Goal: Task Accomplishment & Management: Manage account settings

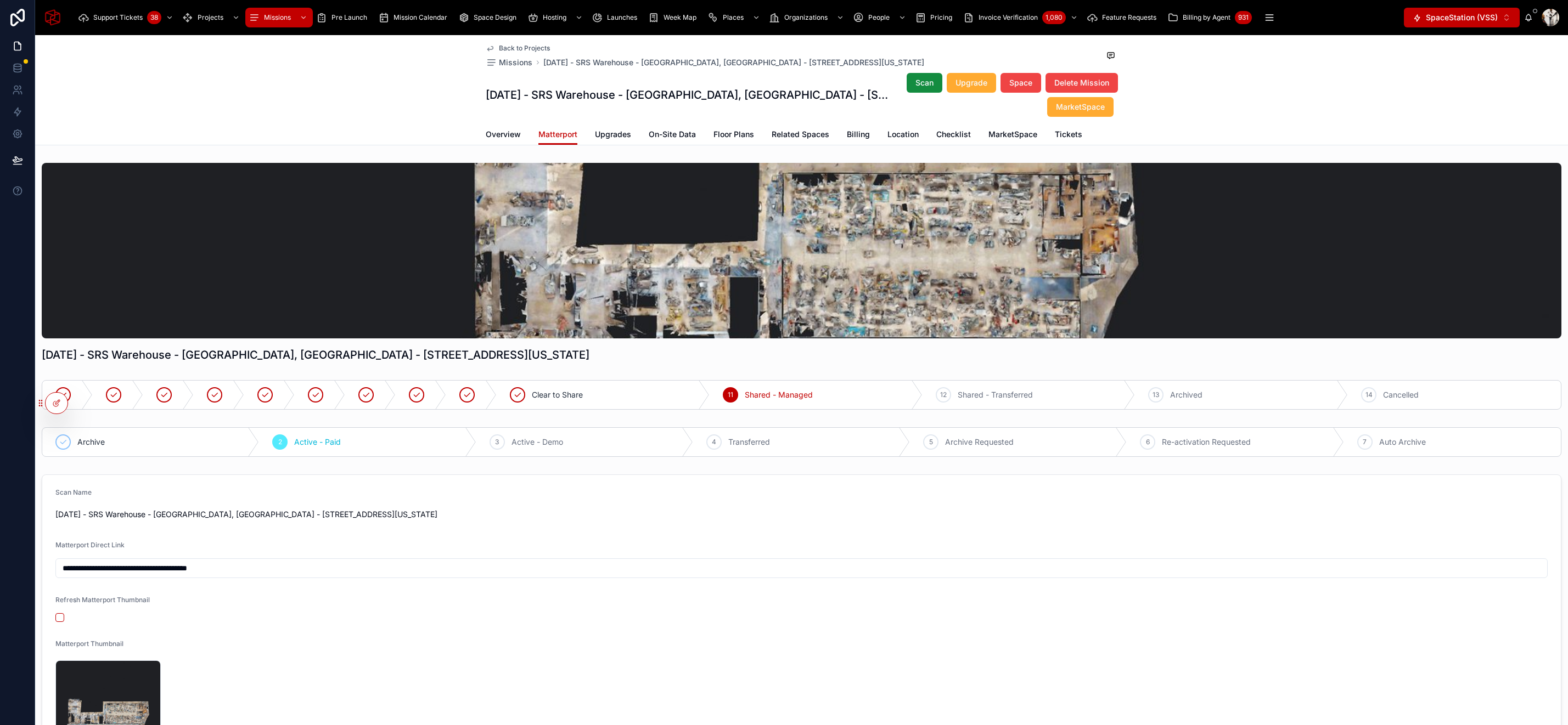
scroll to position [359, 0]
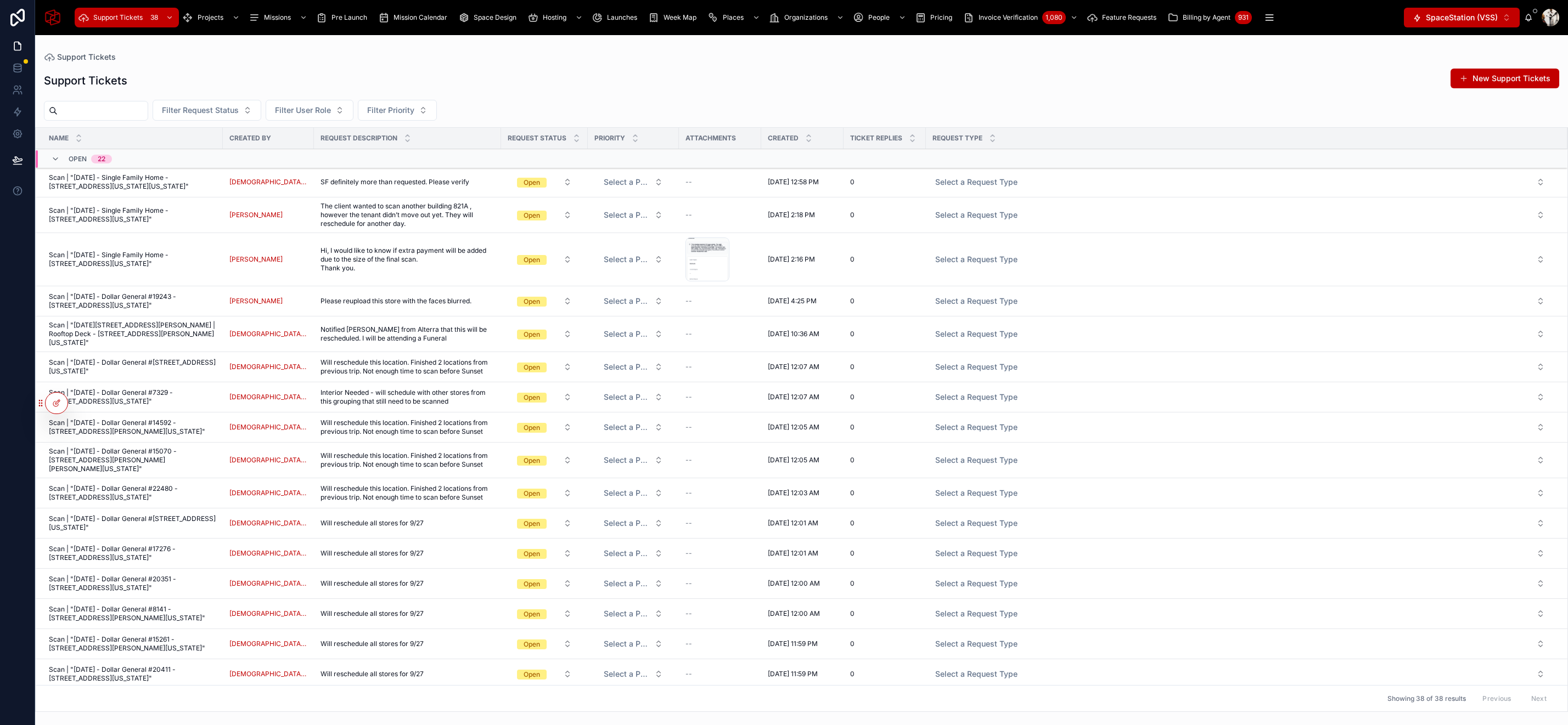
click at [112, 180] on span "Scan | "October 10, 2025 - Single Family Home - 966 Washington Crossing Road, N…" at bounding box center [131, 183] width 167 height 18
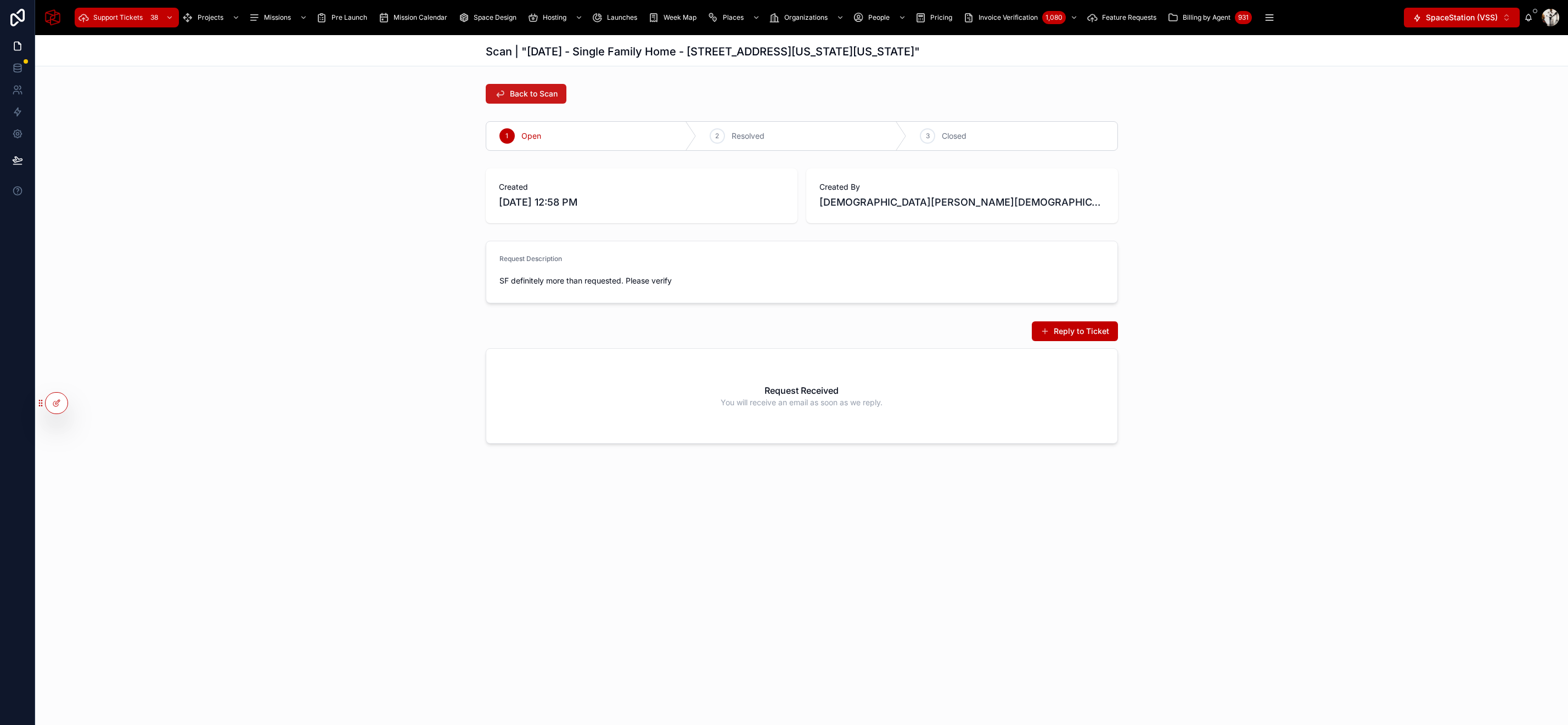
click at [523, 94] on span "Back to Scan" at bounding box center [534, 93] width 47 height 11
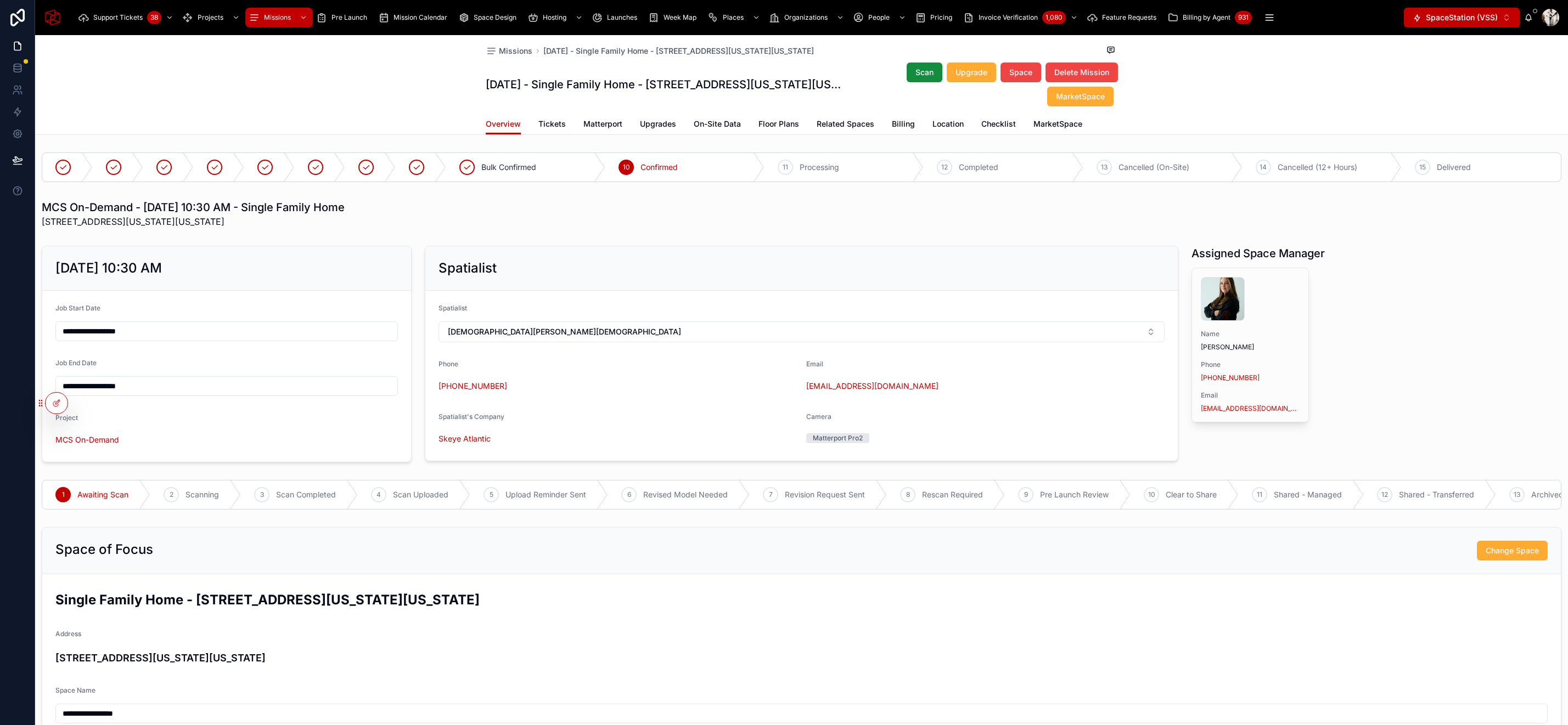
click at [591, 125] on span "Matterport" at bounding box center [602, 123] width 39 height 11
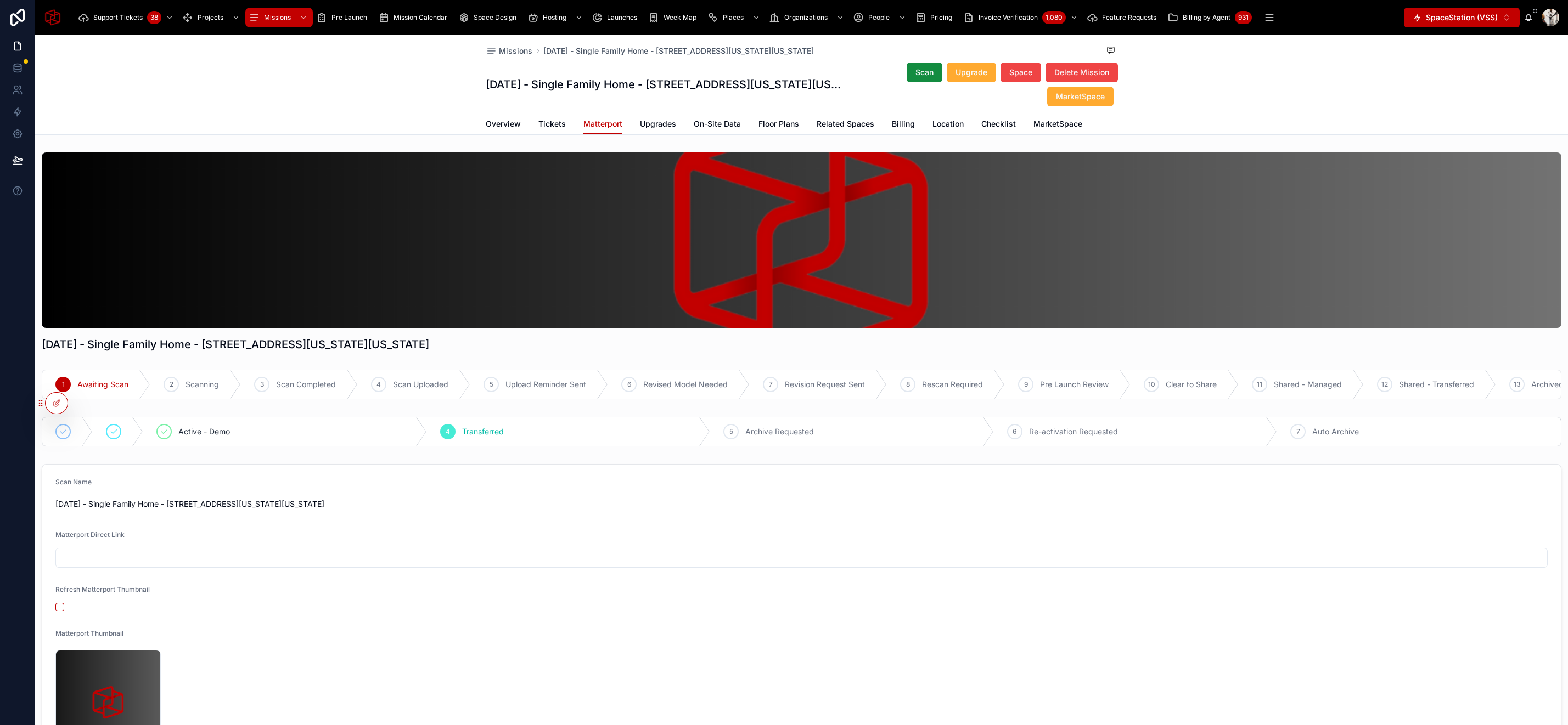
click at [509, 119] on span "Overview" at bounding box center [504, 123] width 36 height 11
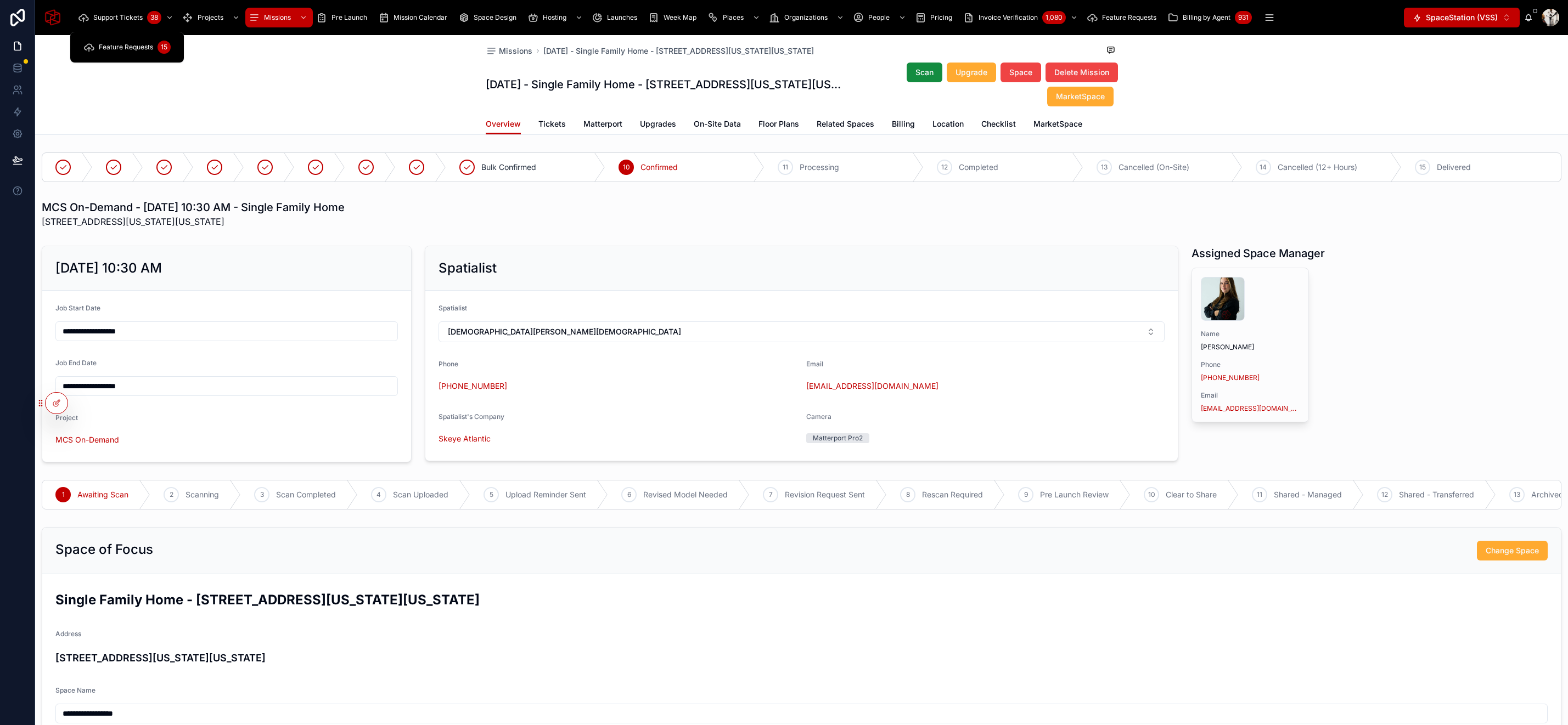
click at [128, 17] on span "Support Tickets" at bounding box center [118, 17] width 49 height 9
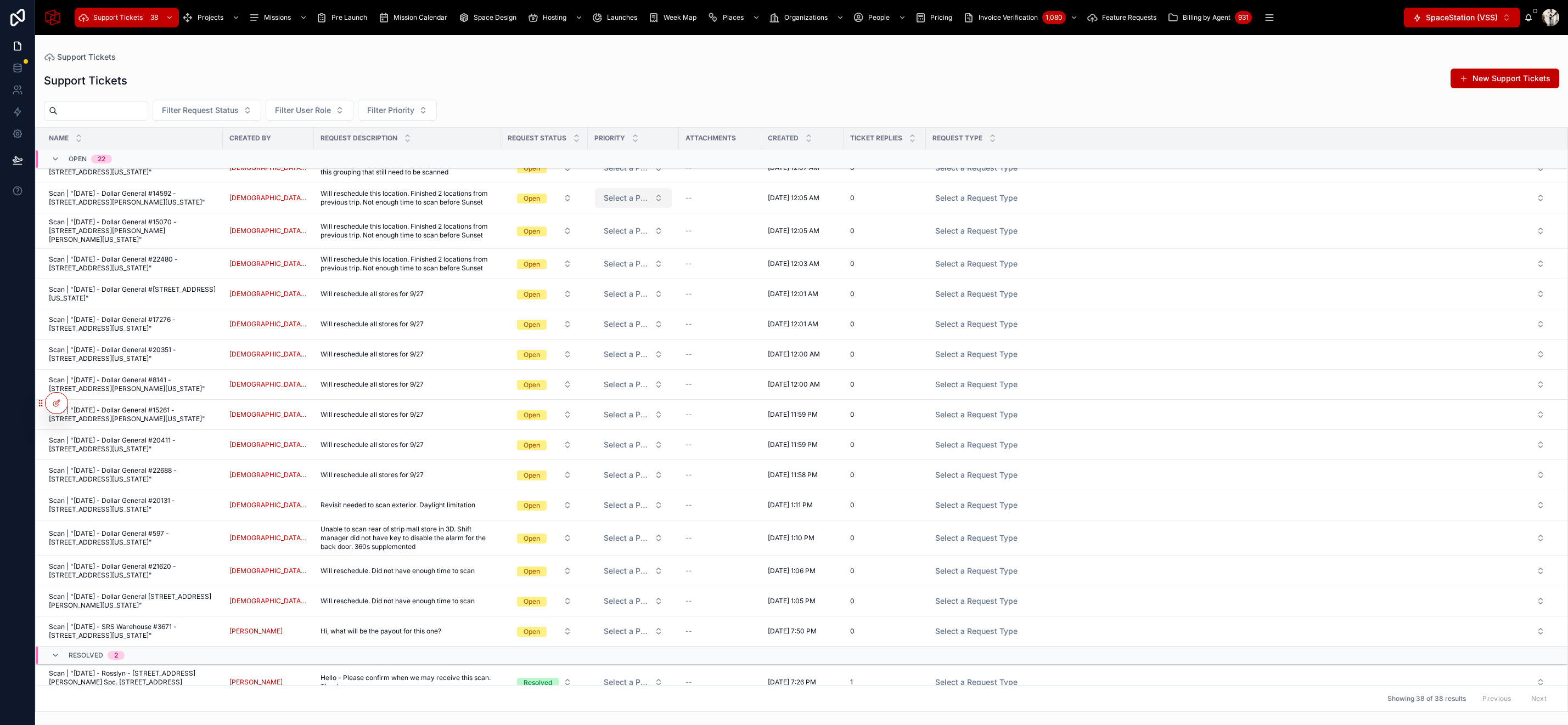
scroll to position [230, 0]
click at [517, 299] on span "Open" at bounding box center [532, 294] width 30 height 10
click at [501, 408] on div "Closed" at bounding box center [536, 413] width 152 height 17
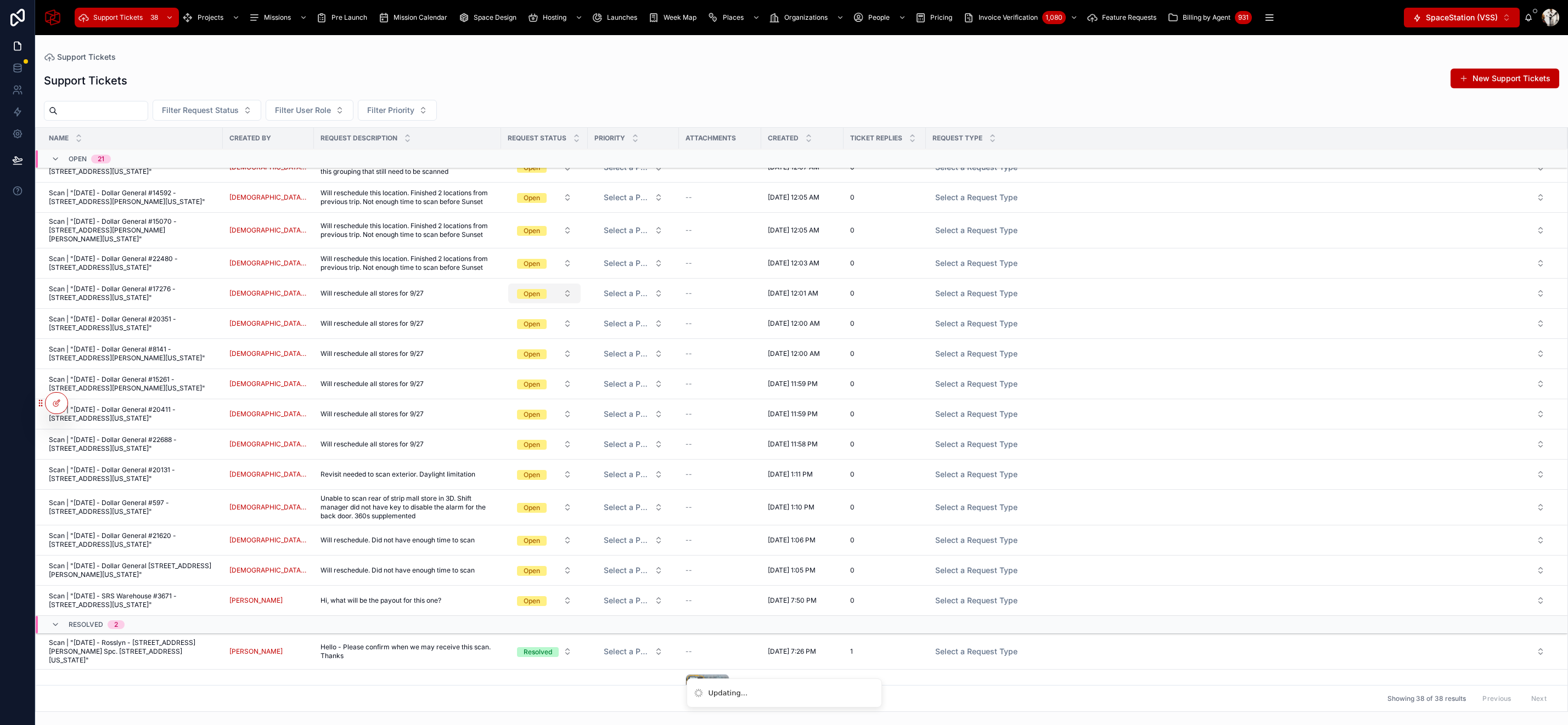
click at [533, 299] on span "Open" at bounding box center [532, 294] width 30 height 10
click at [517, 410] on div "Closed" at bounding box center [536, 413] width 152 height 17
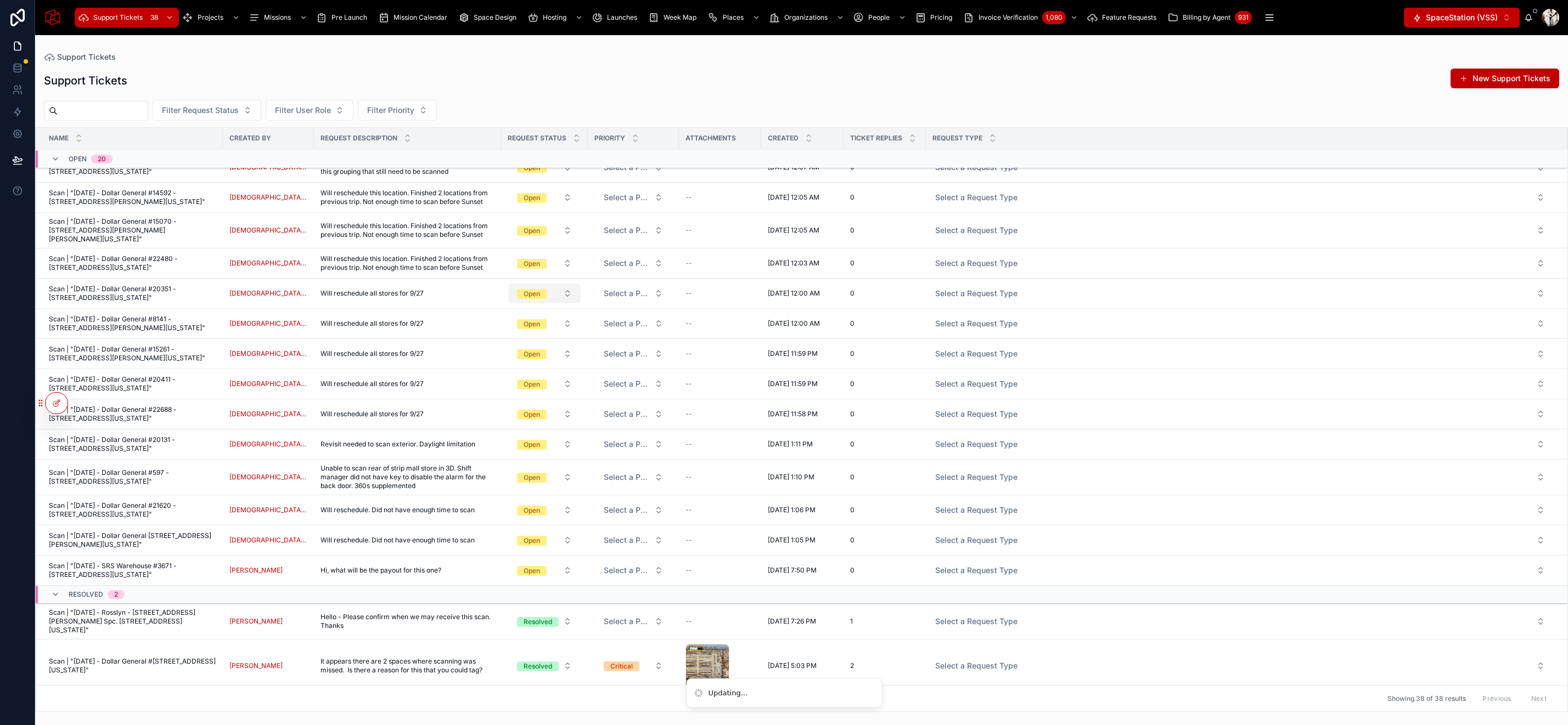
click at [532, 299] on span "Open" at bounding box center [532, 294] width 30 height 10
click at [522, 423] on div "None Open Resolved Closed" at bounding box center [536, 388] width 157 height 70
click at [531, 299] on div "Open" at bounding box center [532, 294] width 17 height 10
click at [513, 409] on div "Closed" at bounding box center [536, 413] width 152 height 17
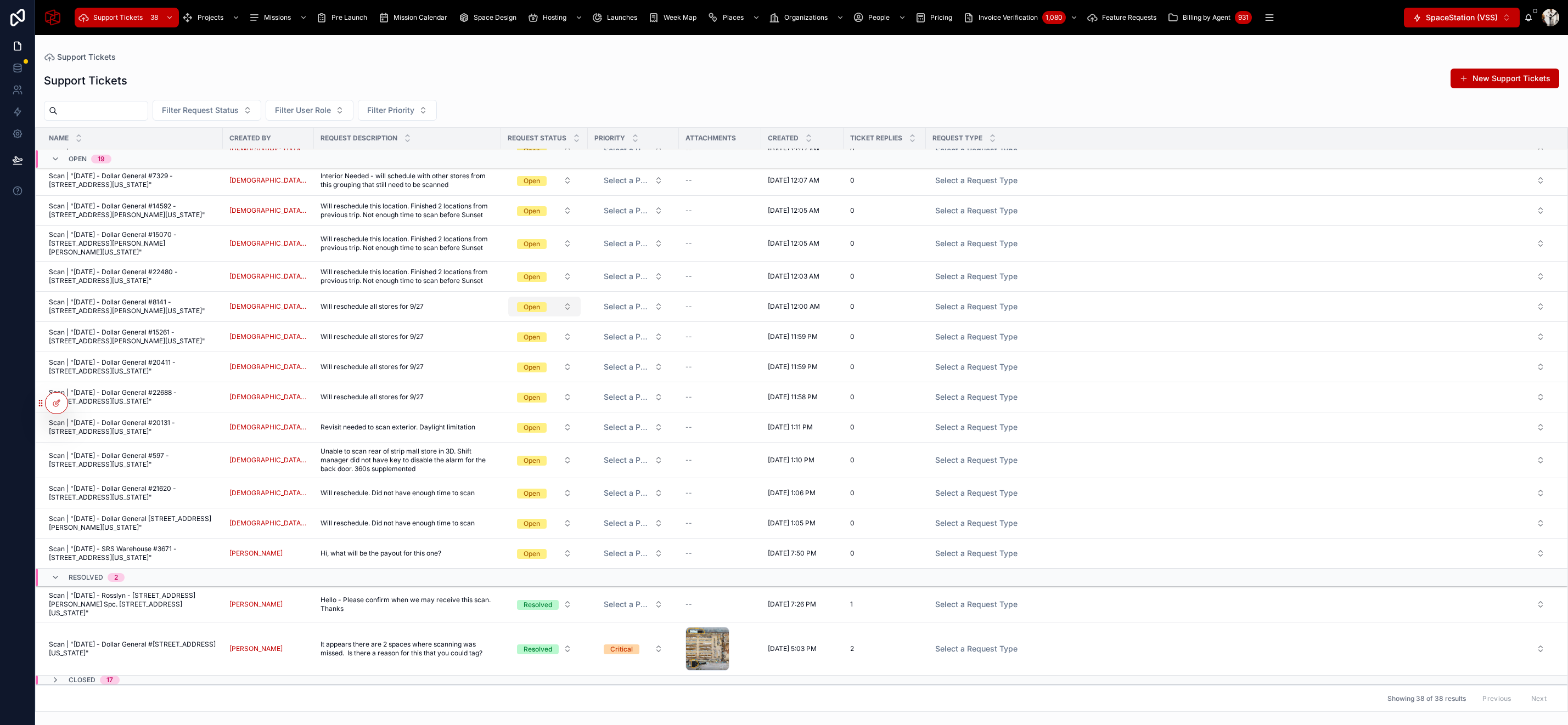
click at [528, 312] on div "Open" at bounding box center [532, 307] width 17 height 10
click at [519, 418] on div "Closed" at bounding box center [536, 416] width 152 height 17
click at [529, 333] on div "Open" at bounding box center [532, 338] width 17 height 10
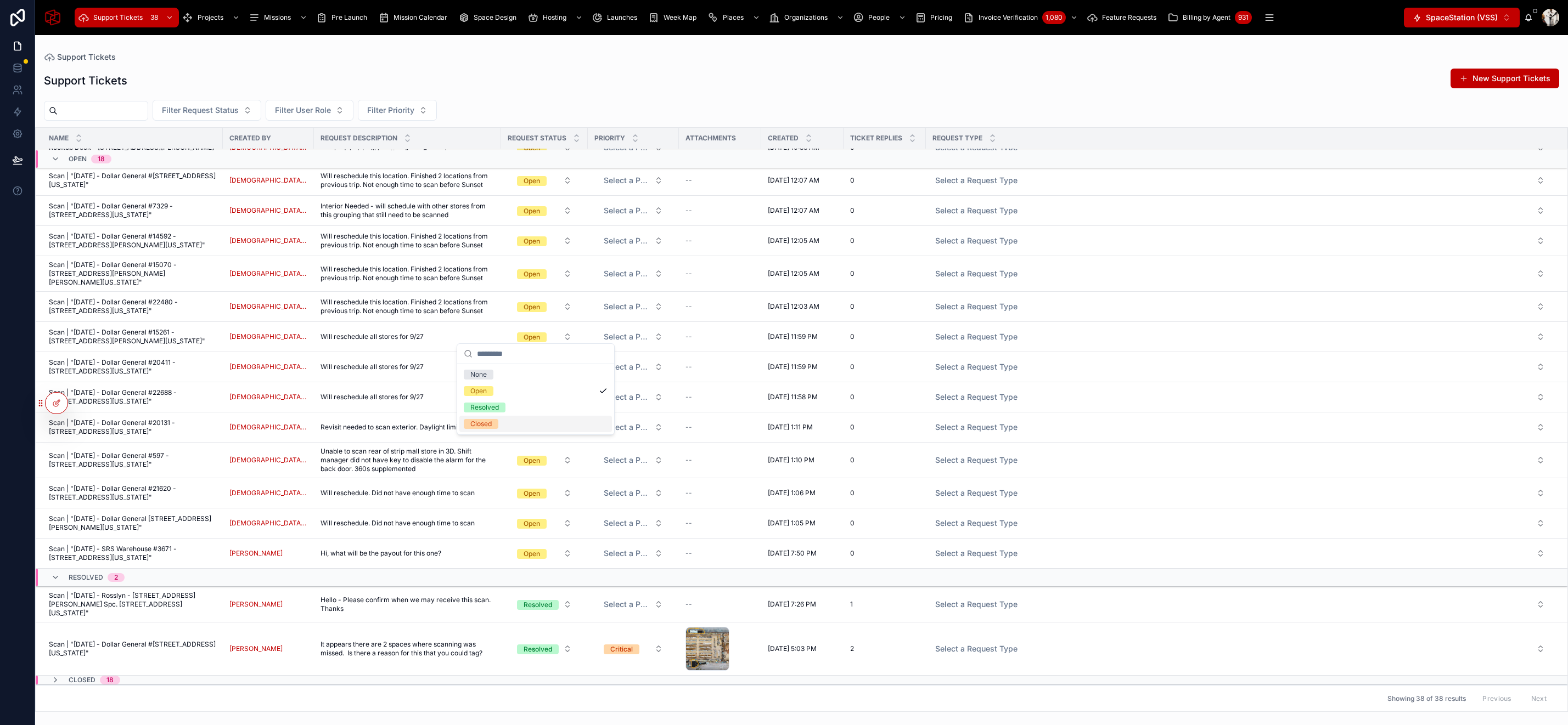
click at [506, 420] on div "Closed" at bounding box center [536, 424] width 152 height 17
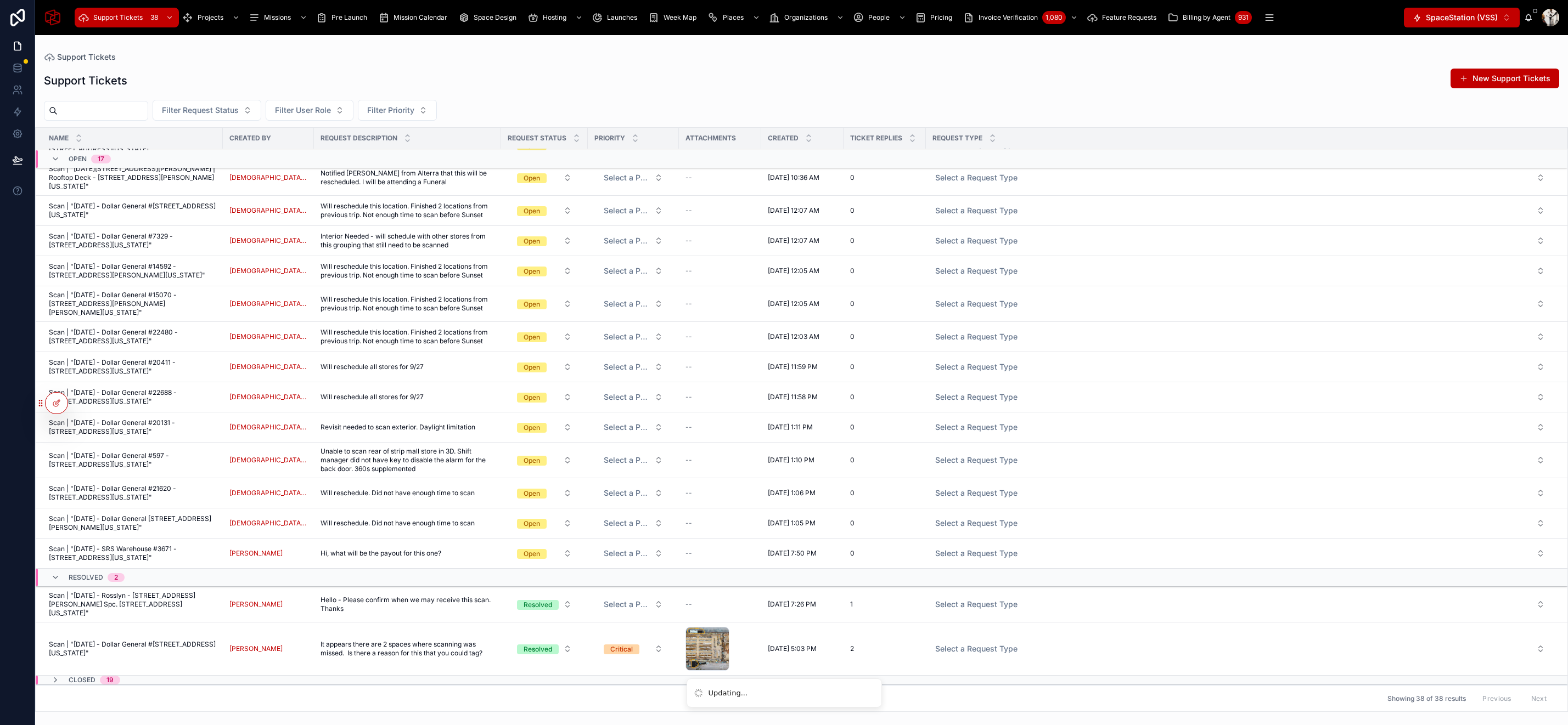
scroll to position [190, 0]
click at [527, 362] on div "Open" at bounding box center [532, 367] width 17 height 10
click at [499, 452] on div "Closed" at bounding box center [536, 454] width 152 height 17
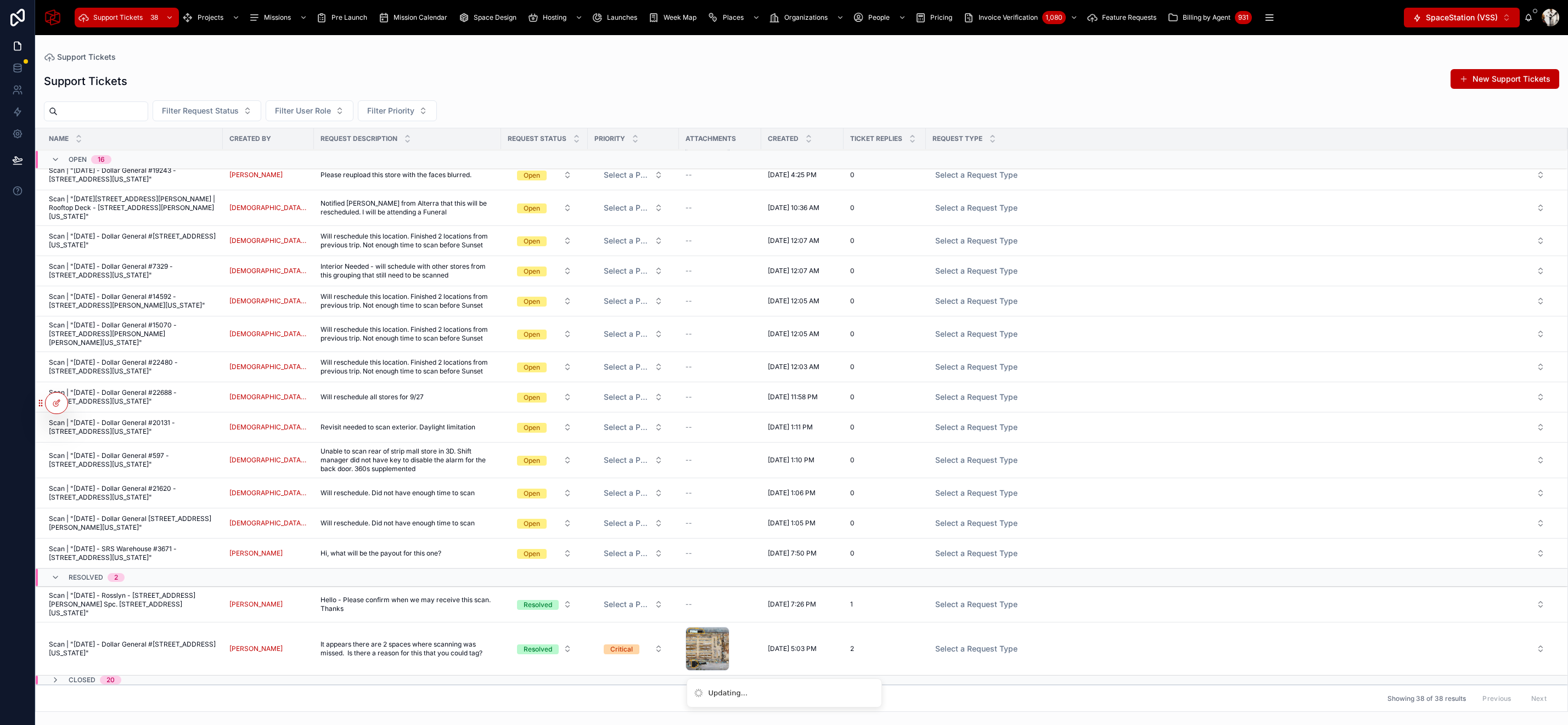
scroll to position [159, 0]
click at [527, 393] on div "Open" at bounding box center [532, 398] width 17 height 10
click at [514, 488] on div "Closed" at bounding box center [536, 484] width 152 height 17
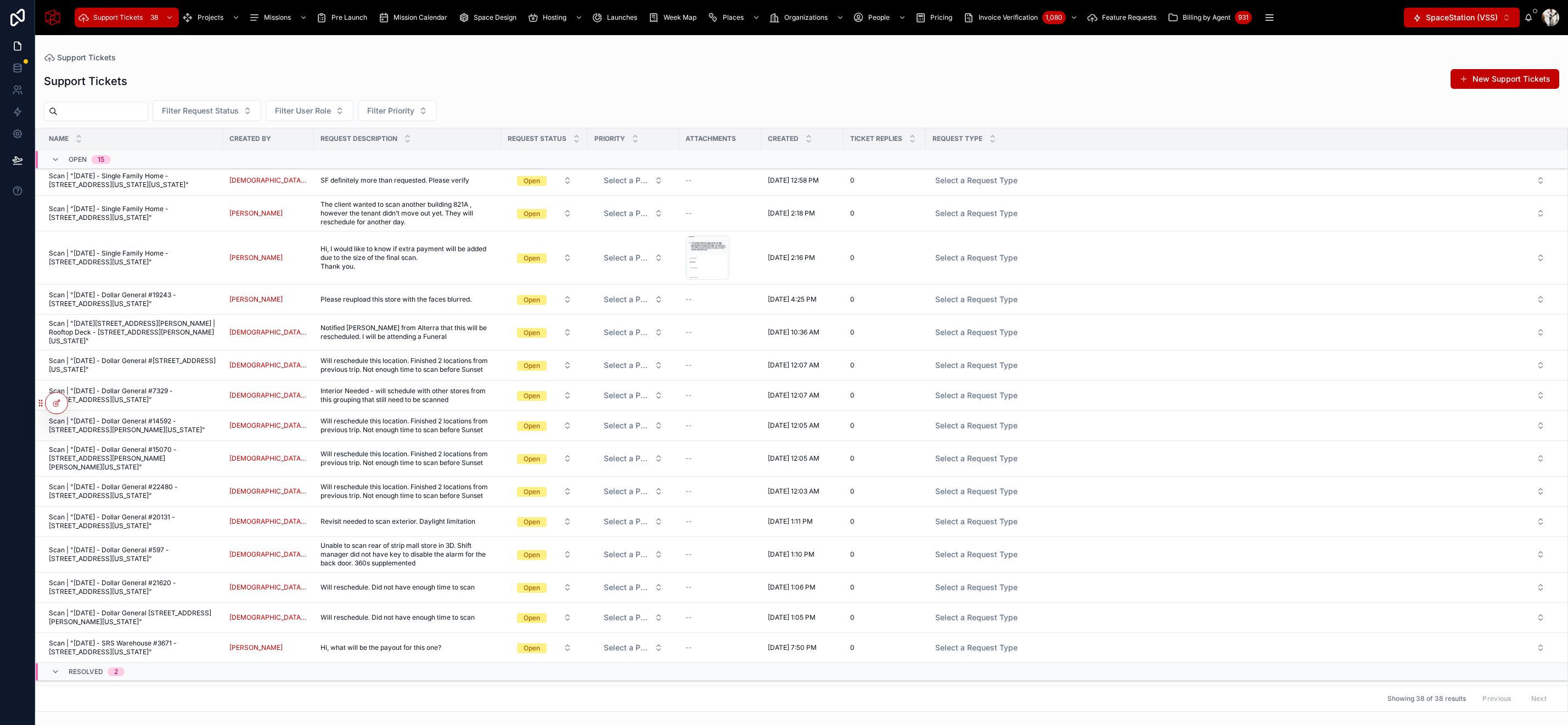
scroll to position [0, 0]
click at [688, 262] on div "IMG_6671 .png" at bounding box center [707, 260] width 43 height 43
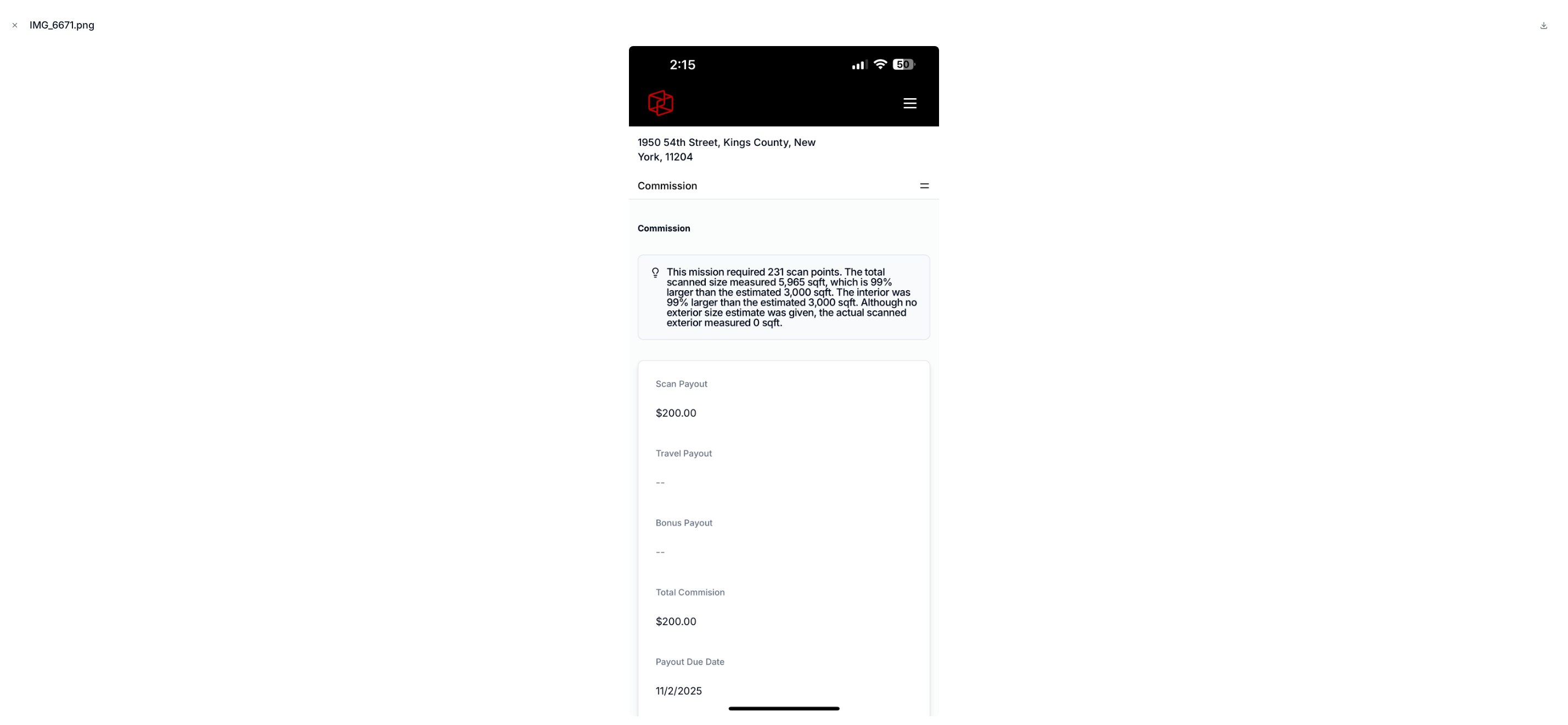
click at [197, 169] on div at bounding box center [784, 381] width 1550 height 671
click at [371, 192] on div at bounding box center [784, 381] width 1550 height 671
click at [14, 27] on icon "Close modal" at bounding box center [15, 26] width 8 height 8
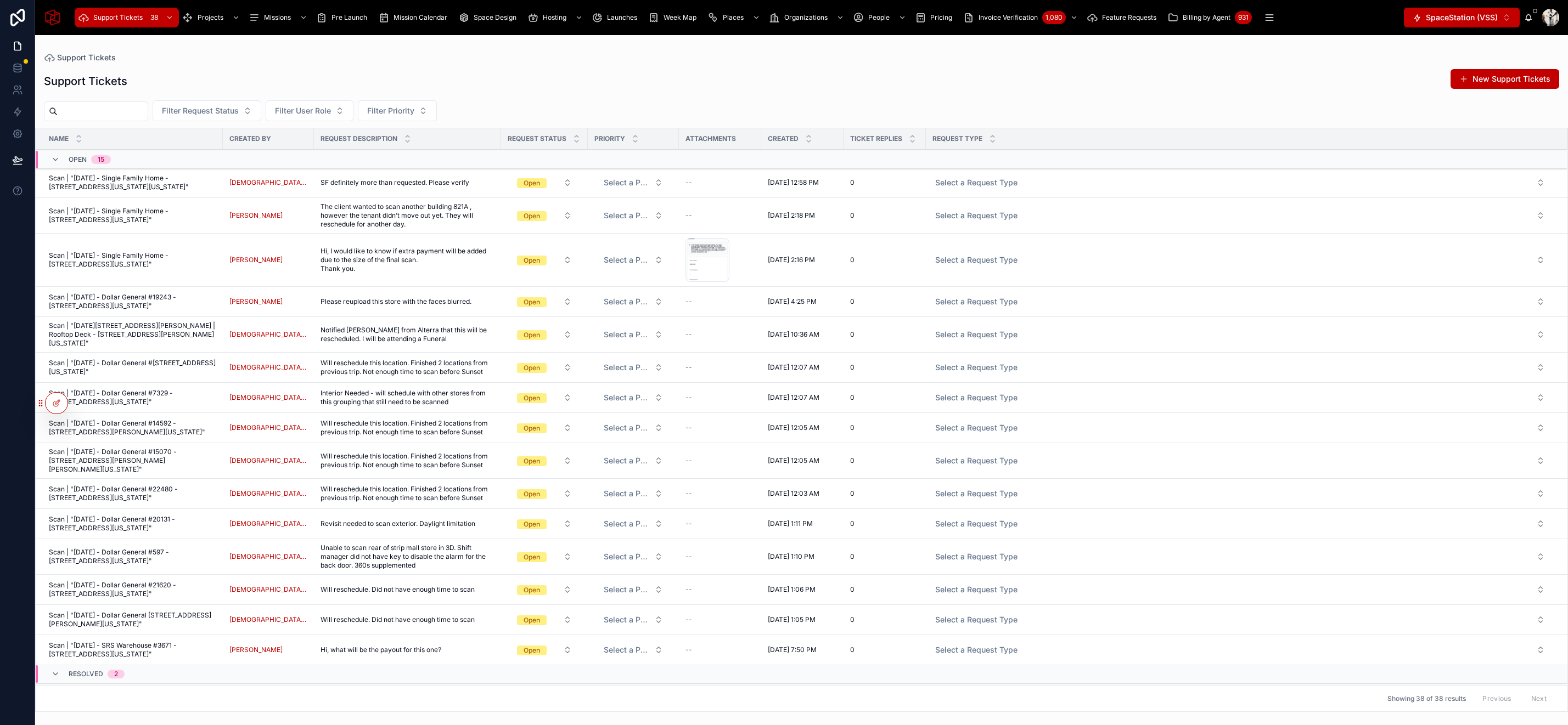
click at [345, 263] on span "Hi, I would like to know if extra payment will be added due to the size of the …" at bounding box center [407, 260] width 174 height 27
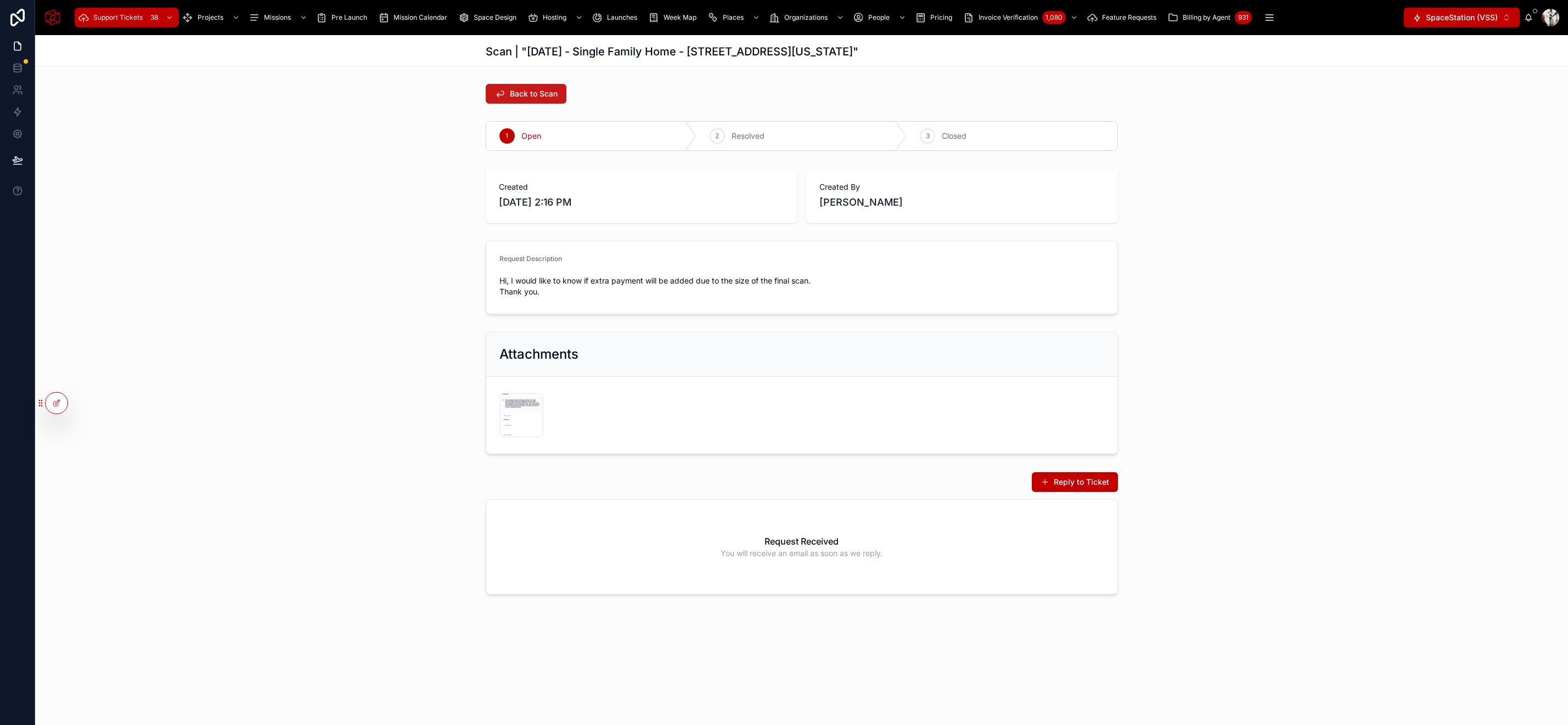
click at [531, 90] on span "Back to Scan" at bounding box center [534, 93] width 47 height 11
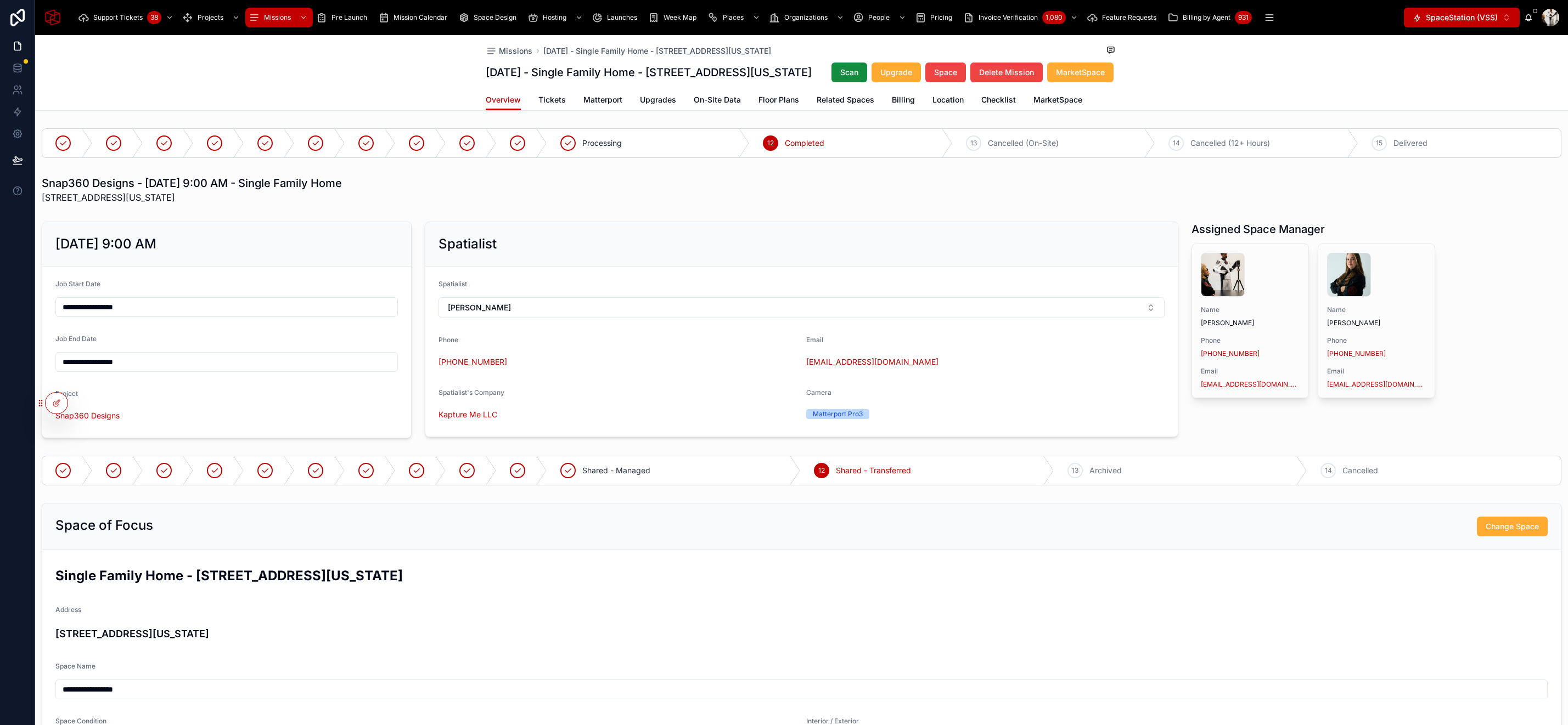
click at [604, 106] on span "Matterport" at bounding box center [602, 100] width 39 height 11
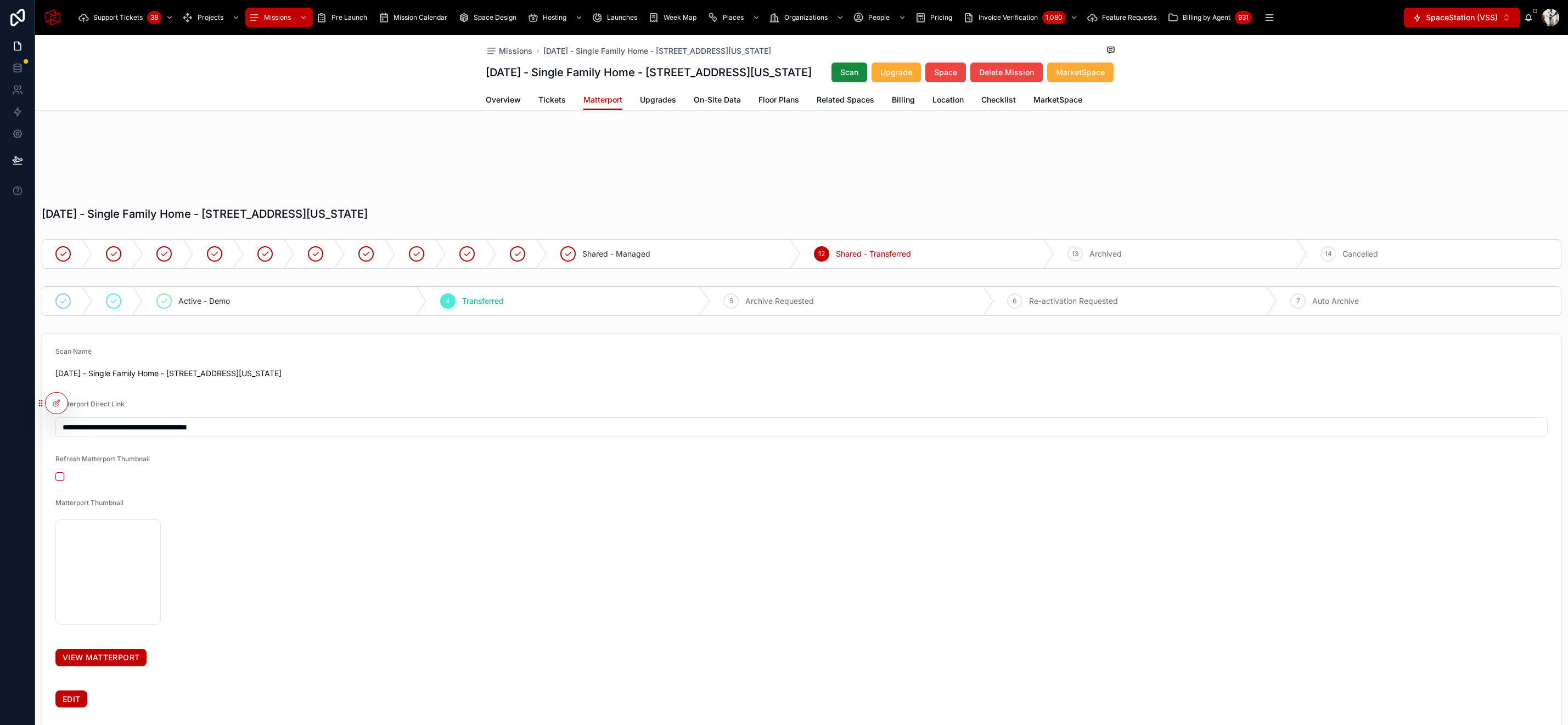
scroll to position [121, 0]
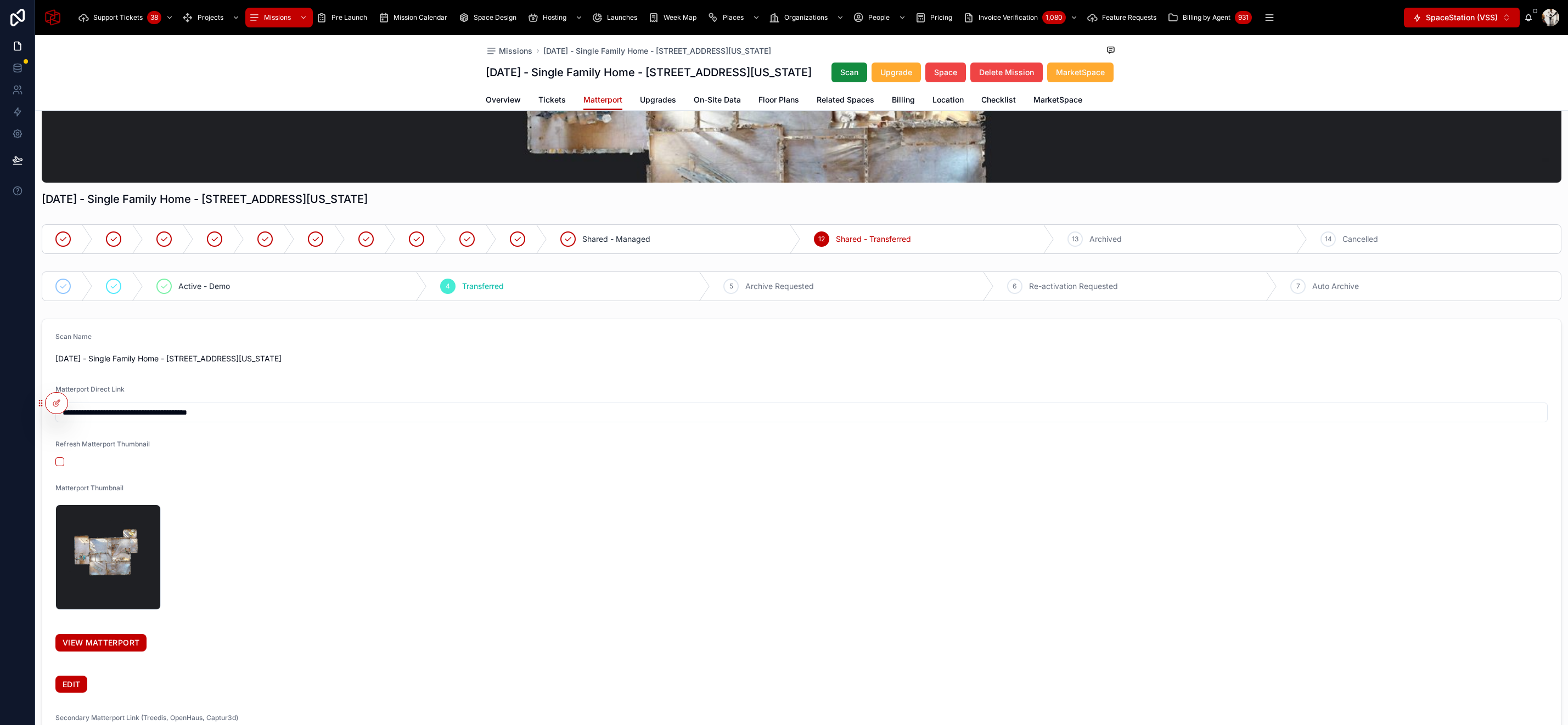
click at [107, 652] on link "VIEW MATTERPORT" at bounding box center [101, 643] width 91 height 18
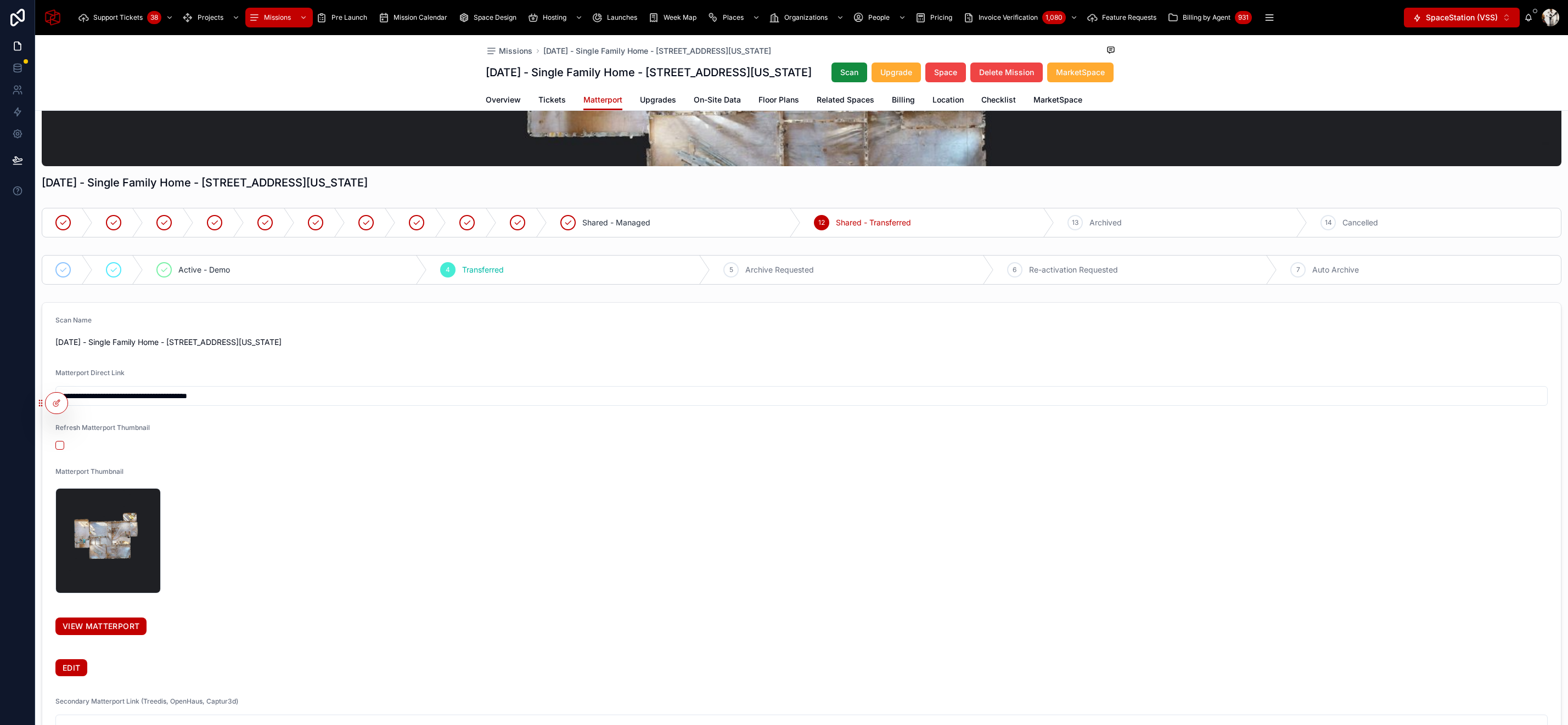
scroll to position [0, 0]
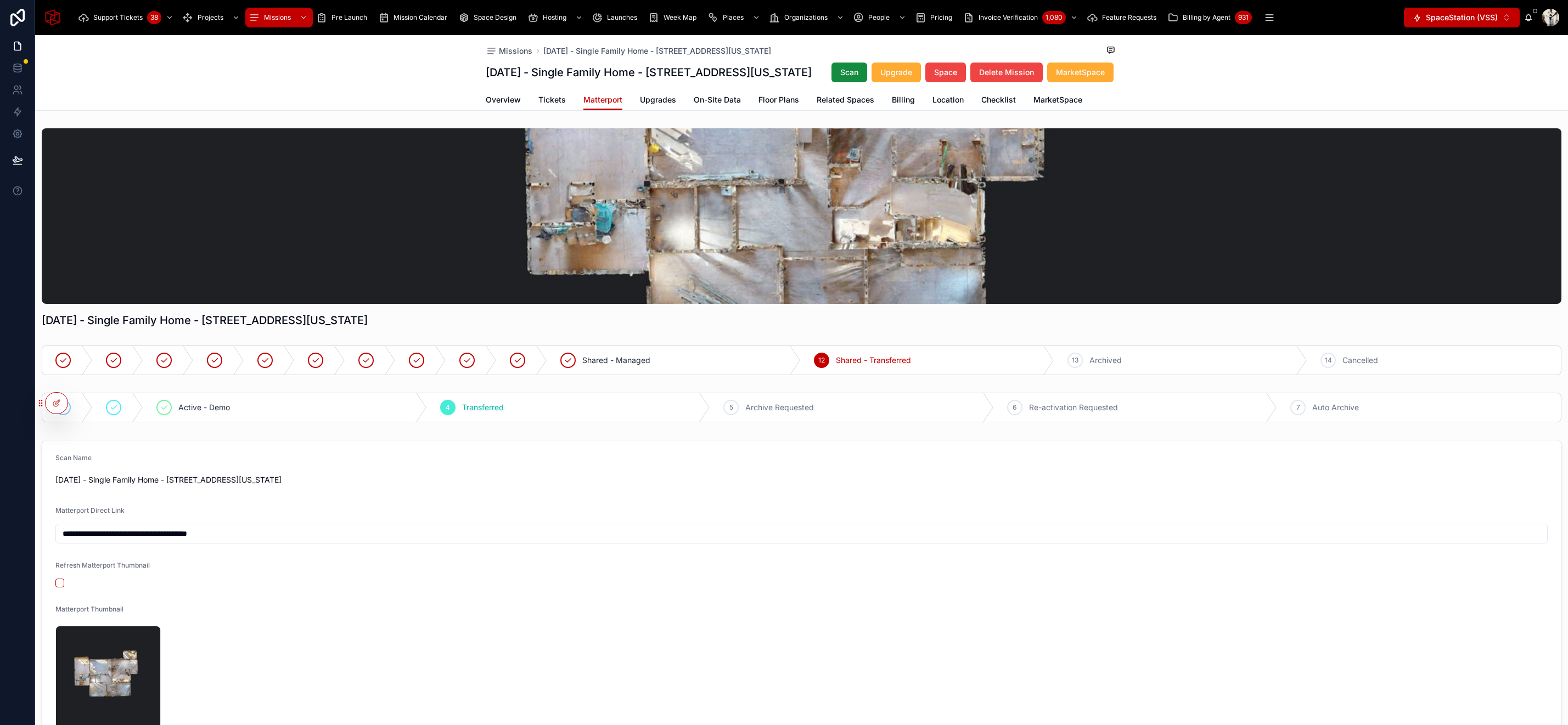
click at [665, 112] on link "Upgrades" at bounding box center [658, 101] width 37 height 22
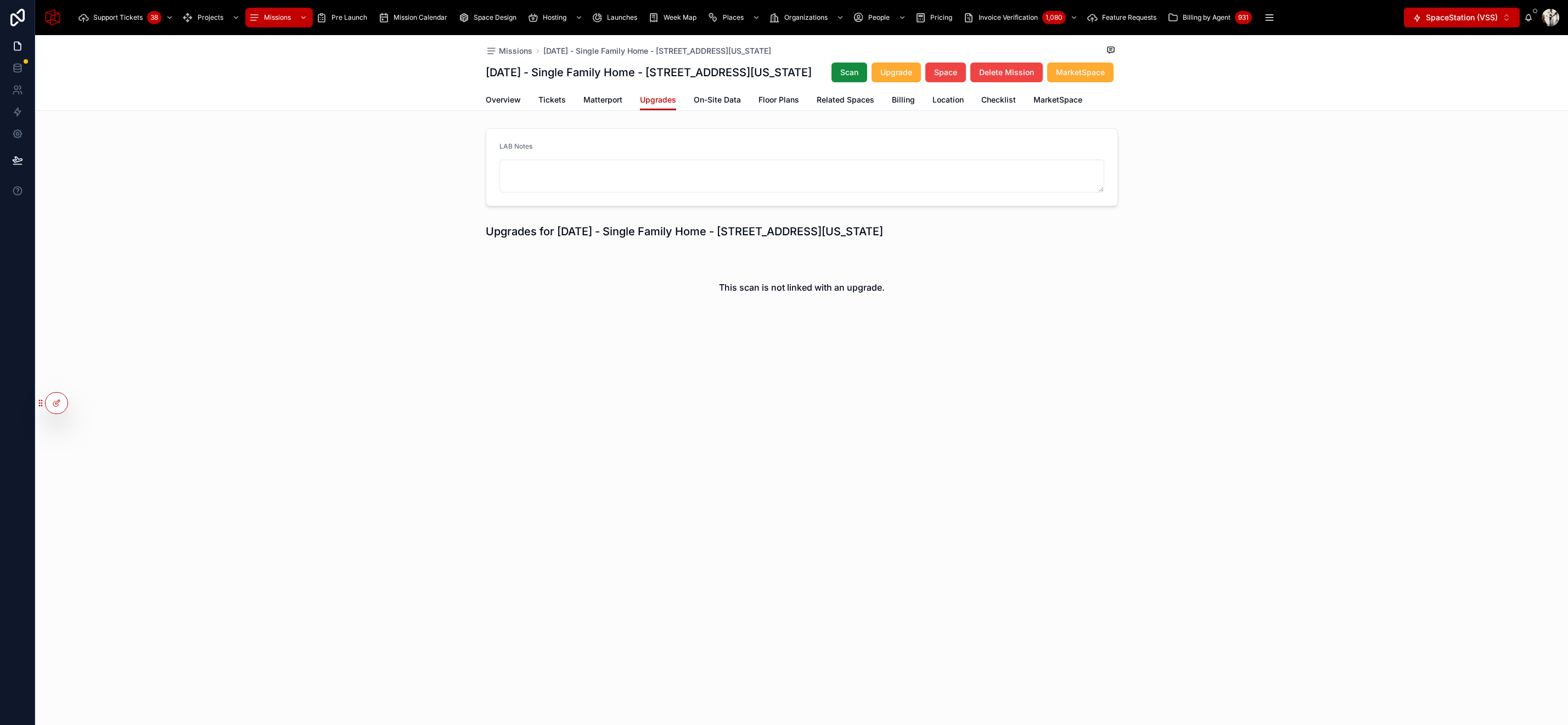
click at [605, 106] on span "Matterport" at bounding box center [602, 100] width 39 height 11
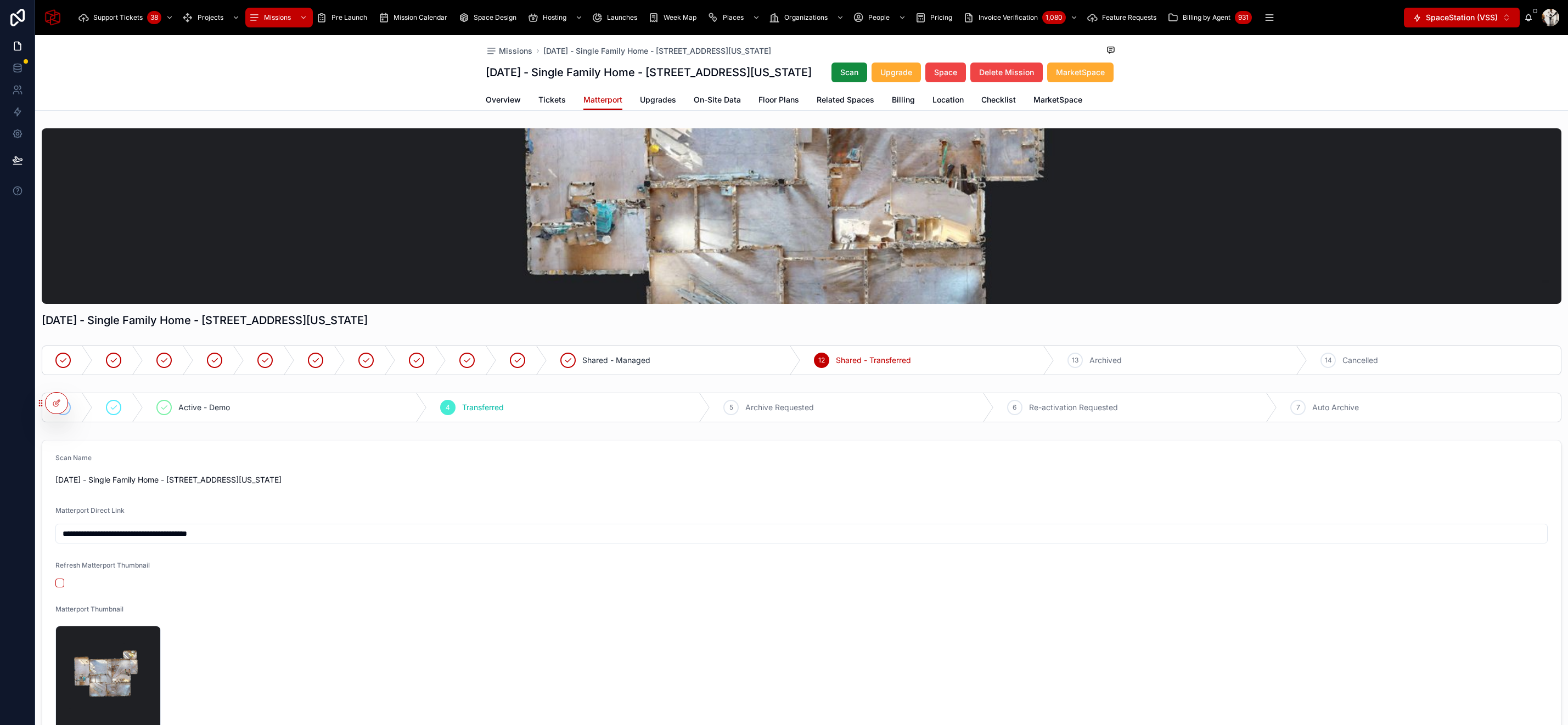
click at [898, 106] on span "Billing" at bounding box center [903, 100] width 23 height 11
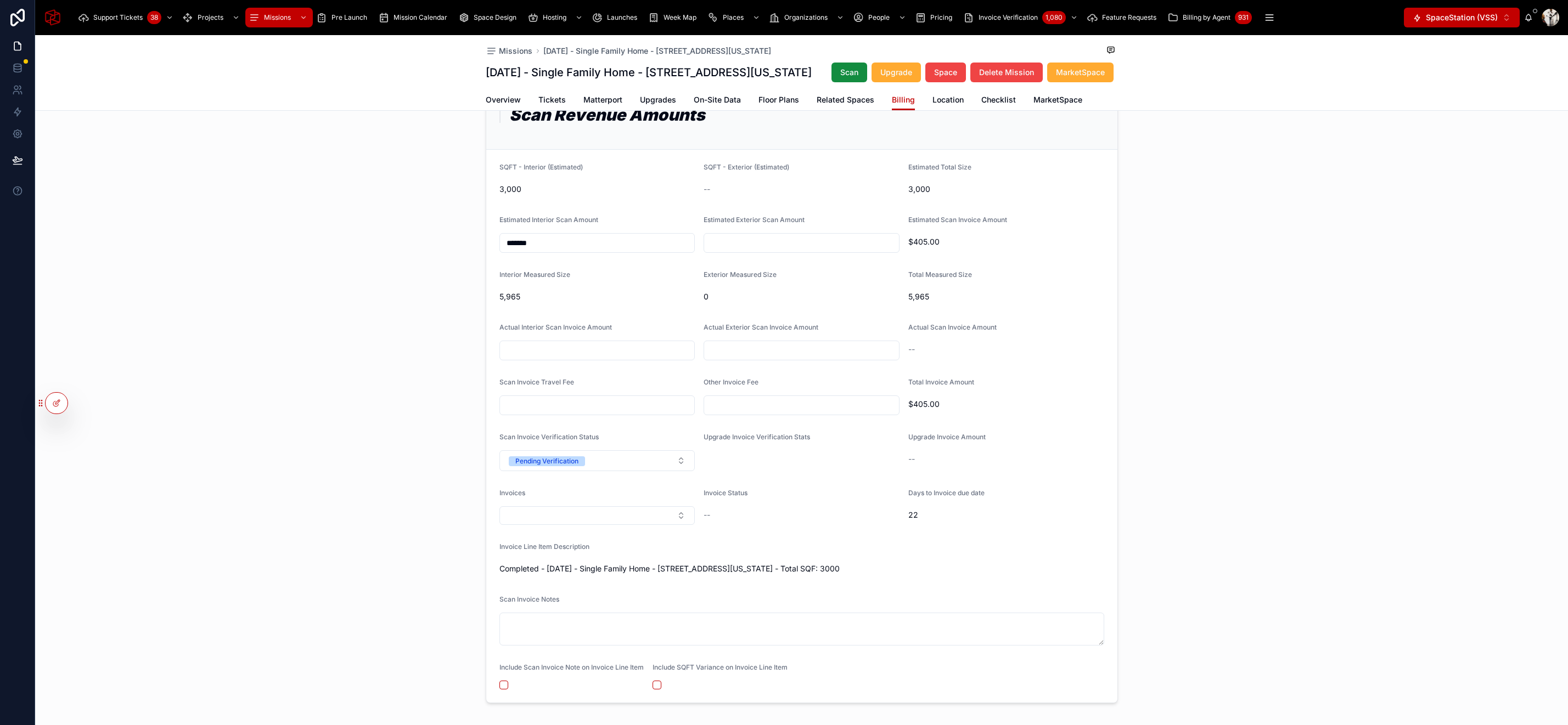
scroll to position [907, 0]
click at [543, 358] on input "text" at bounding box center [597, 351] width 195 height 16
type input "*******"
click at [368, 401] on div "Invoice Settings Scan Revenue Amounts SQFT - Interior (Estimated) 3,000 SQFT - …" at bounding box center [801, 383] width 1532 height 648
click at [613, 471] on button "Pending Verification" at bounding box center [597, 459] width 196 height 21
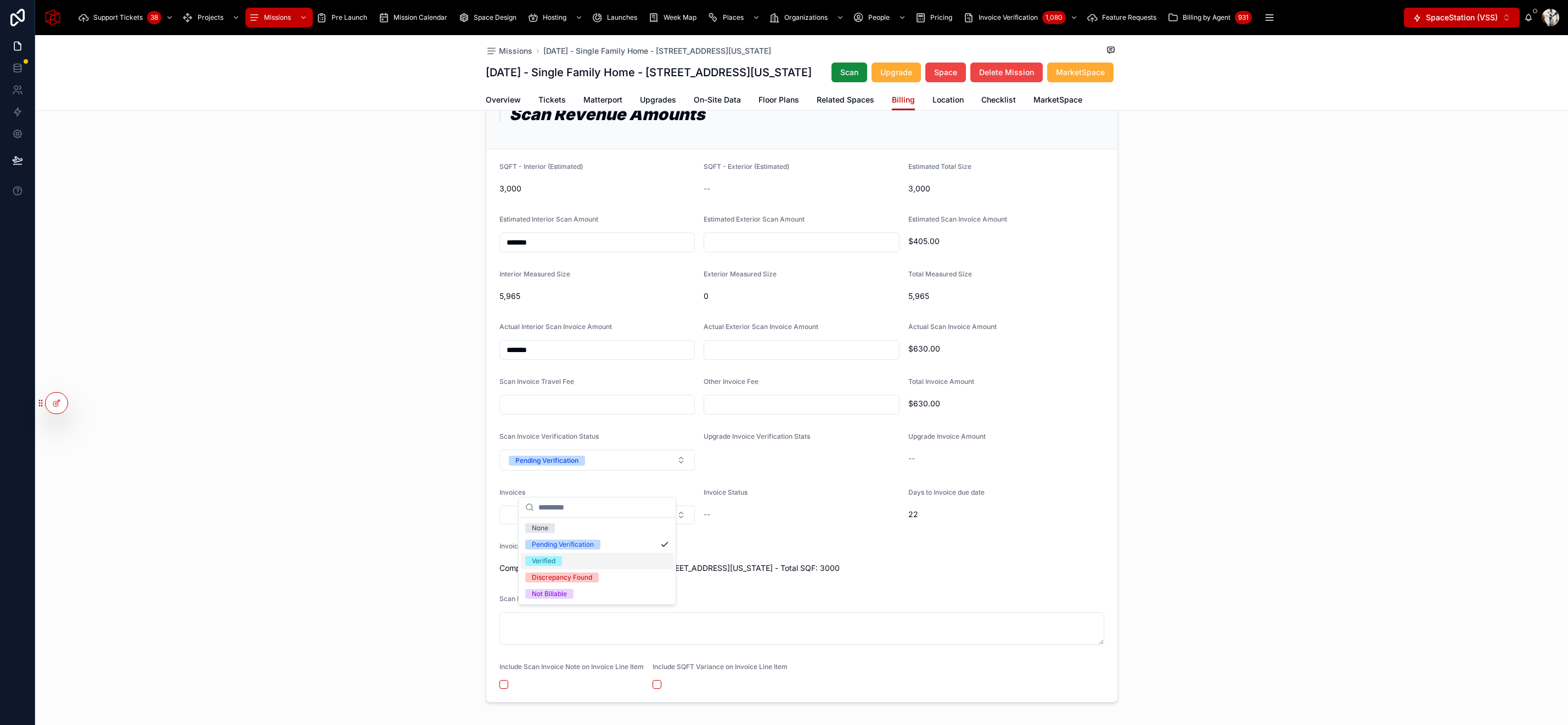
click at [596, 559] on div "Verified" at bounding box center [597, 561] width 152 height 17
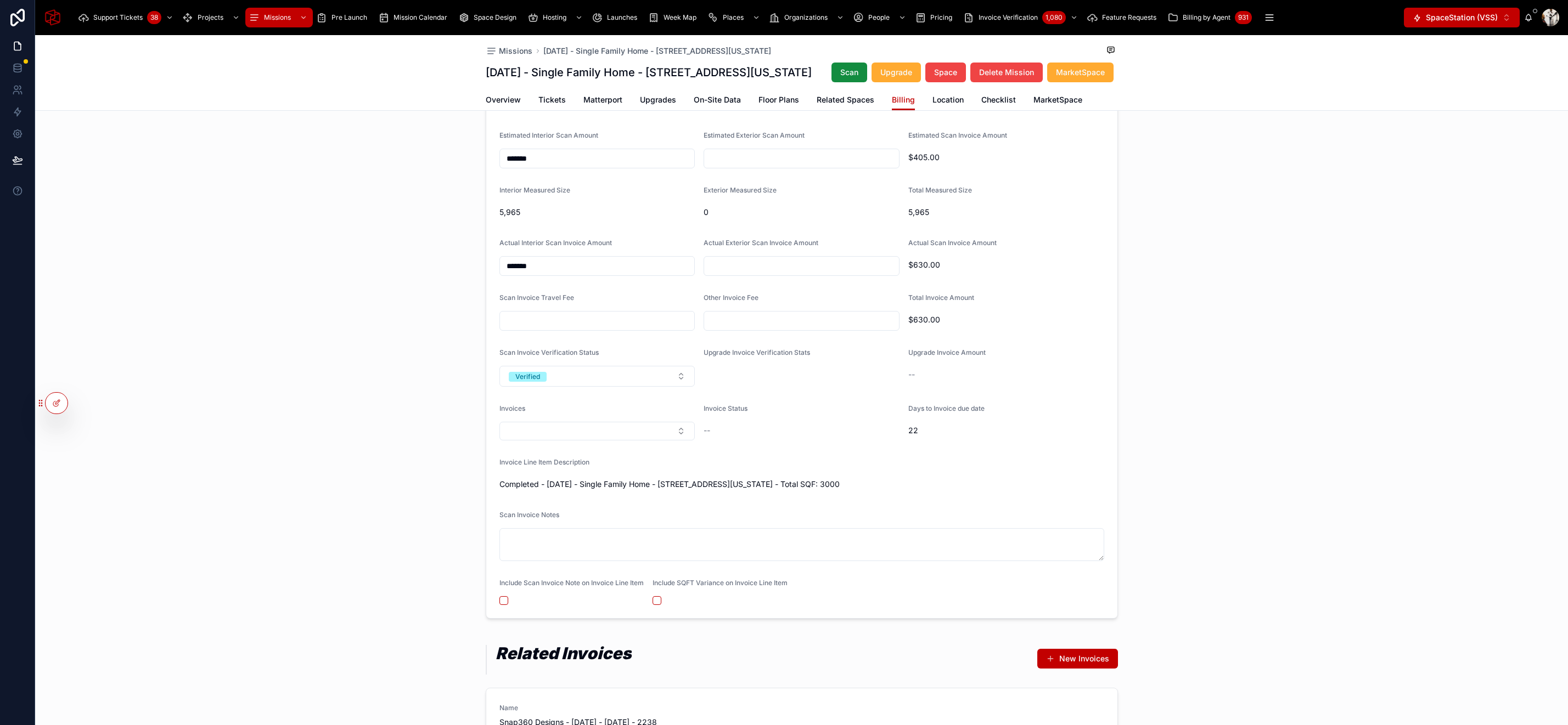
scroll to position [993, 0]
click at [551, 559] on textarea at bounding box center [801, 542] width 605 height 33
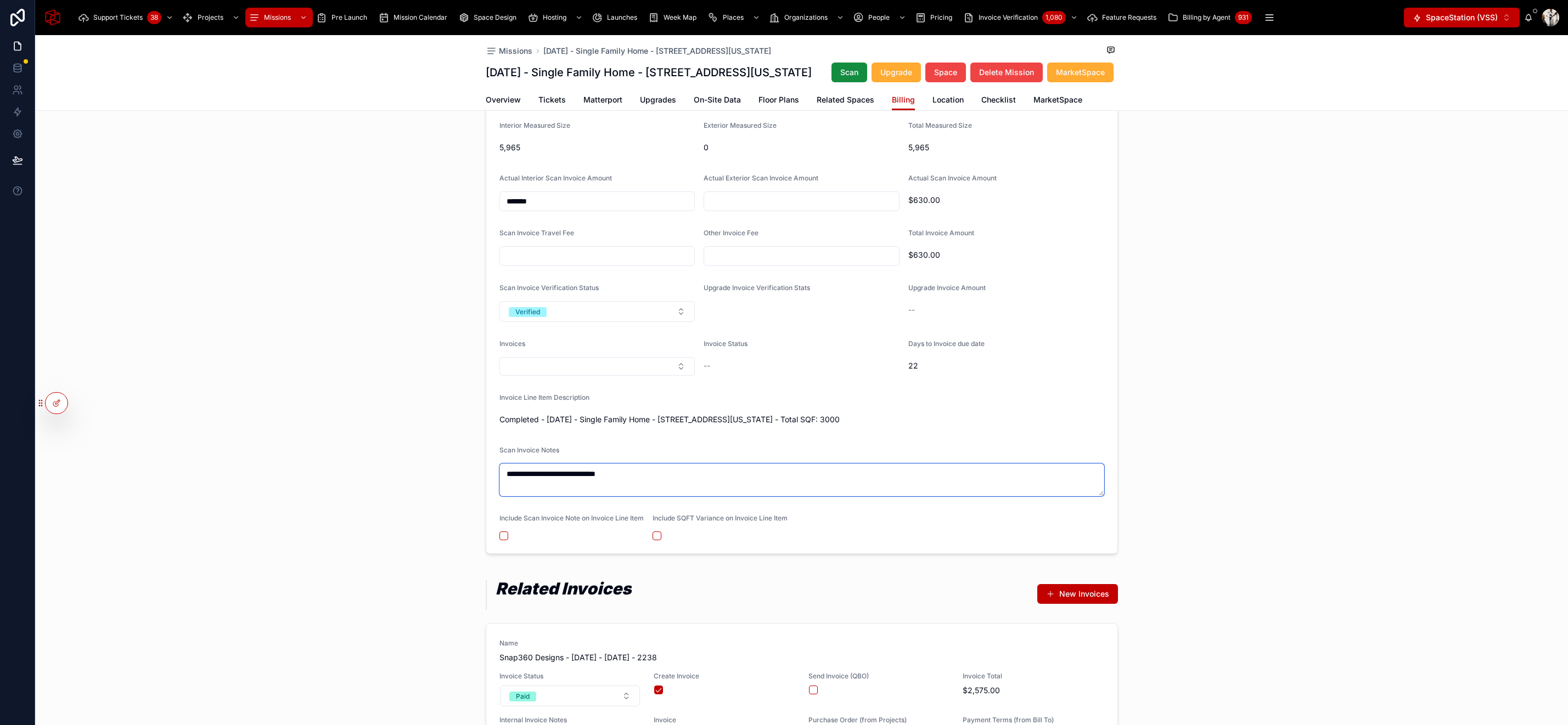
scroll to position [1038, 0]
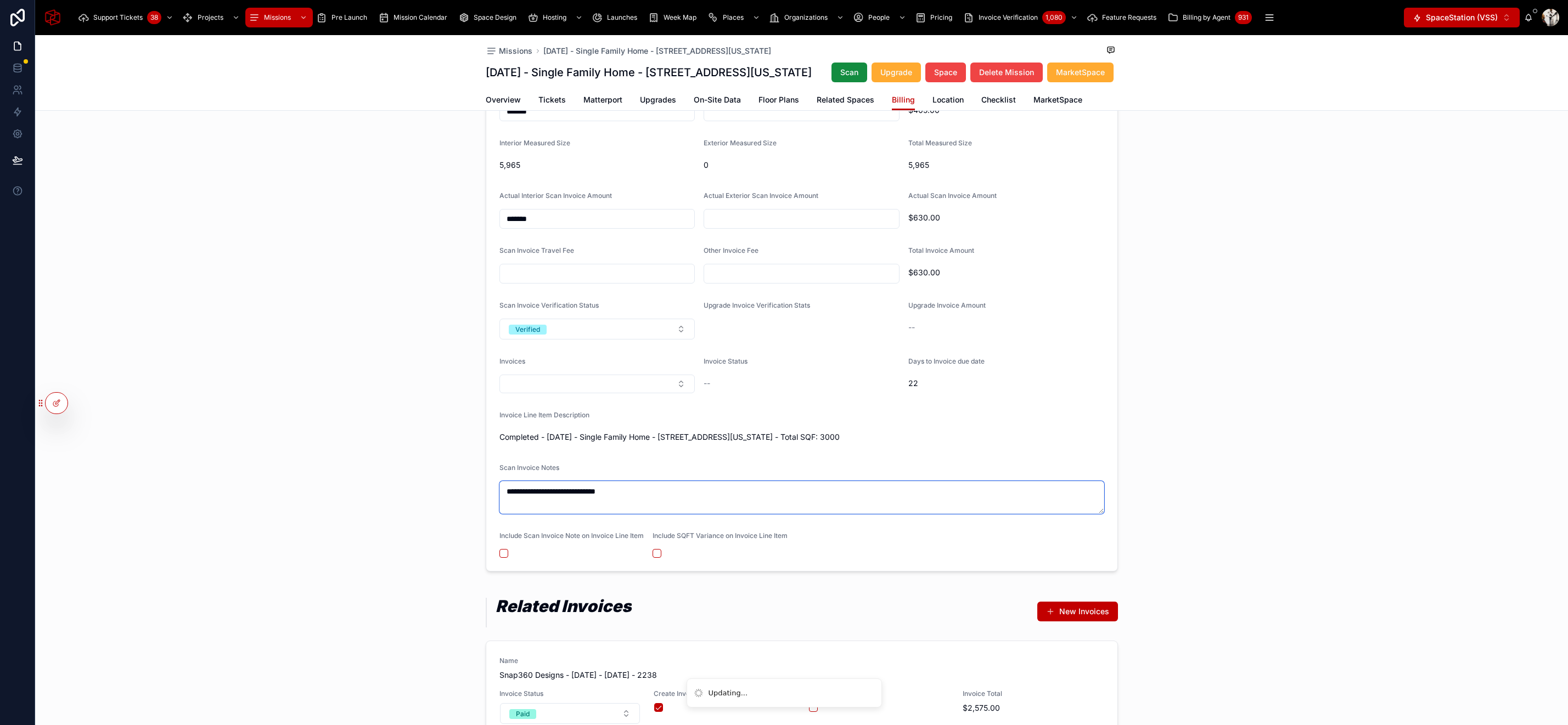
type textarea "**********"
click at [543, 226] on input "*******" at bounding box center [597, 219] width 195 height 16
type input "*******"
click at [501, 558] on button "button" at bounding box center [503, 553] width 9 height 9
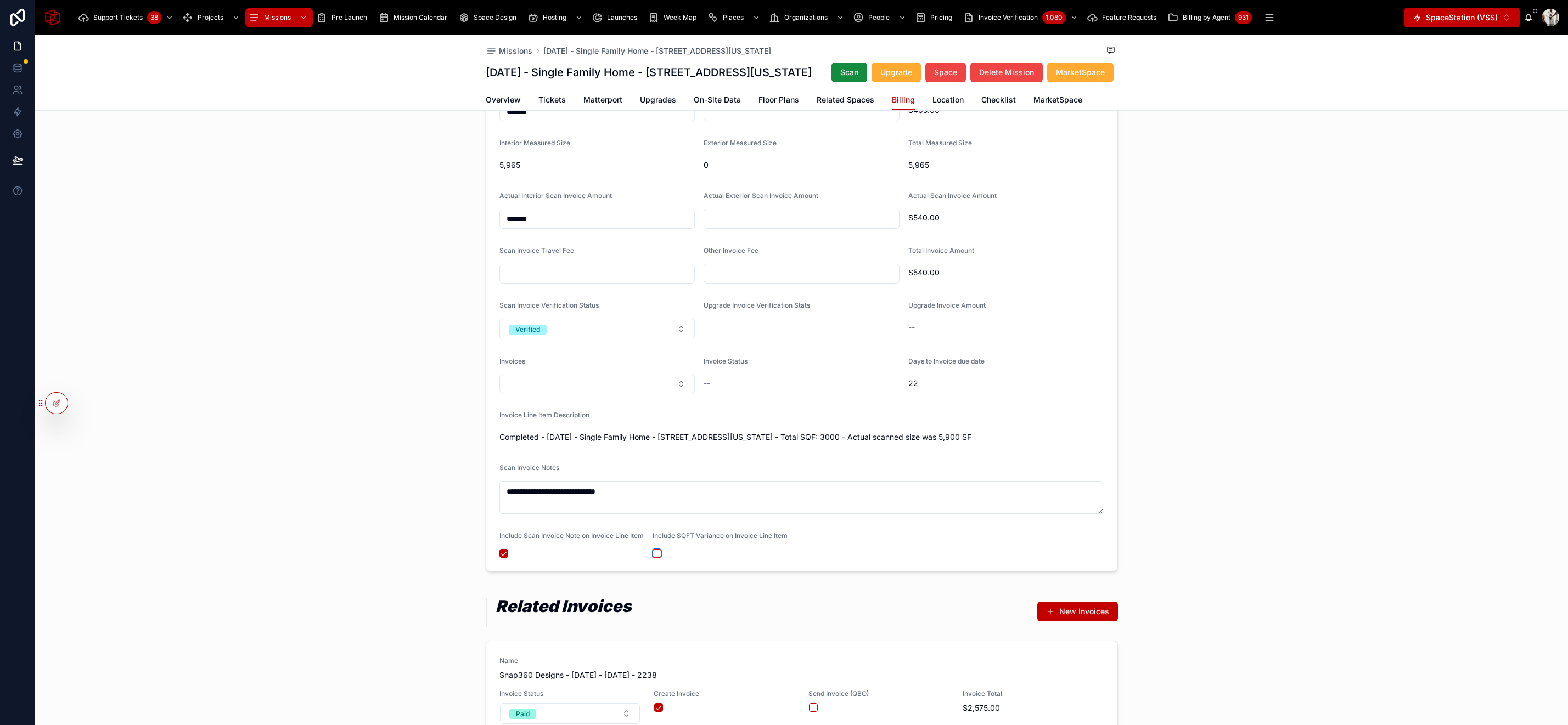
click at [656, 558] on button "button" at bounding box center [656, 553] width 9 height 9
type textarea "**********"
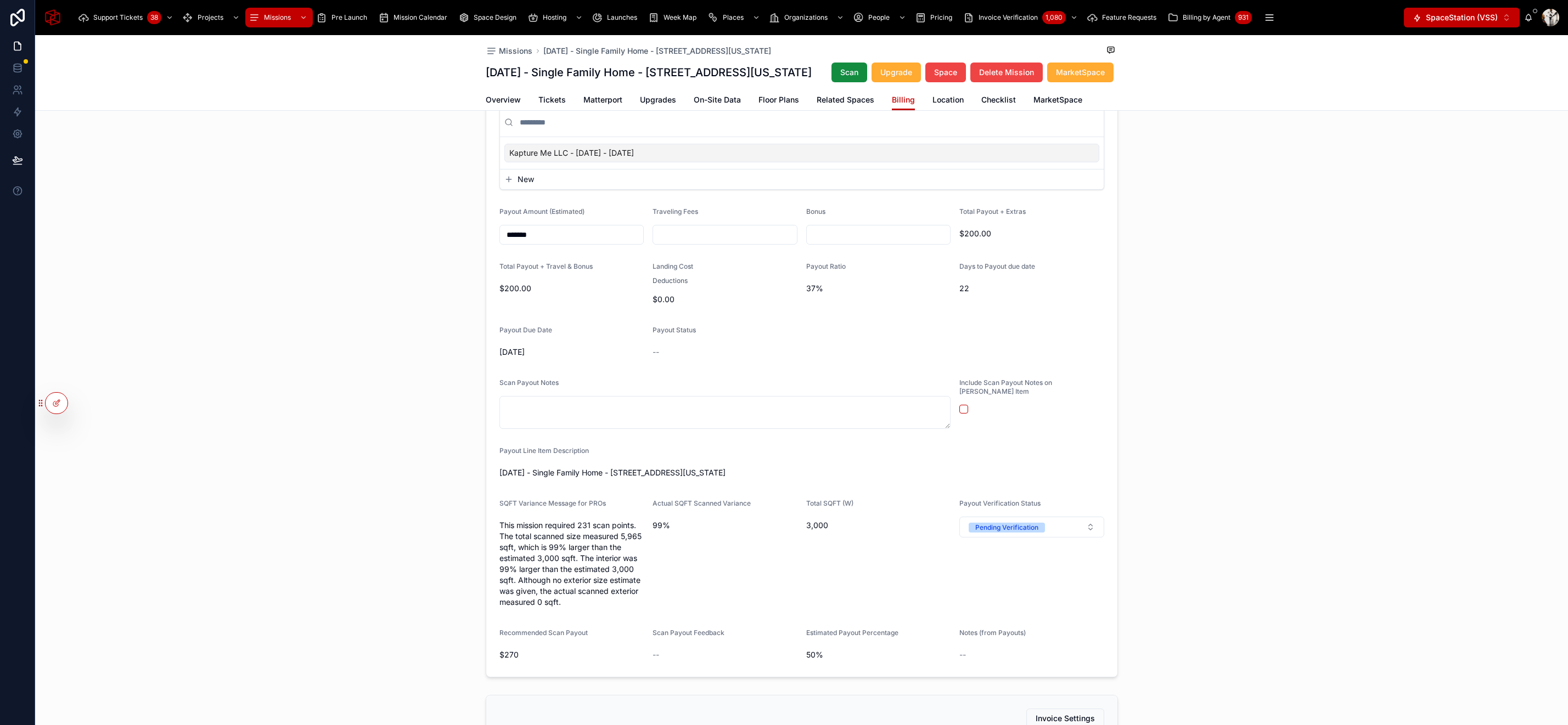
scroll to position [272, 0]
click at [840, 246] on input "text" at bounding box center [878, 238] width 144 height 16
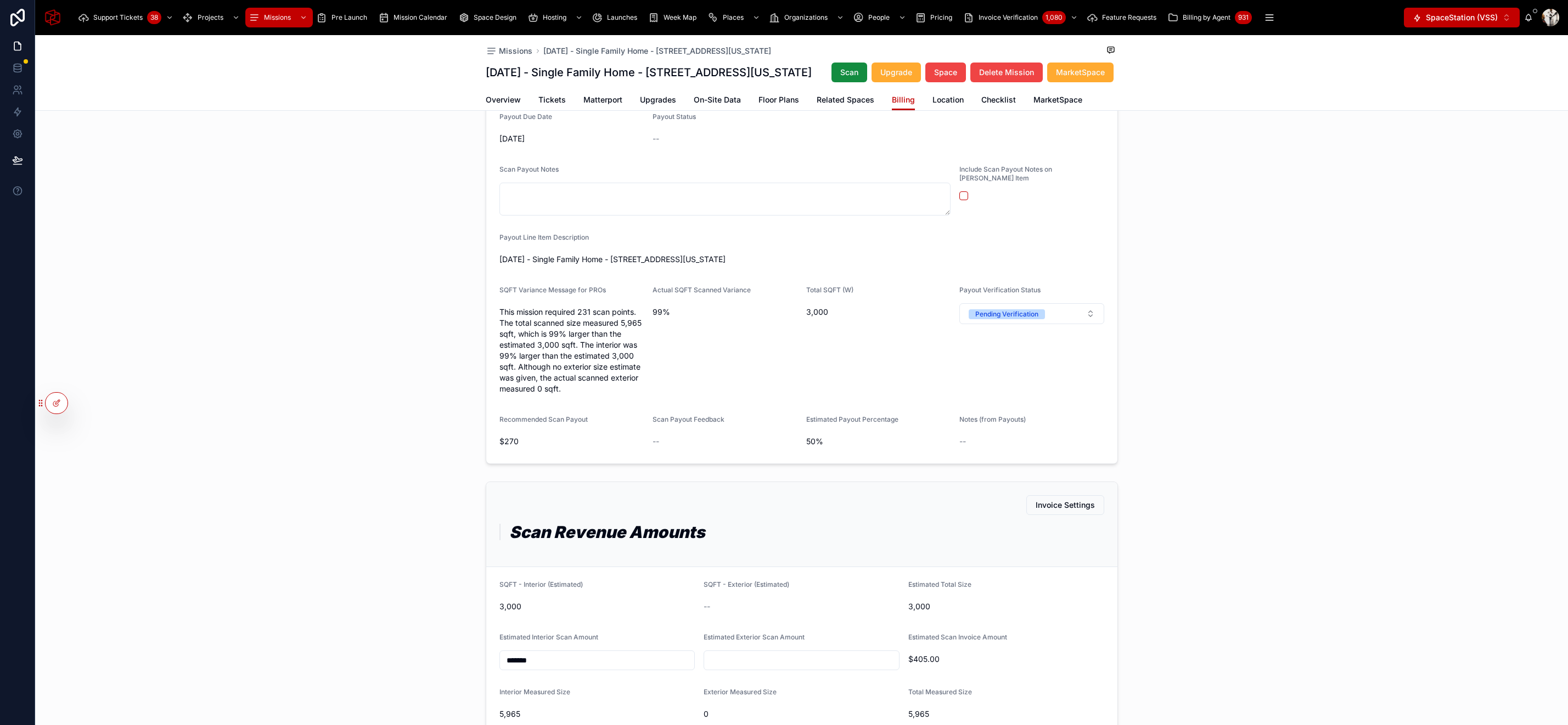
scroll to position [479, 0]
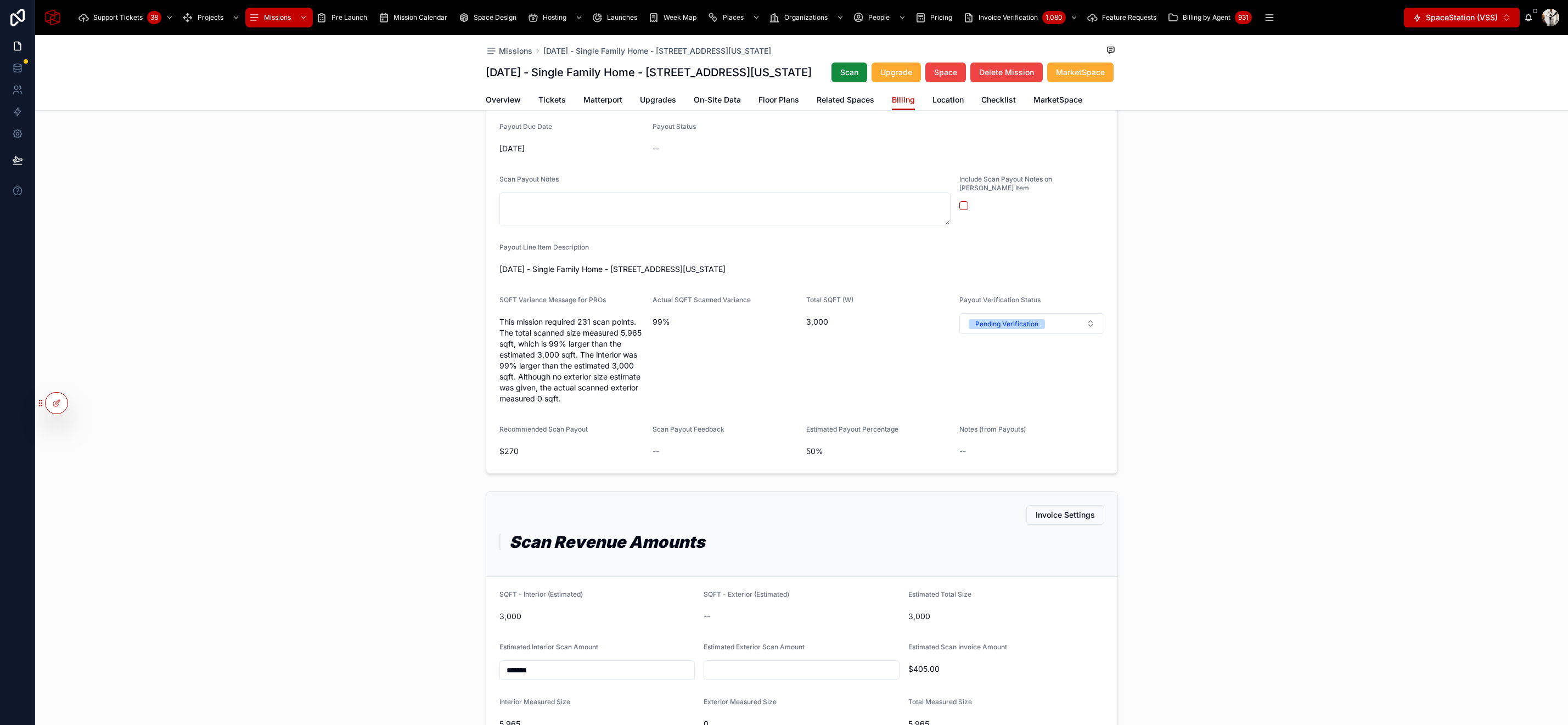
click at [1235, 232] on div "Scan Payout Amounts Payouts Kapture Me LLC - 09/15/2025 - 09/19/2025 New Payout…" at bounding box center [801, 141] width 1532 height 676
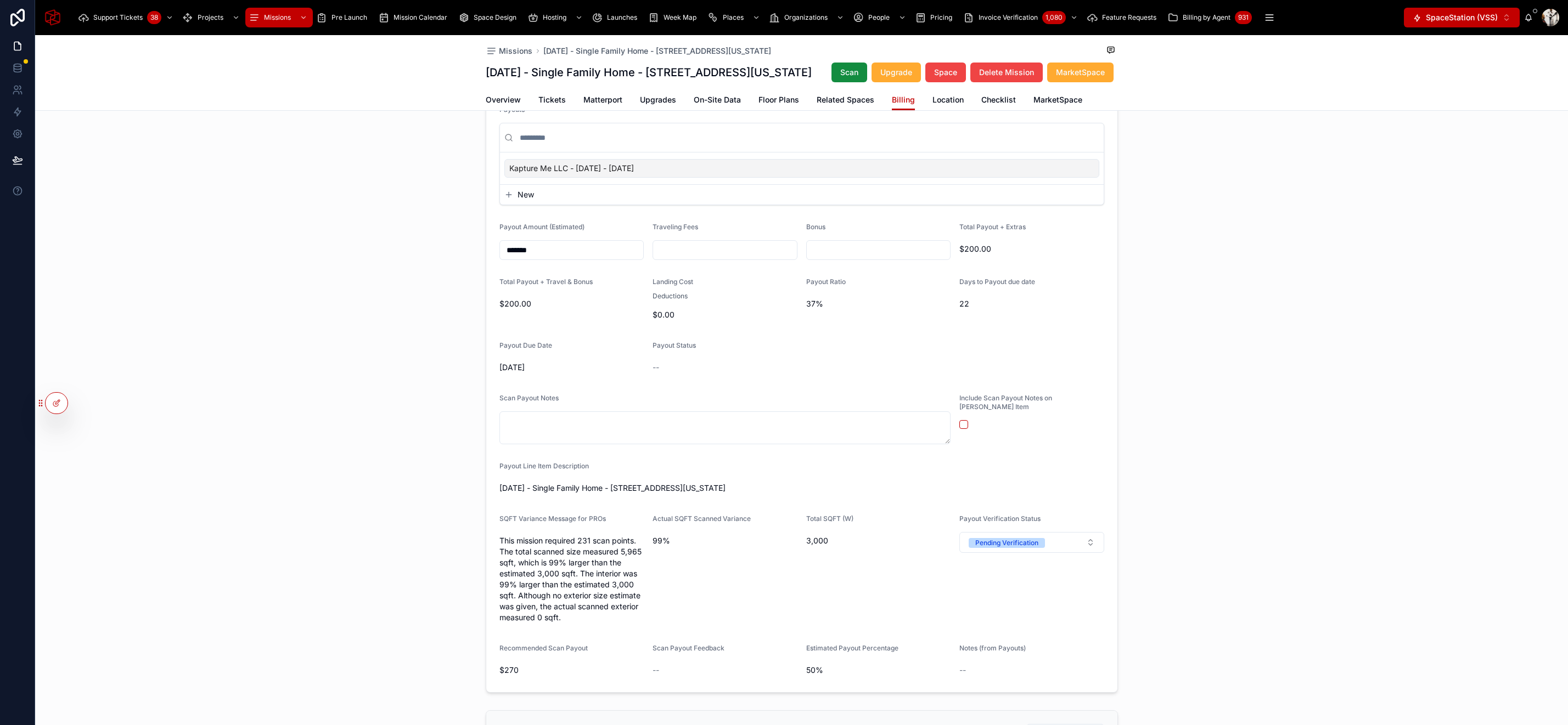
scroll to position [243, 0]
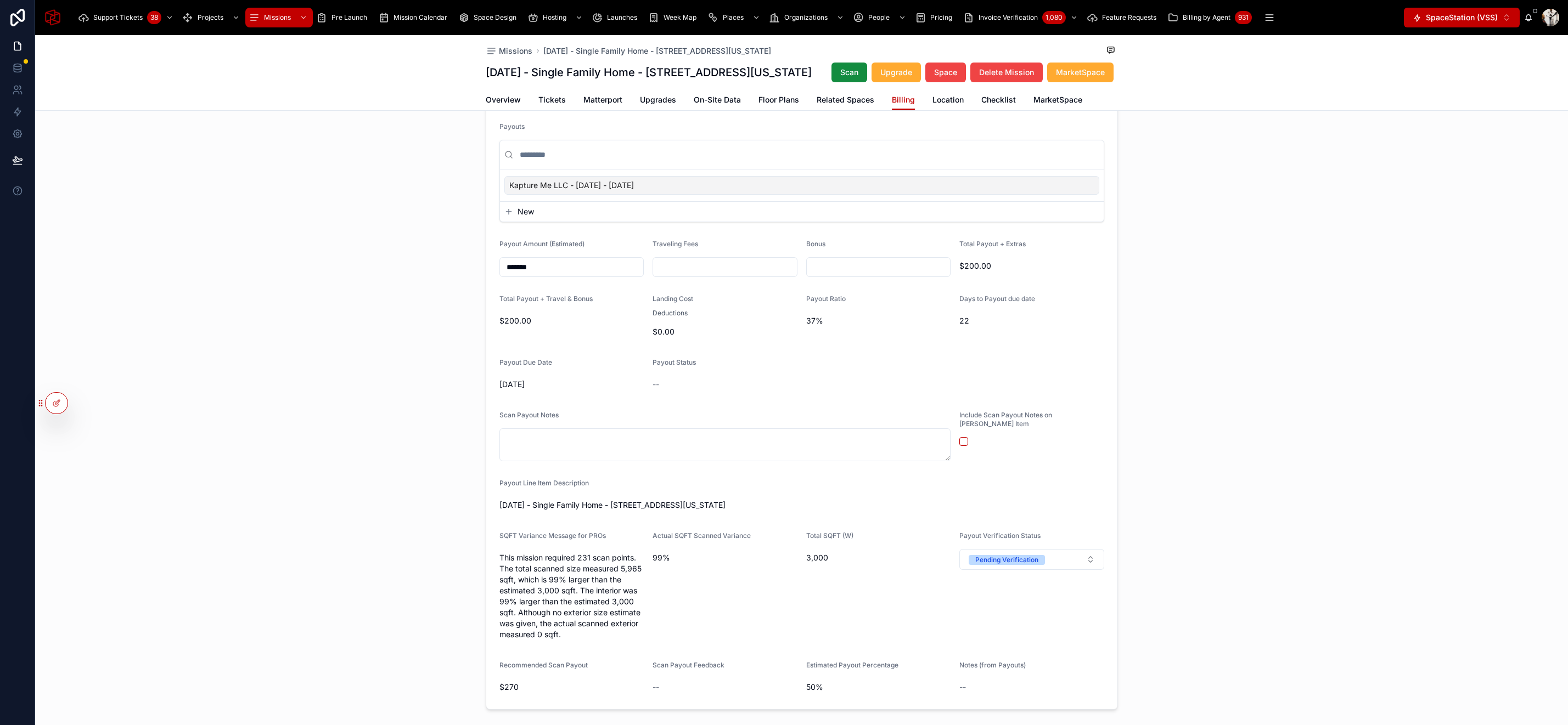
click at [867, 275] on input "text" at bounding box center [878, 268] width 144 height 16
type input "*******"
click at [1200, 316] on div "Scan Payout Amounts Payouts Kapture Me LLC - 09/15/2025 - 09/19/2025 New Payout…" at bounding box center [801, 376] width 1532 height 676
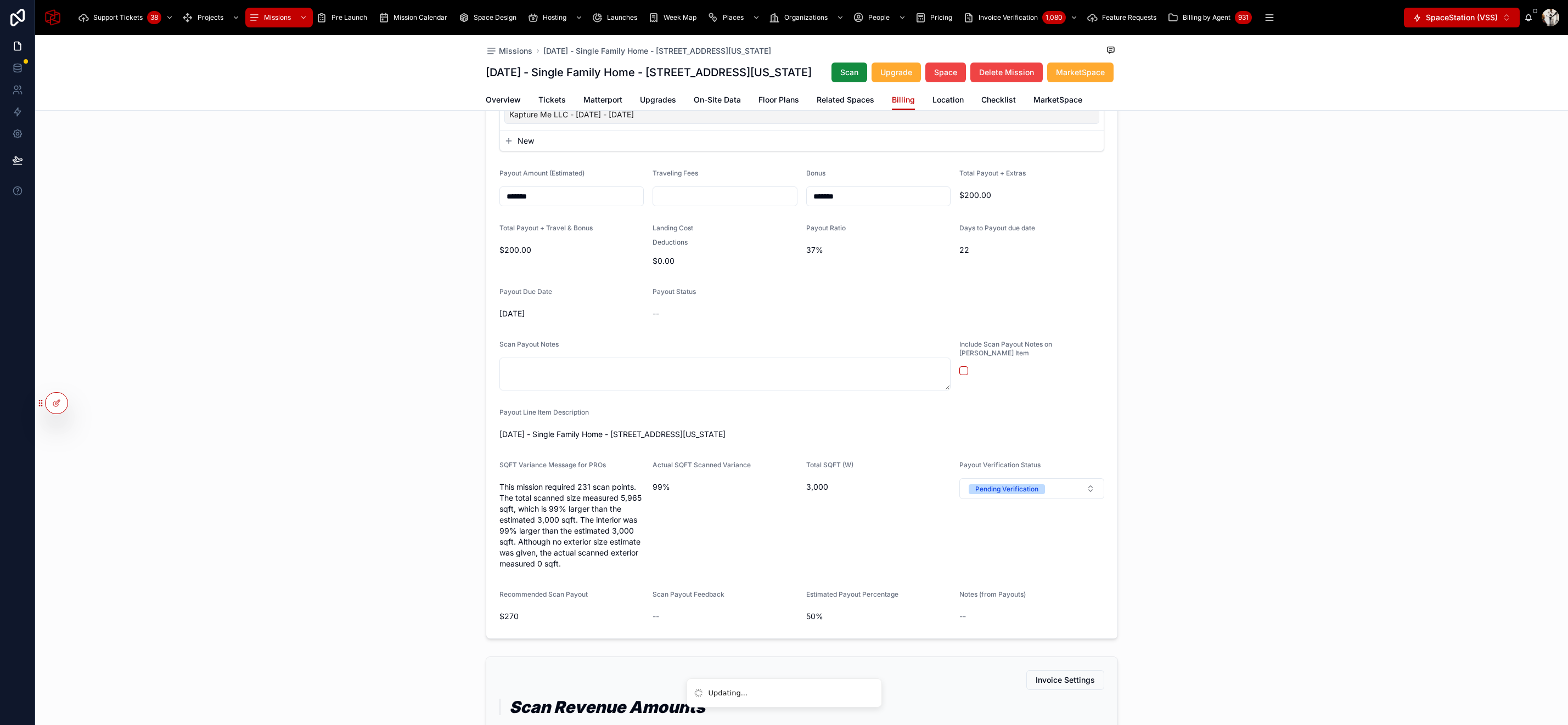
scroll to position [311, 0]
click at [1024, 497] on div "Pending Verification" at bounding box center [1007, 492] width 63 height 10
click at [978, 597] on div "Verified" at bounding box center [978, 592] width 24 height 10
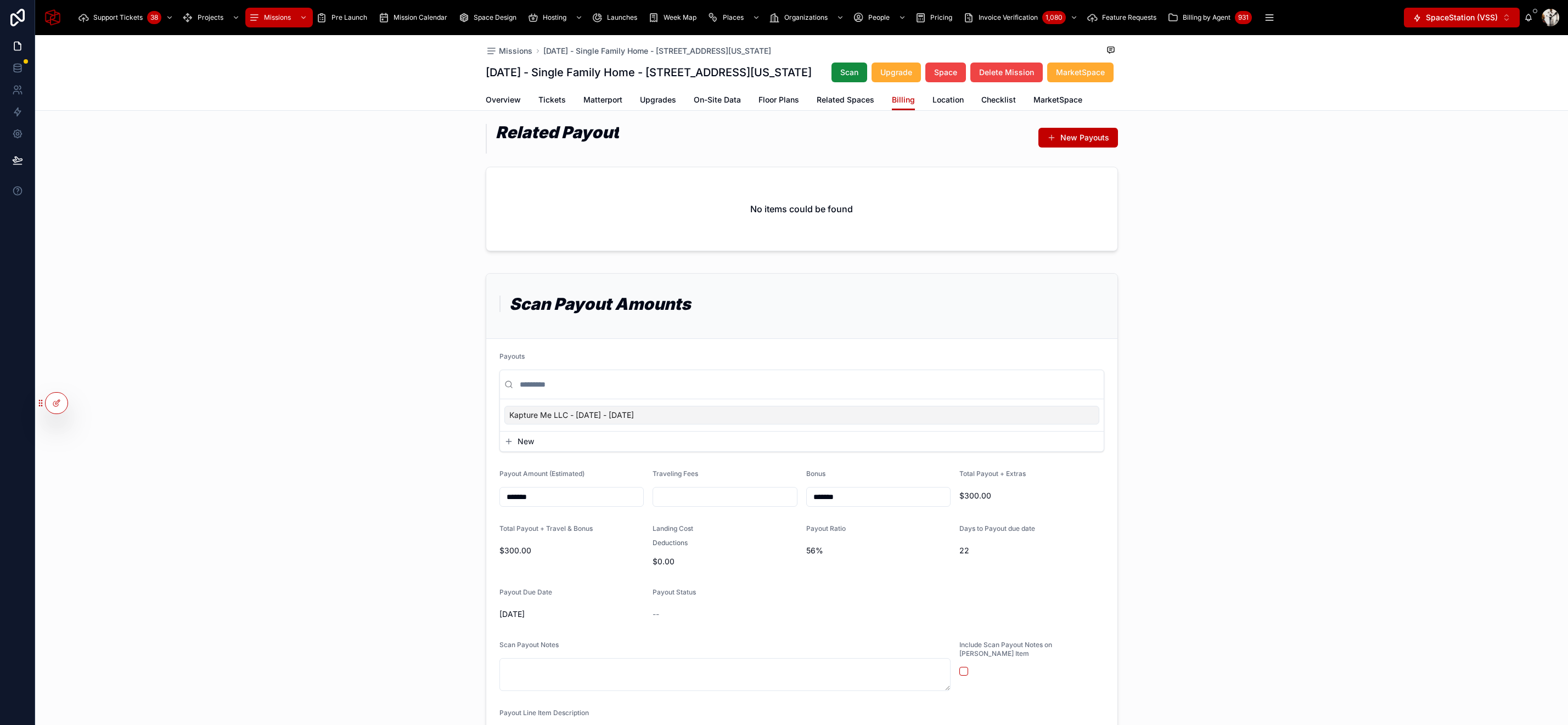
scroll to position [0, 0]
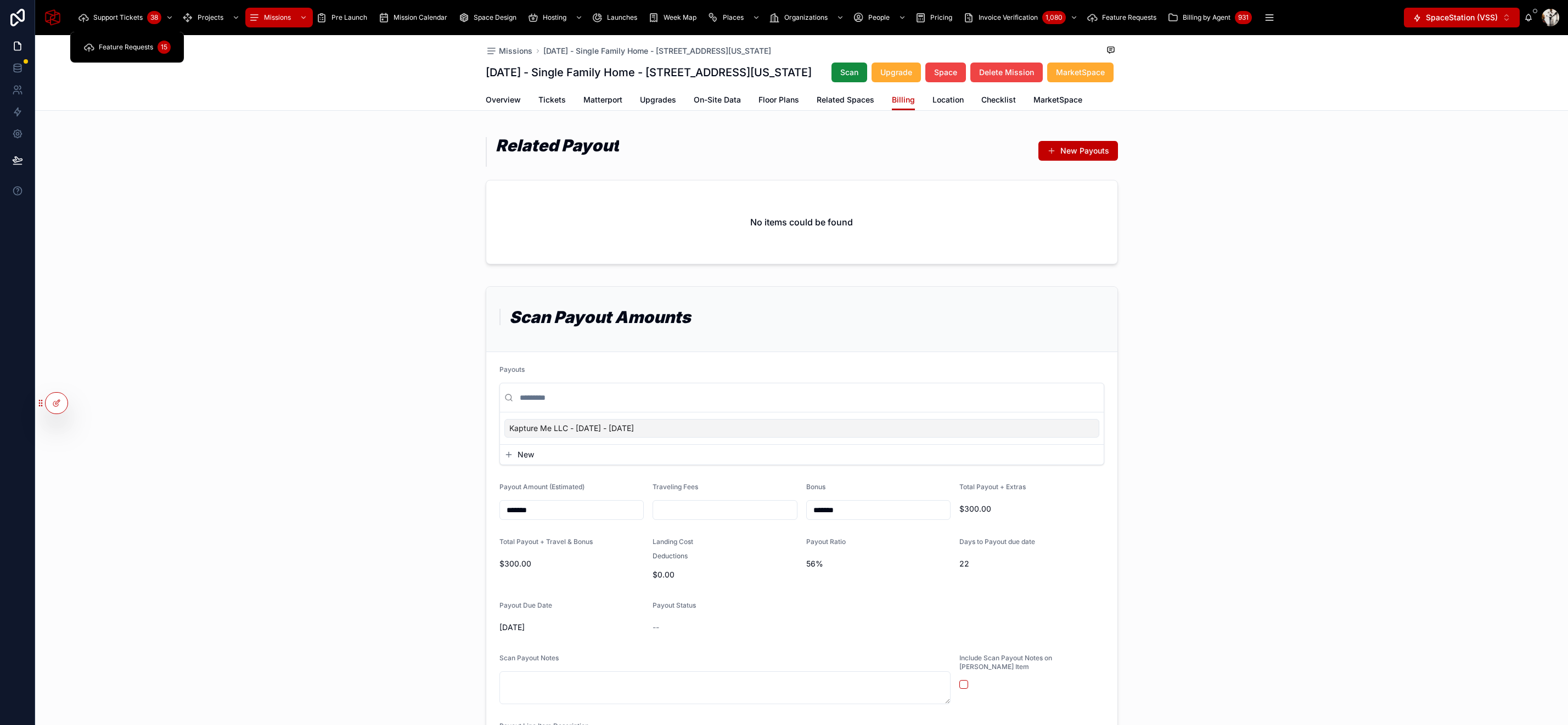
click at [121, 17] on span "Support Tickets" at bounding box center [118, 17] width 49 height 9
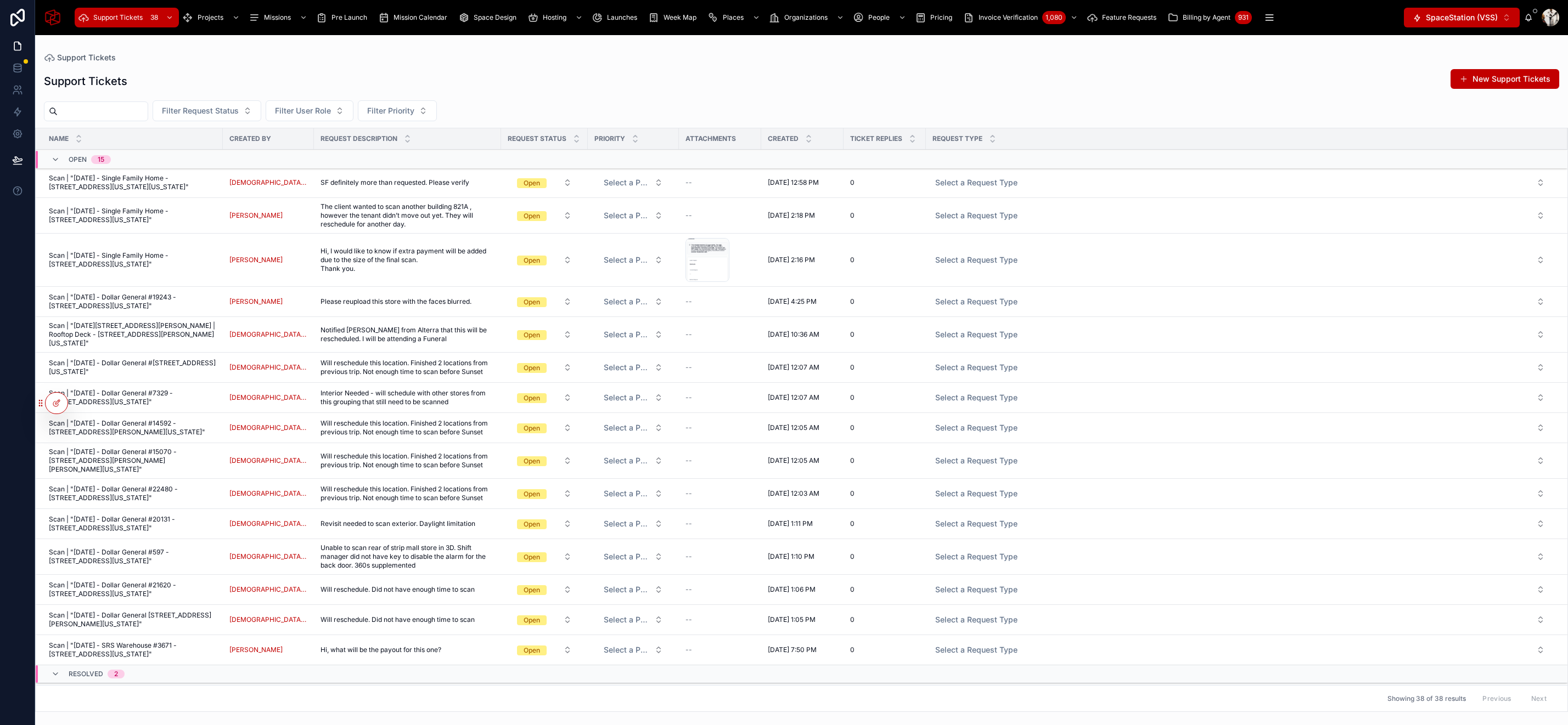
click at [143, 269] on span "Scan | "October 3, 2025 - Single Family Home - 1950 54th Street, Kings County, …" at bounding box center [131, 260] width 167 height 18
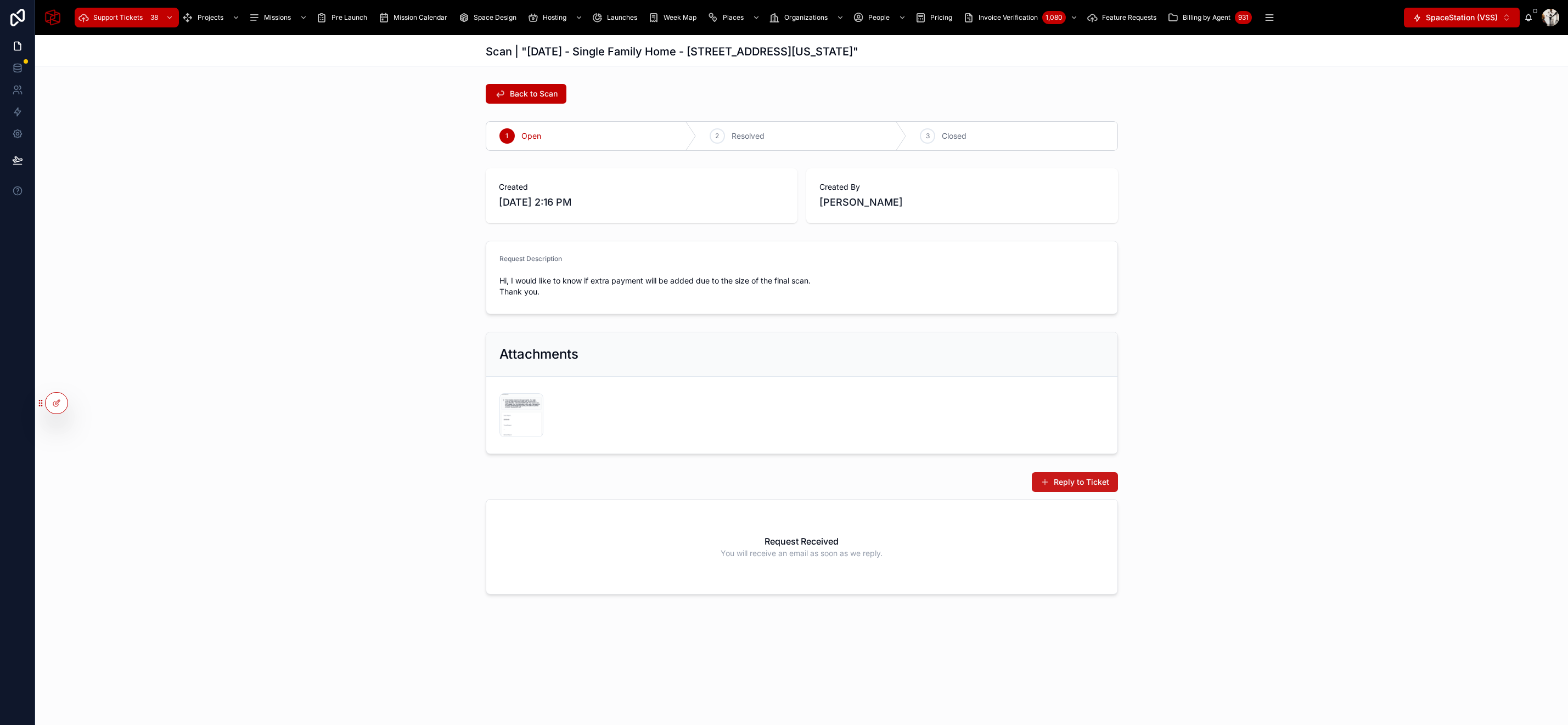
click at [1090, 478] on button "Reply to Ticket" at bounding box center [1074, 482] width 86 height 20
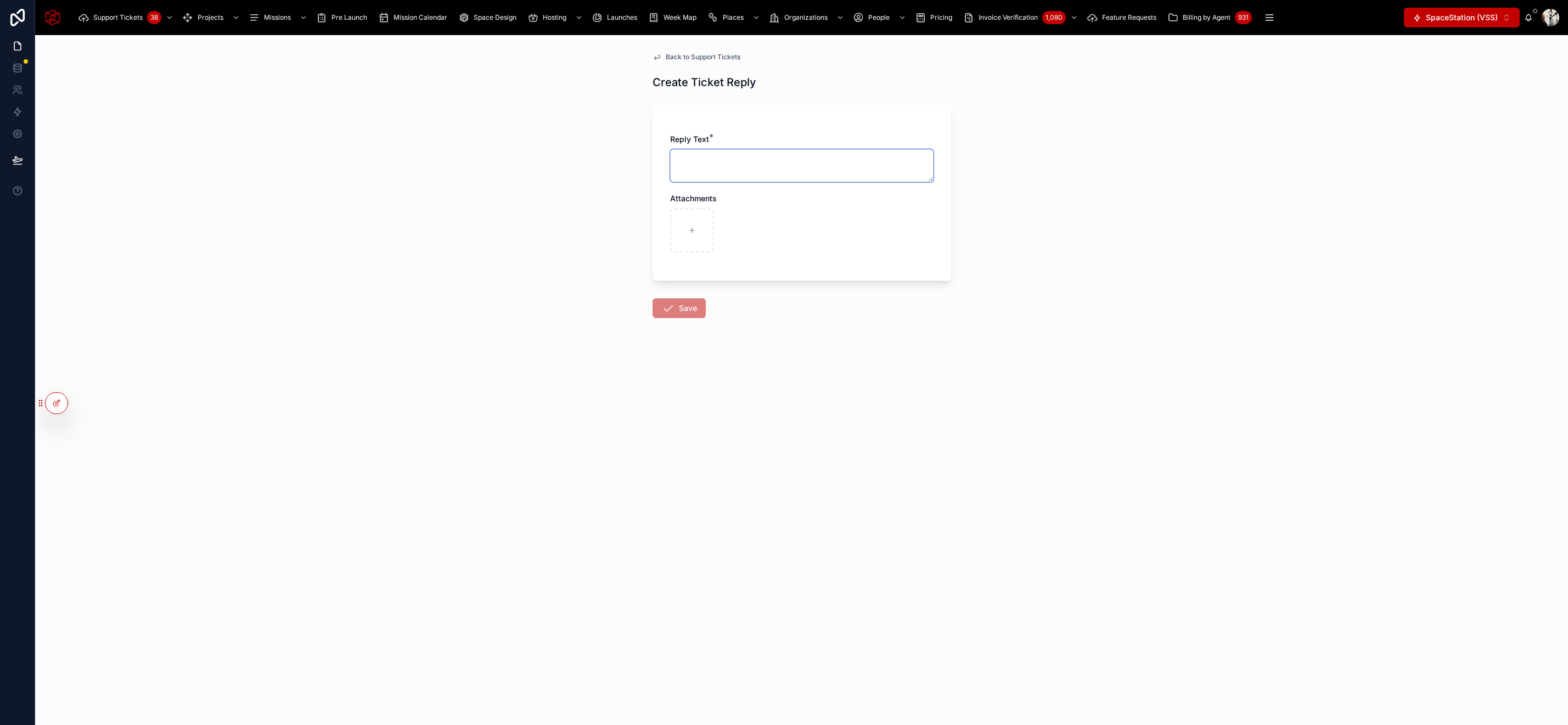
click at [750, 170] on textarea at bounding box center [801, 165] width 264 height 33
type textarea "**********"
click at [680, 311] on button "Save" at bounding box center [679, 318] width 53 height 20
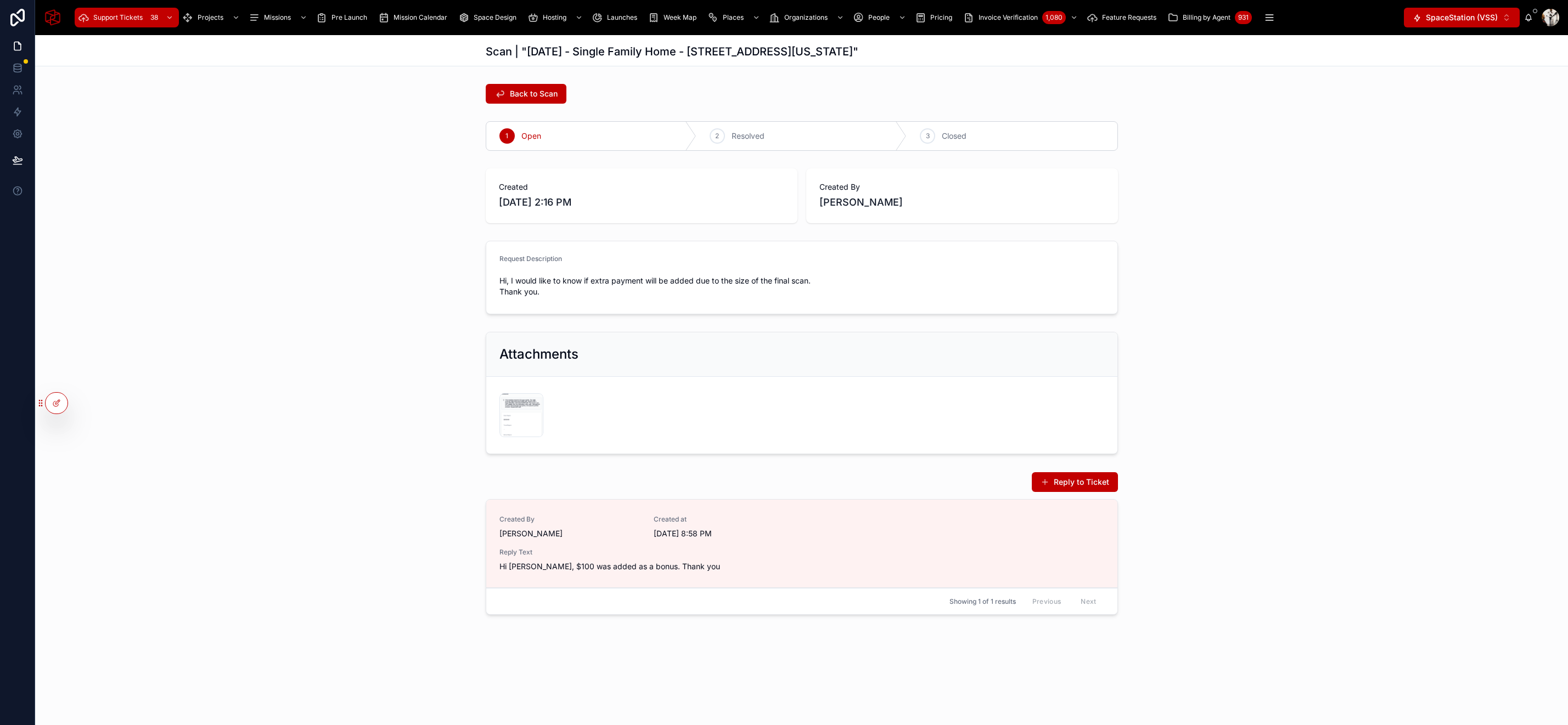
click at [1283, 309] on div "Request Description Hi, I would like to know if extra payment will be added due…" at bounding box center [801, 277] width 1532 height 82
click at [519, 93] on span "Back to Scan" at bounding box center [534, 93] width 47 height 11
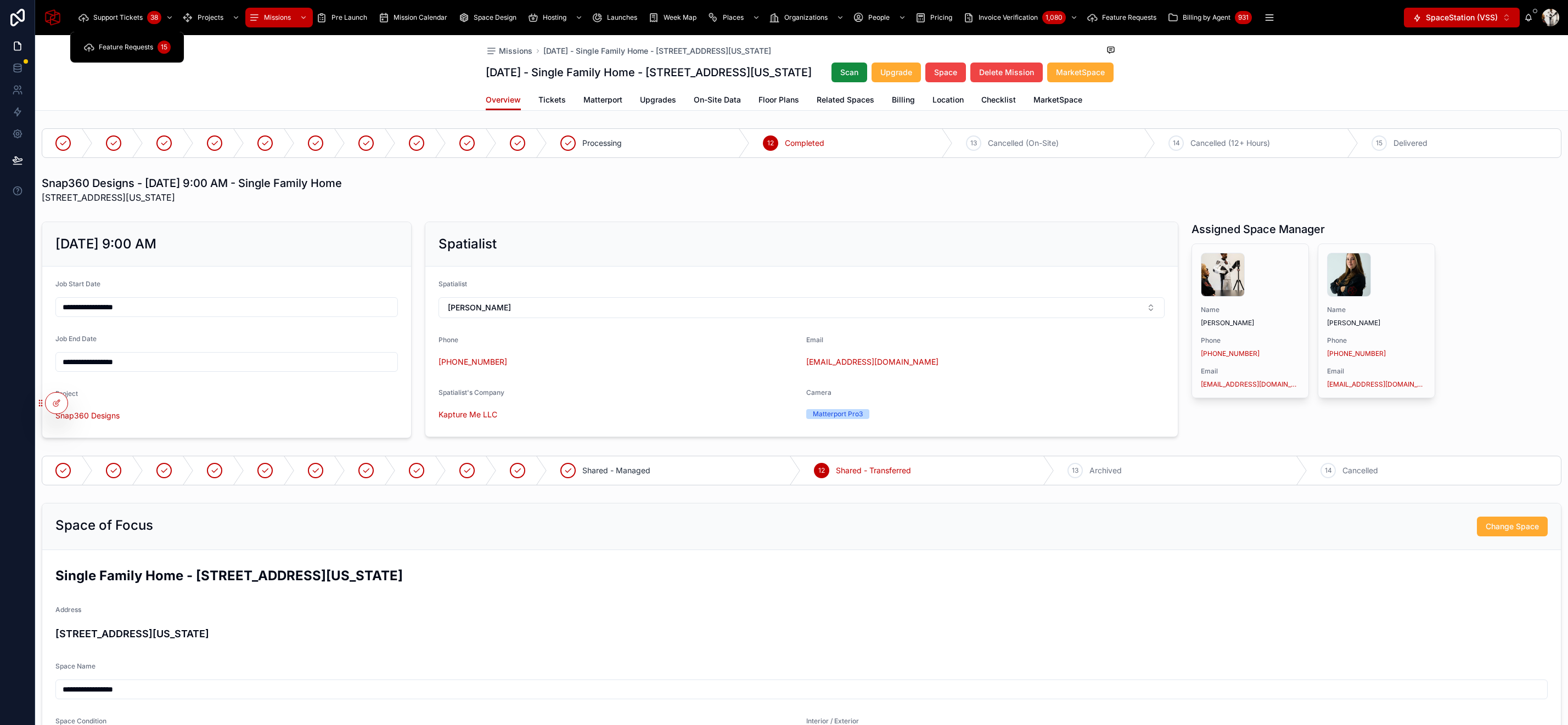
click at [120, 16] on span "Support Tickets" at bounding box center [118, 17] width 49 height 9
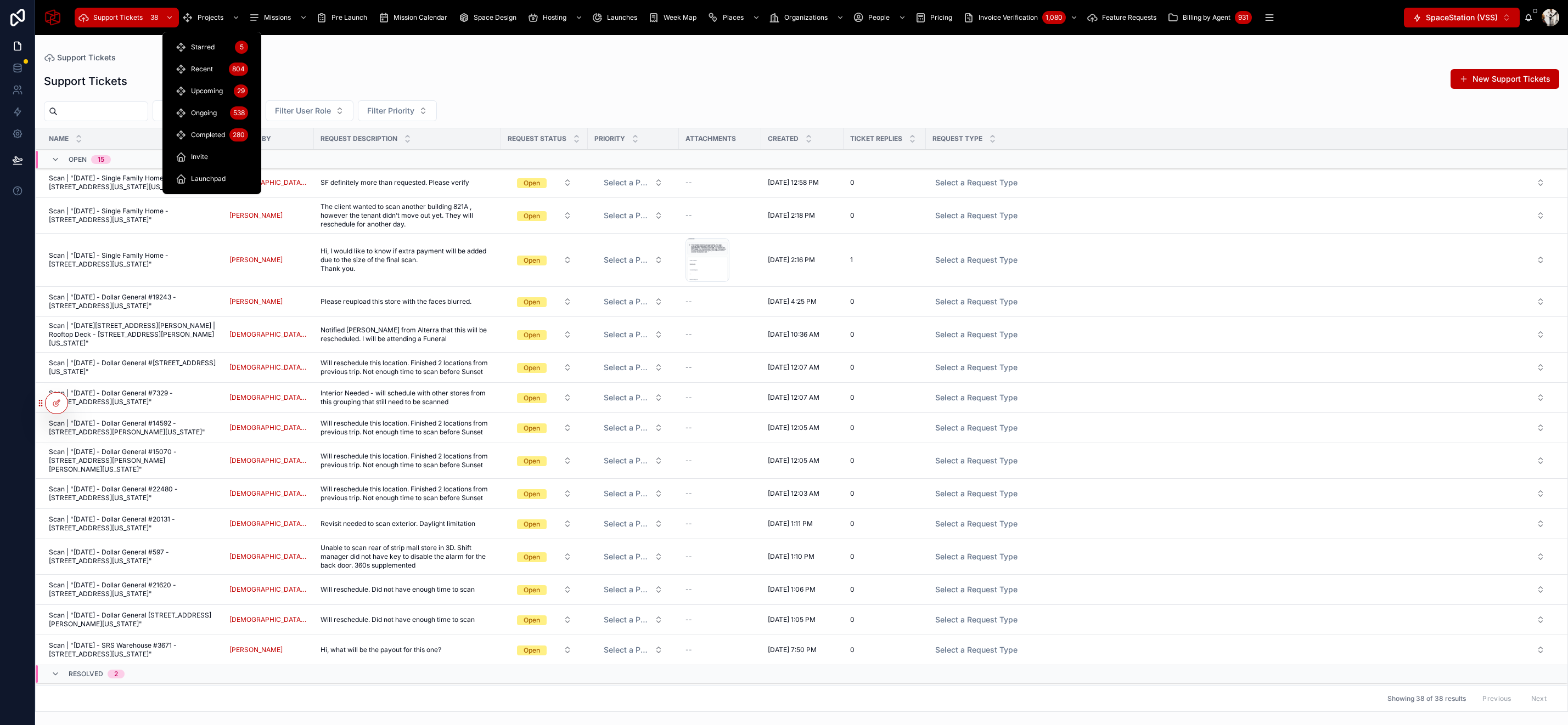
click at [212, 19] on span "Projects" at bounding box center [210, 17] width 26 height 9
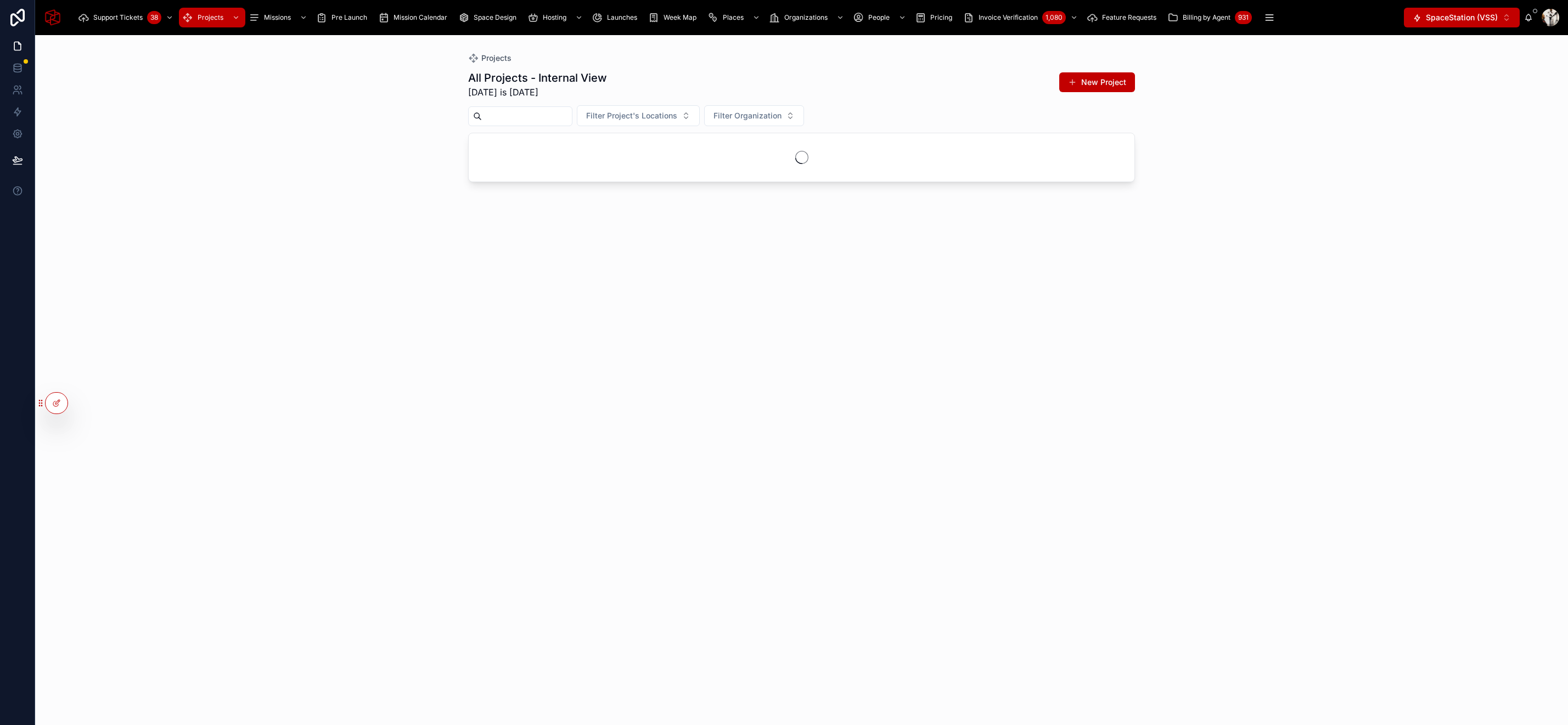
click at [513, 120] on input "text" at bounding box center [527, 117] width 90 height 16
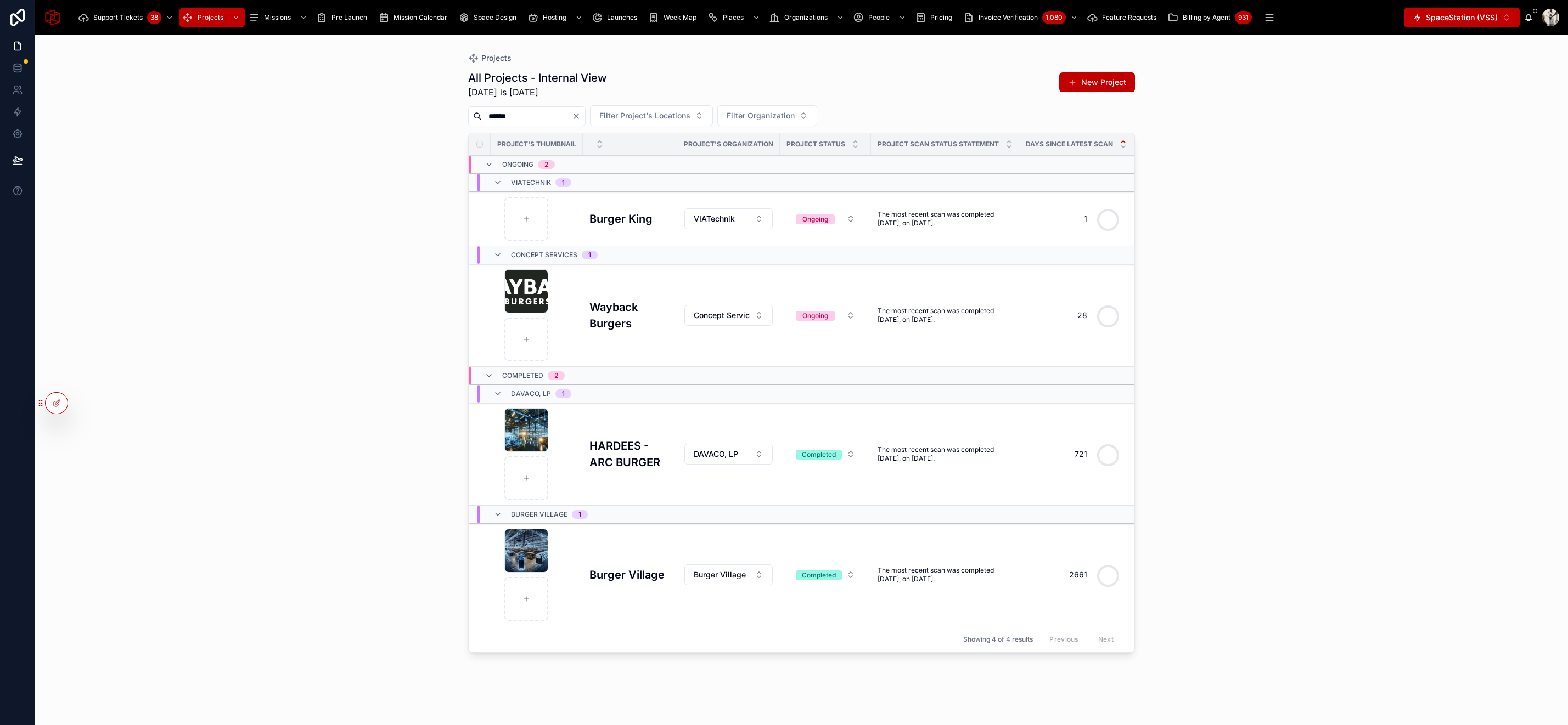
type input "******"
click at [623, 218] on h3 "Burger King" at bounding box center [620, 218] width 63 height 17
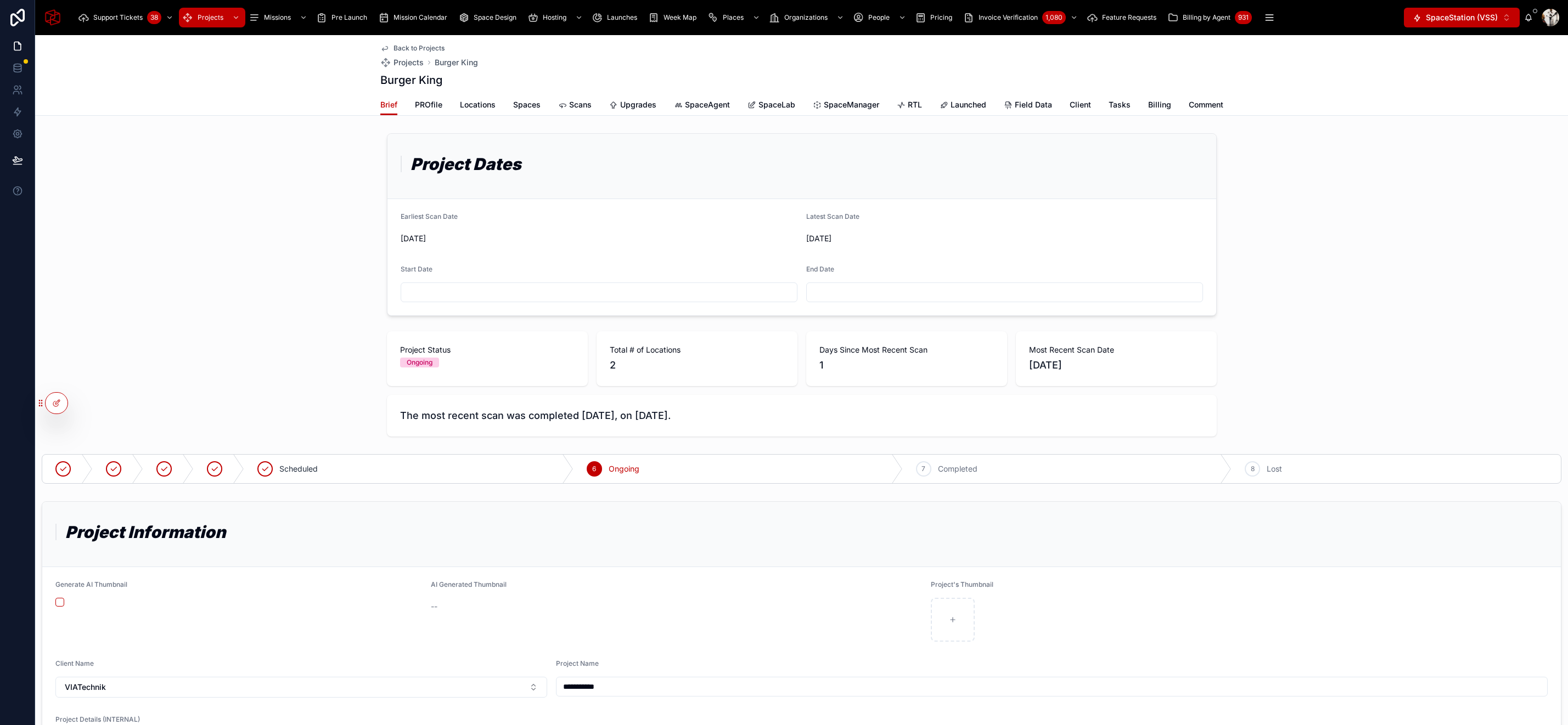
click at [579, 102] on span "Scans" at bounding box center [580, 105] width 23 height 11
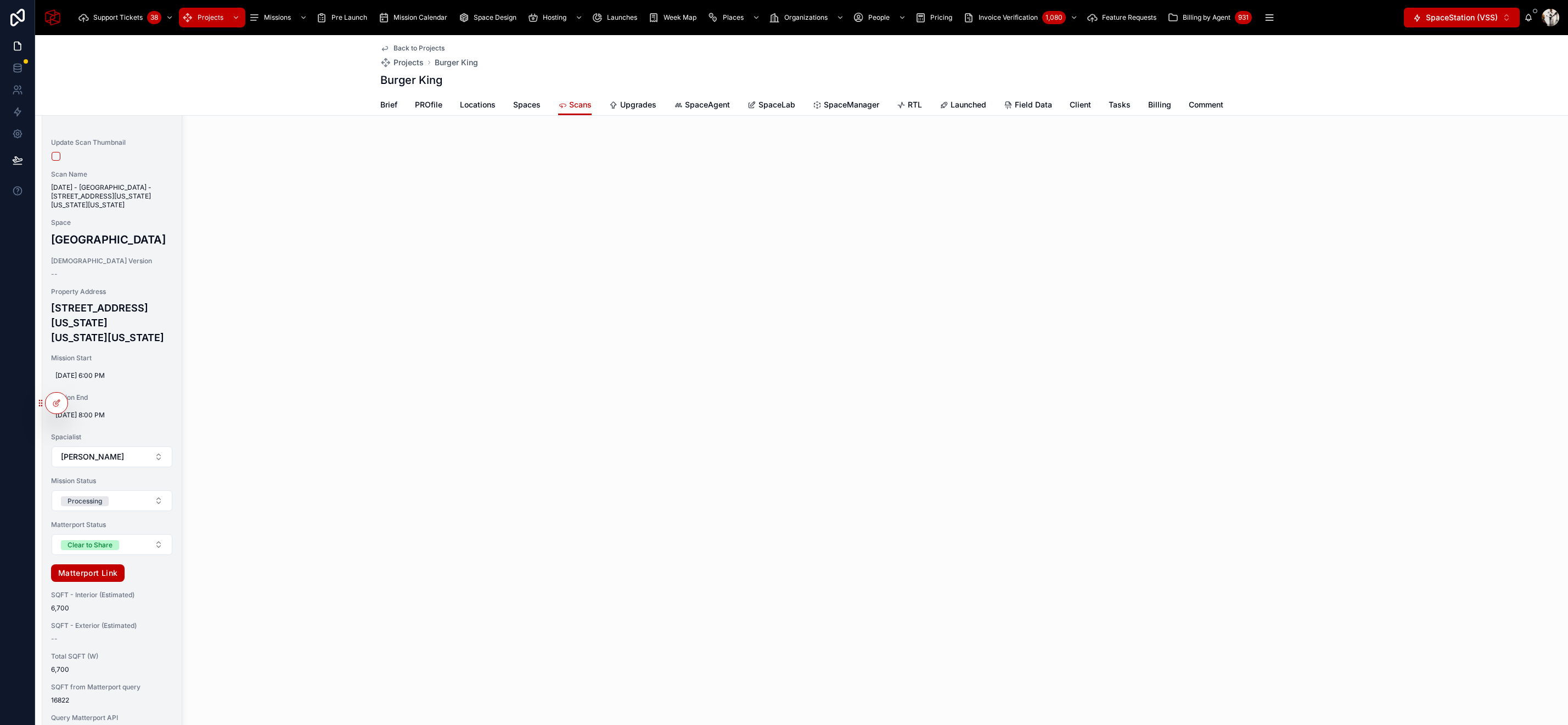
scroll to position [232, 0]
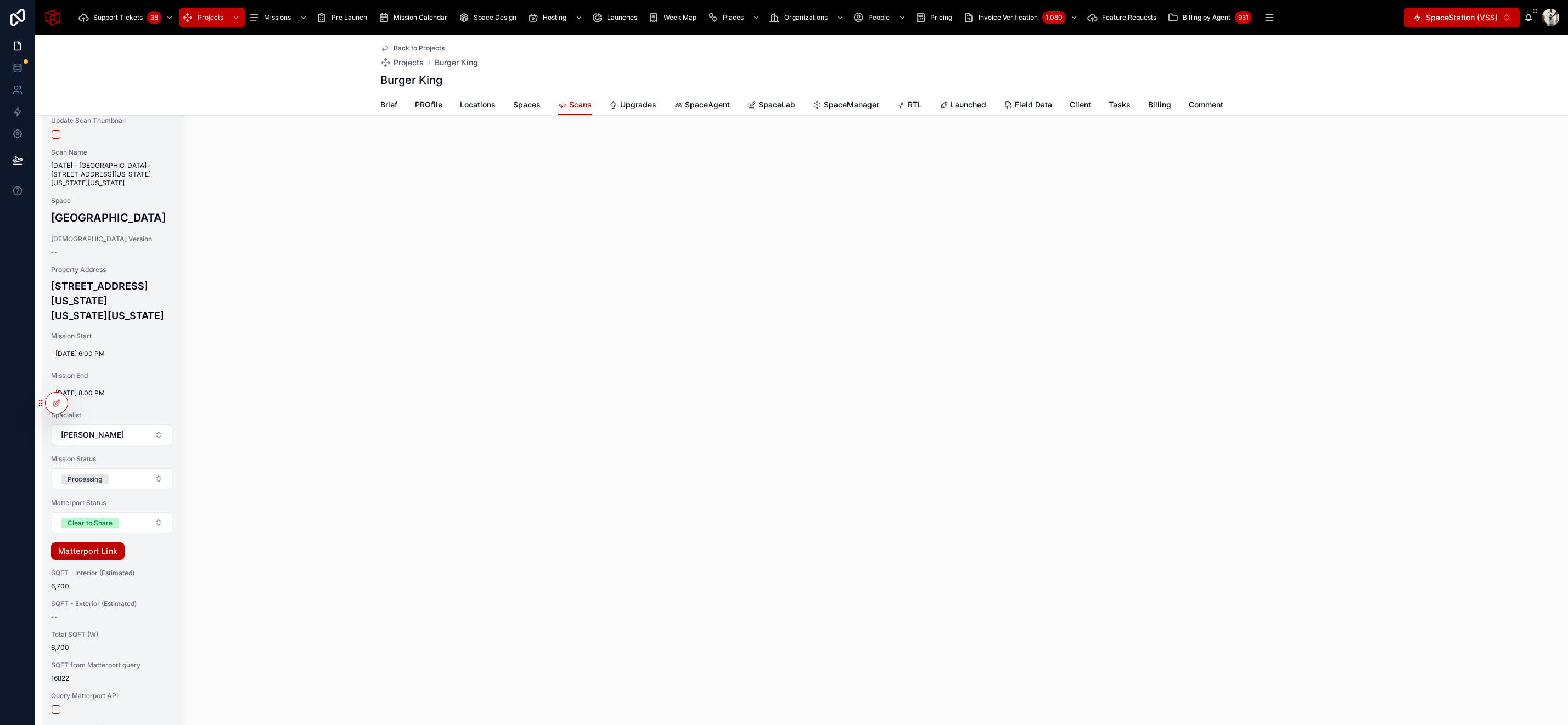
click at [96, 560] on link "Matterport Link" at bounding box center [88, 551] width 73 height 18
click at [105, 235] on div "Update Scan Thumbnail Scan Name October 9, 2025 - Union Station DC - 50 Massach…" at bounding box center [112, 488] width 139 height 761
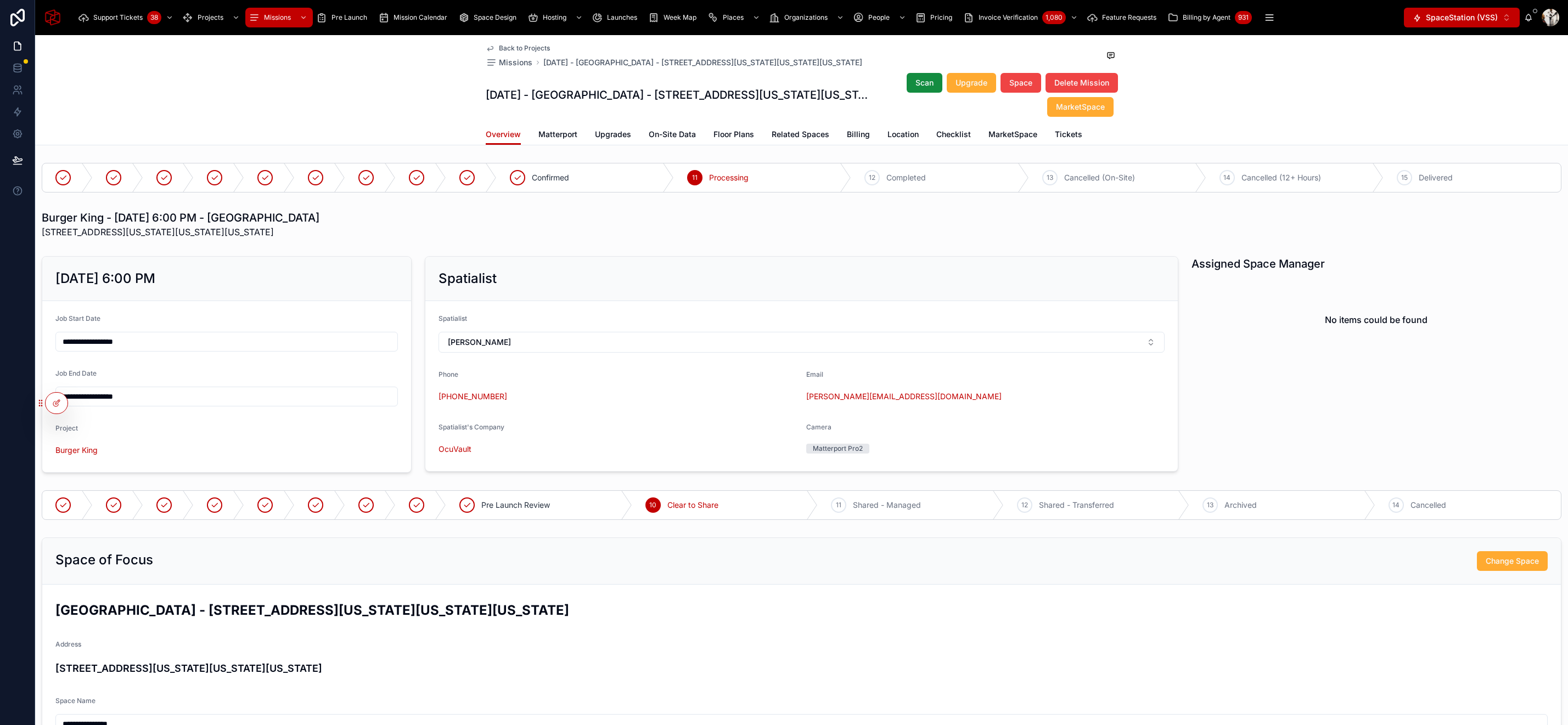
click at [681, 135] on span "On-Site Data" at bounding box center [672, 134] width 47 height 11
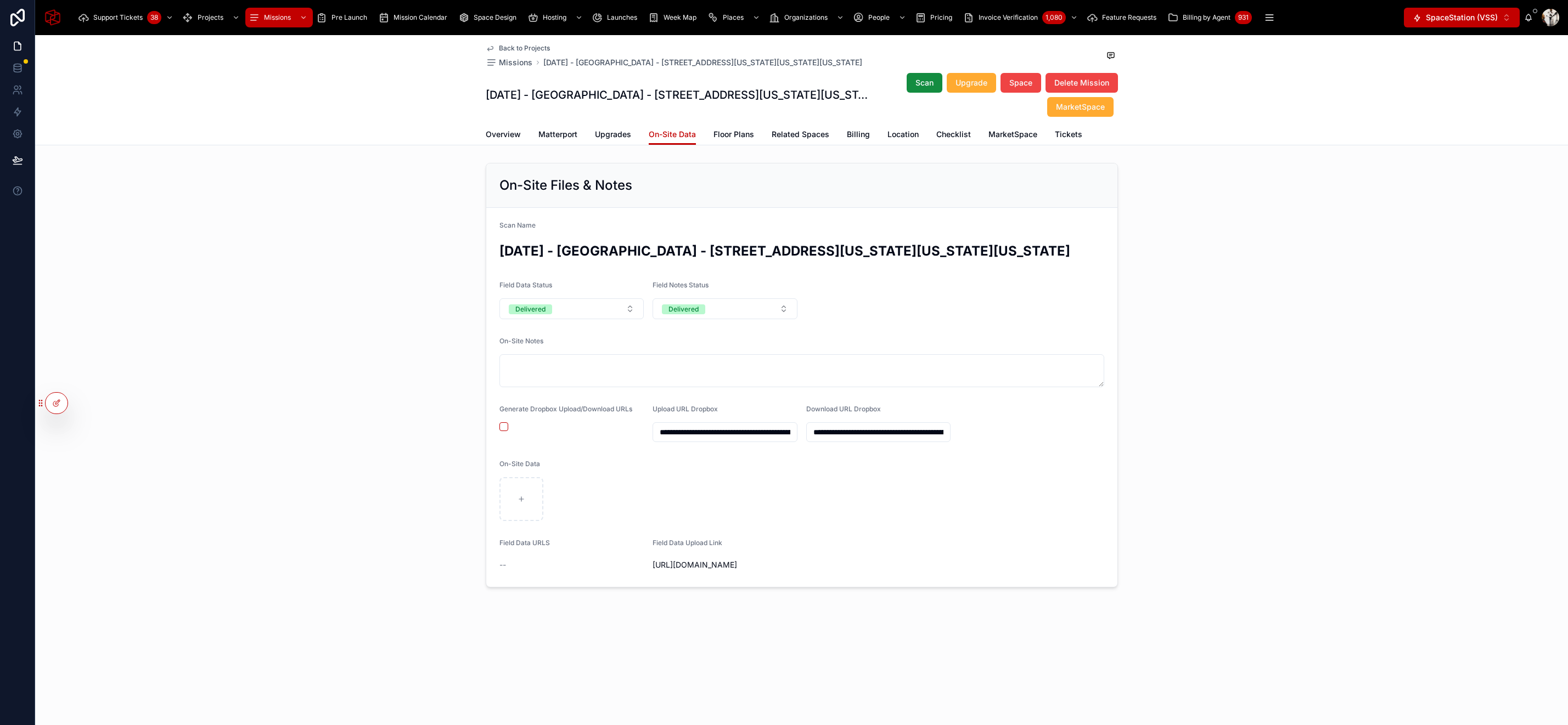
click at [887, 440] on input "**********" at bounding box center [878, 433] width 144 height 16
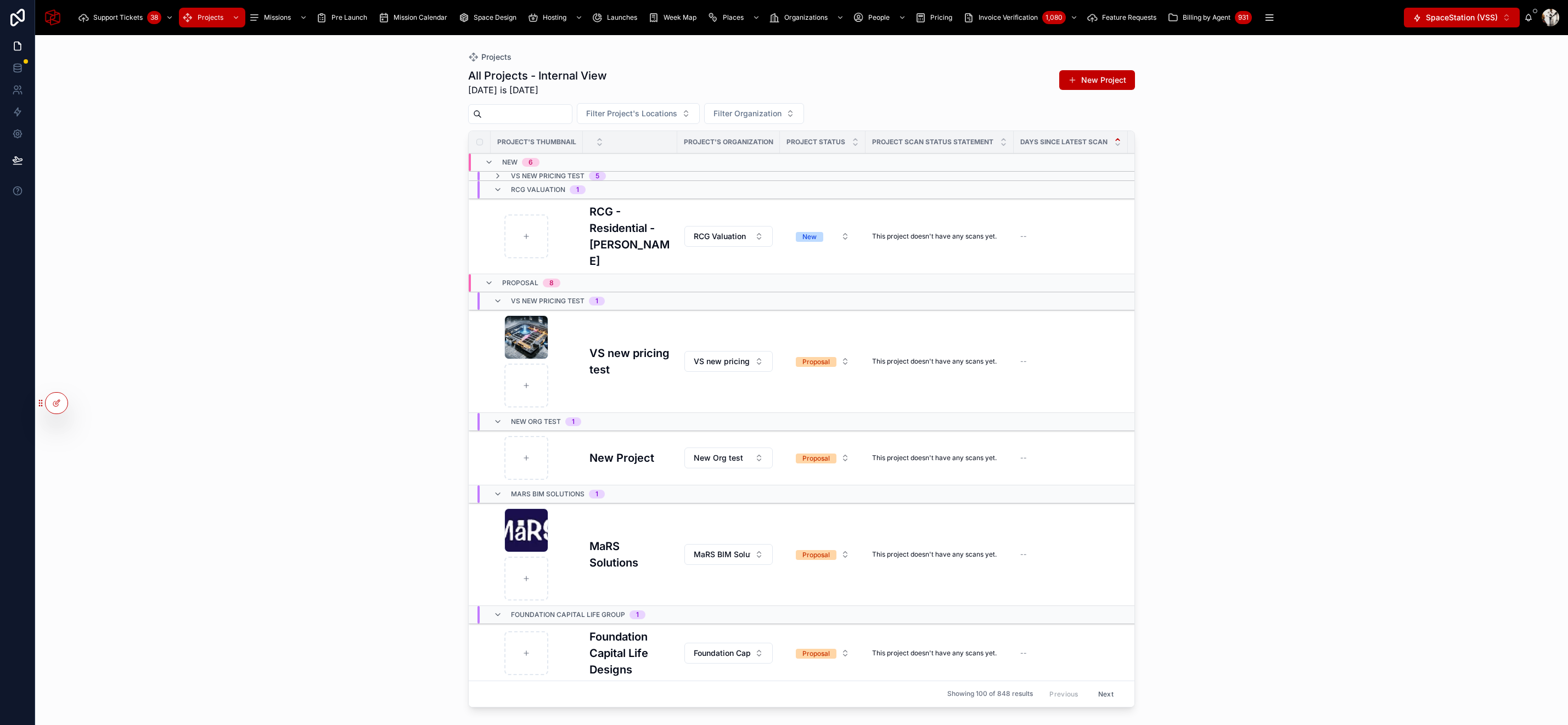
click at [0, 0] on icon at bounding box center [0, 0] width 0 height 0
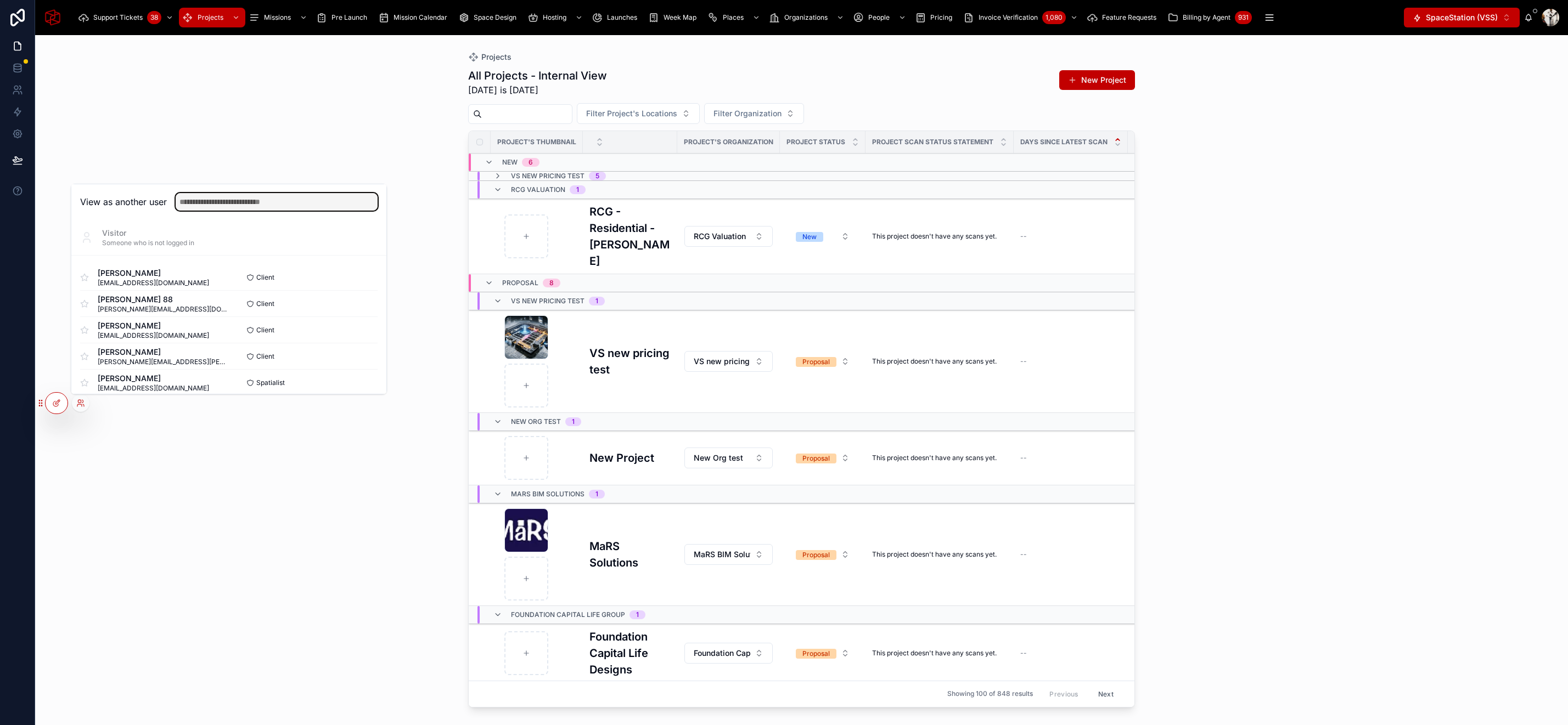
click at [226, 201] on input "text" at bounding box center [277, 201] width 202 height 18
type input "*****"
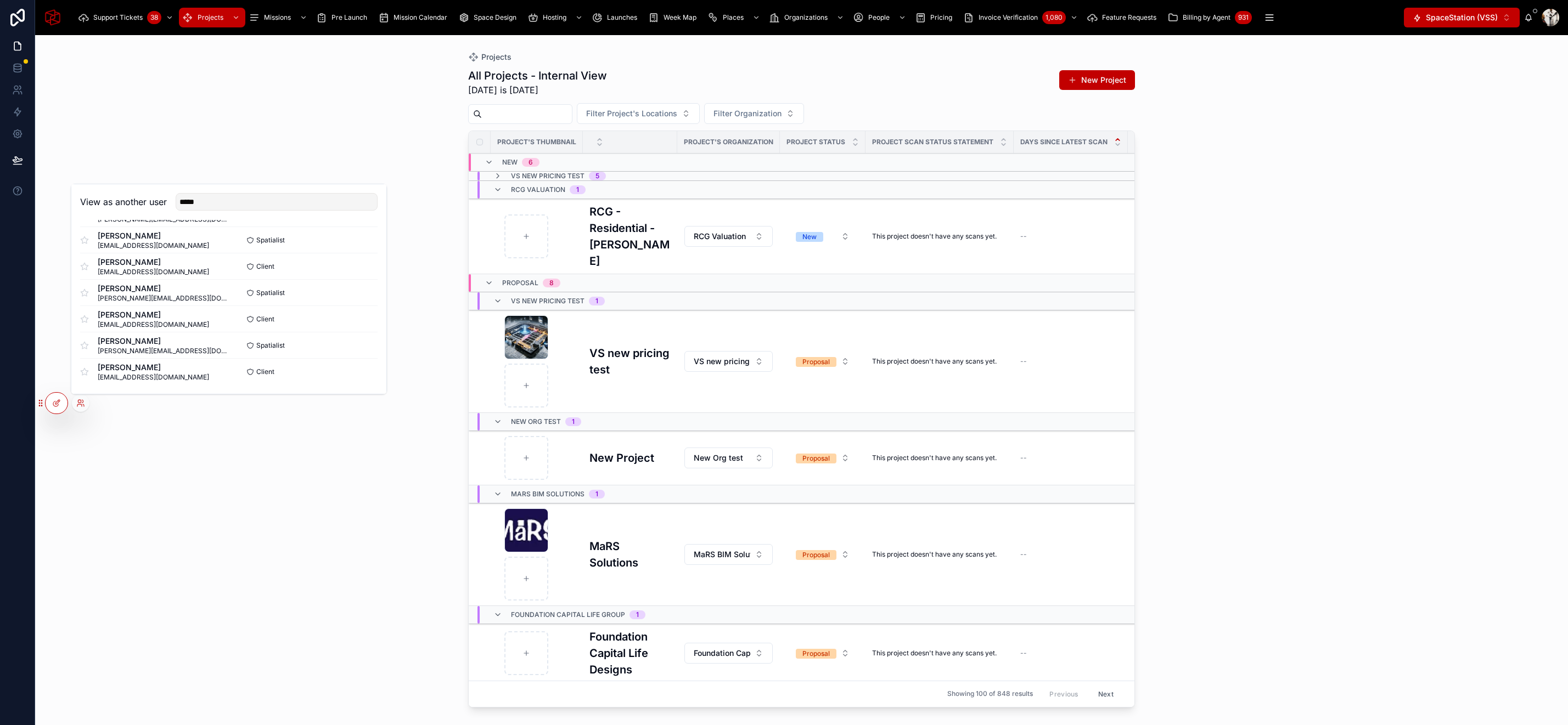
click at [0, 0] on button "Select" at bounding box center [0, 0] width 0 height 0
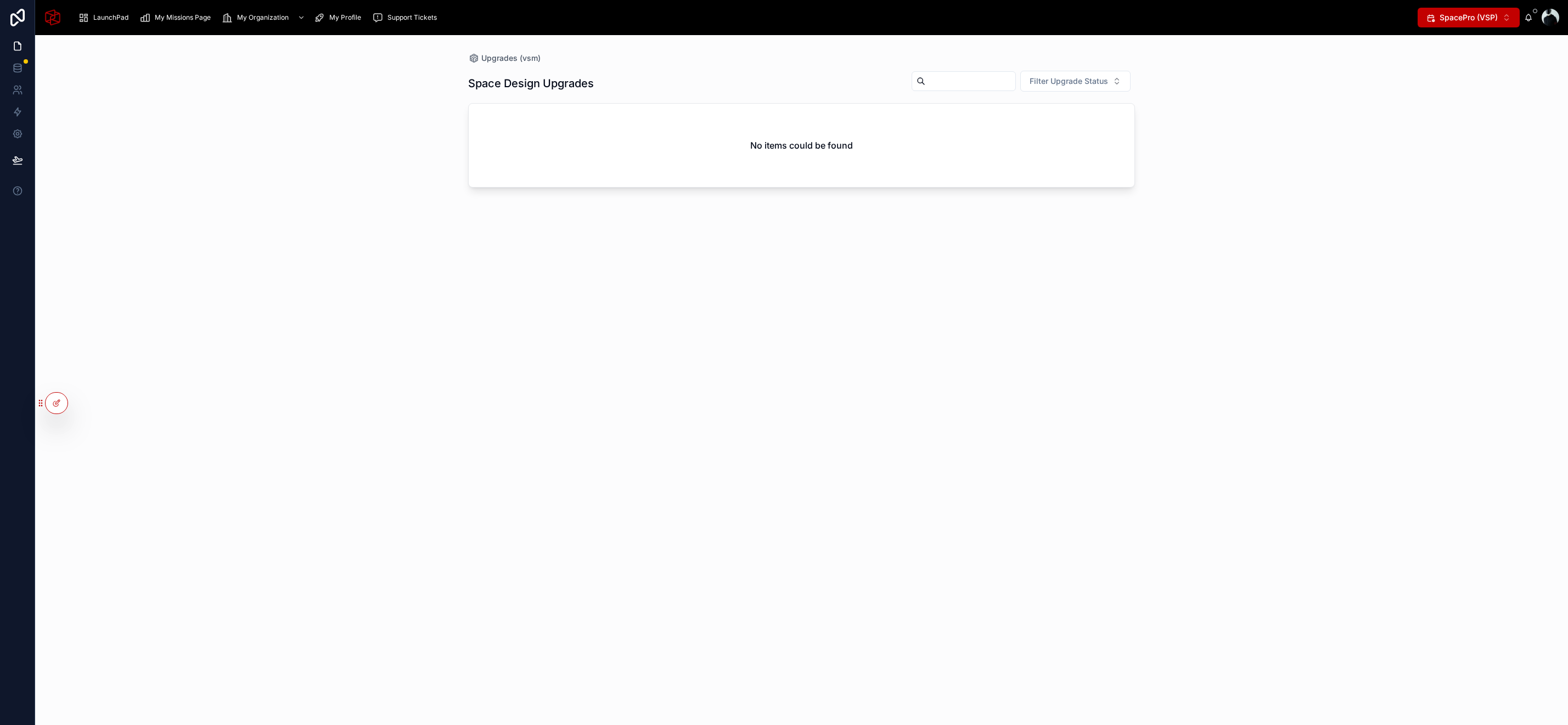
click at [168, 22] on span "My Missions Page" at bounding box center [183, 17] width 56 height 9
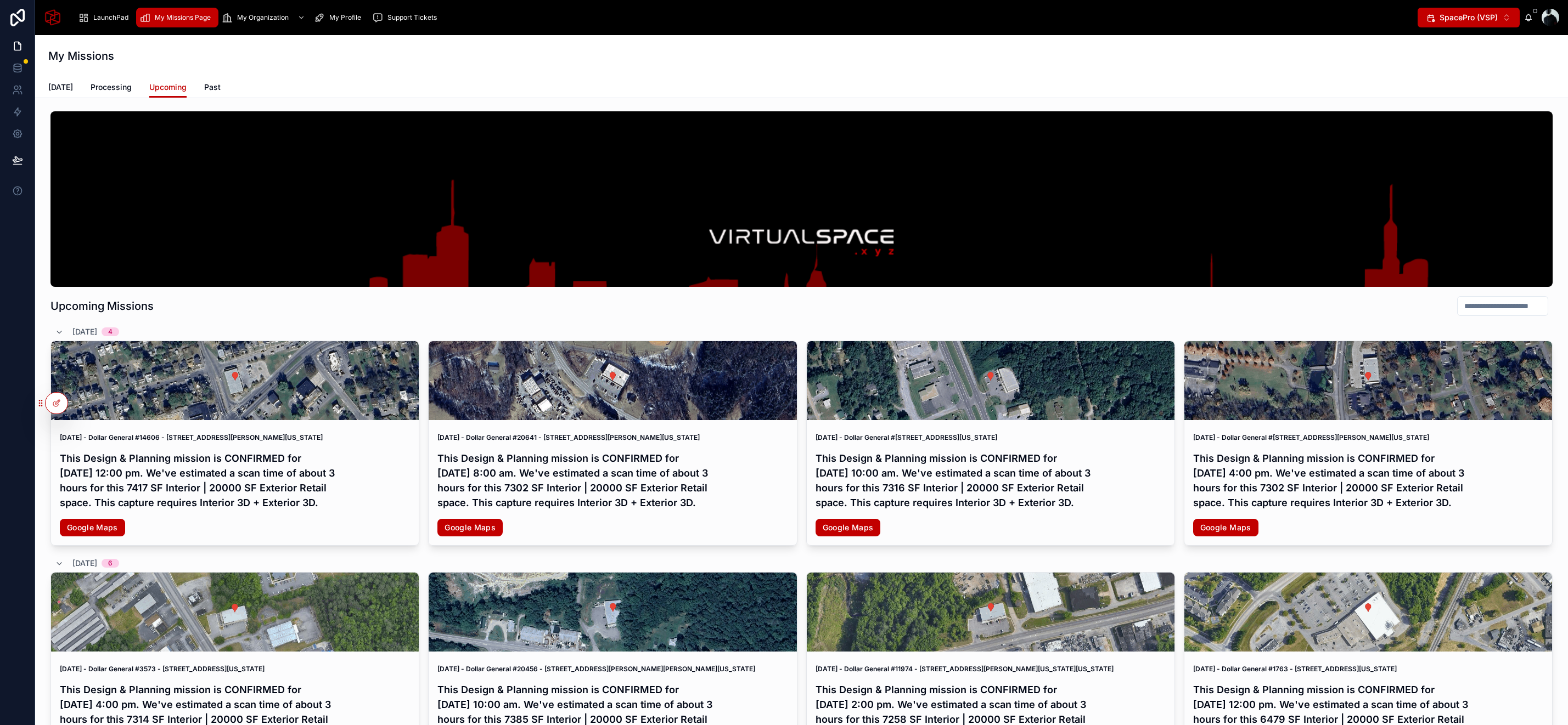
click at [110, 19] on span "LaunchPad" at bounding box center [111, 17] width 36 height 9
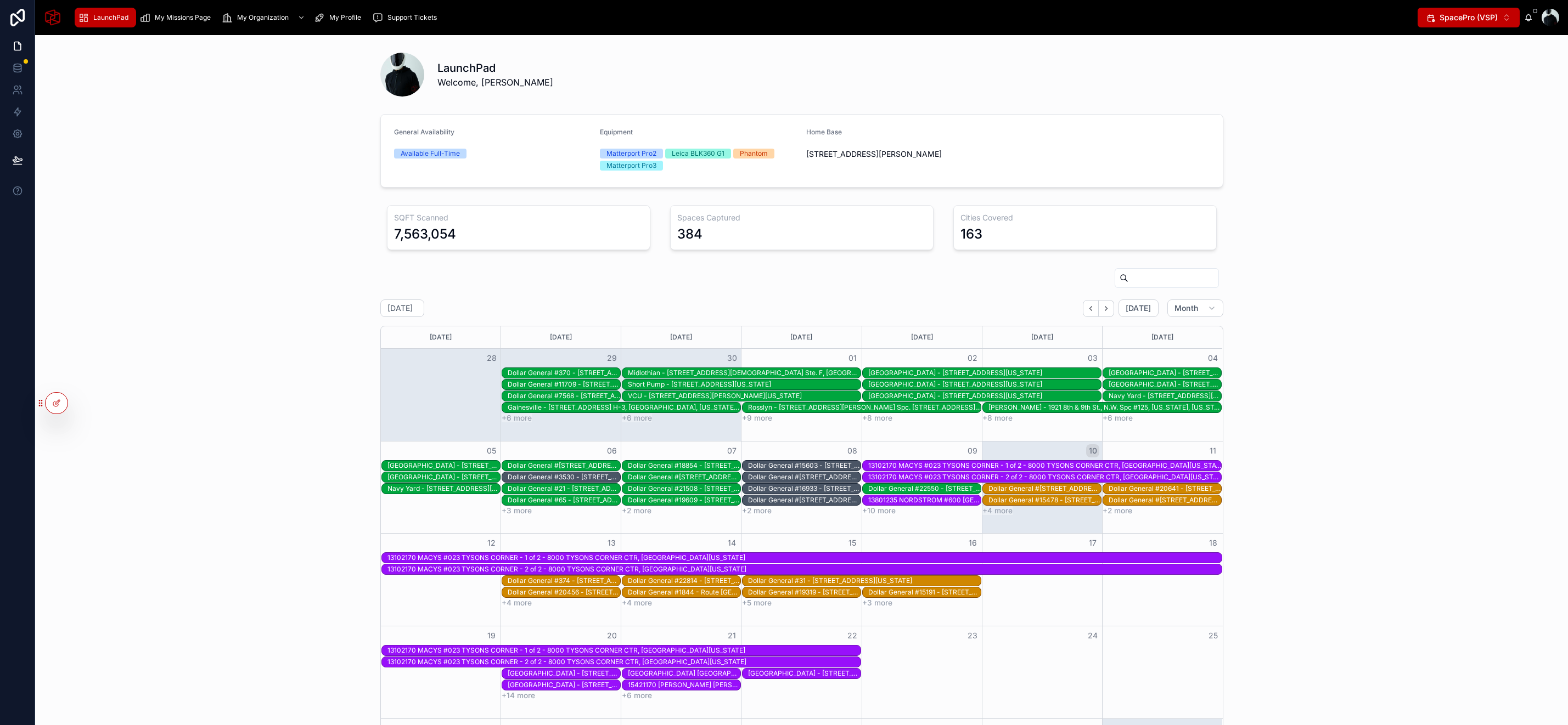
click at [696, 407] on div "Gainesville - [STREET_ADDRESS] H-3, [GEOGRAPHIC_DATA], [US_STATE], 20155" at bounding box center [623, 407] width 232 height 9
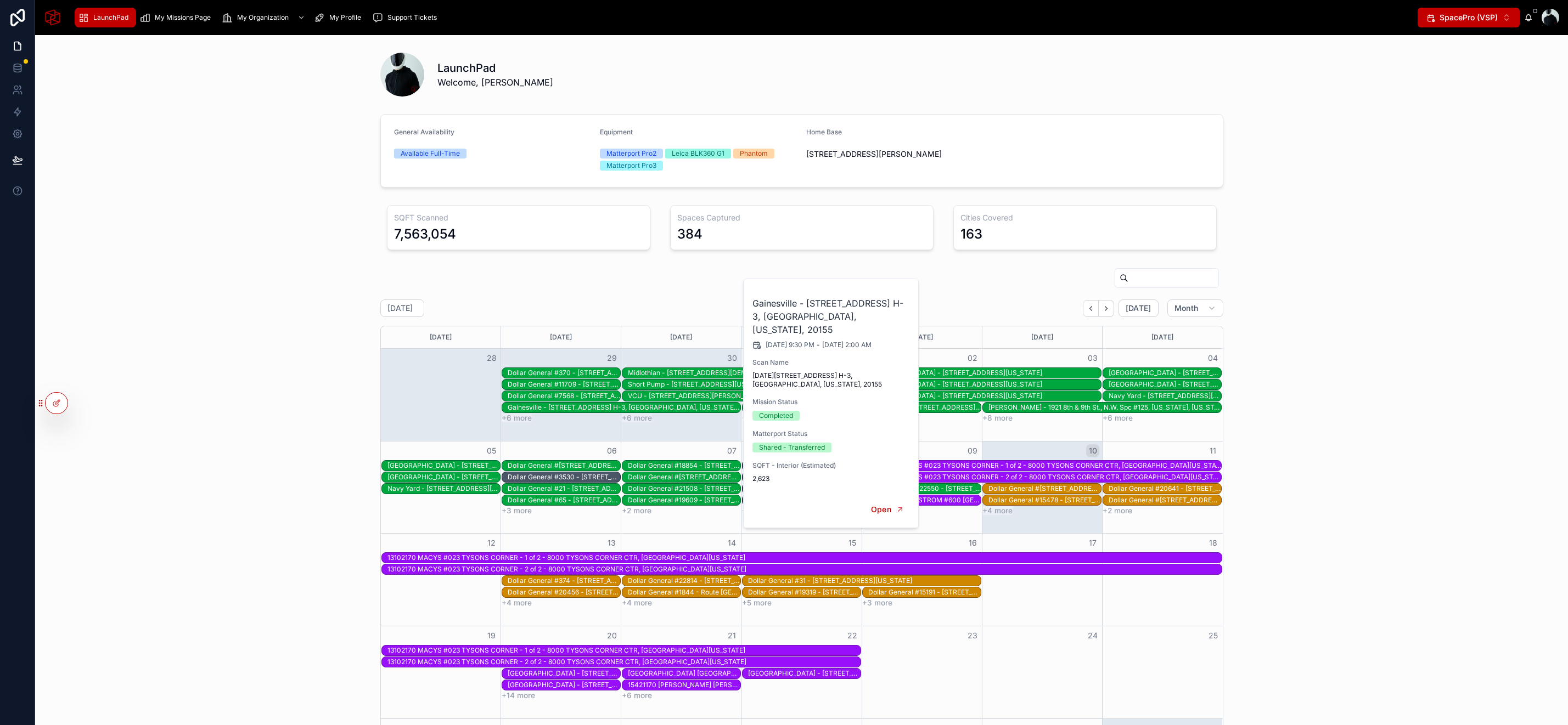
click at [359, 353] on div "[DATE] [DATE] Month [DATE] [DATE] [DATE] [DATE] [DATE] [DATE] [DATE] 28 29 30 0…" at bounding box center [800, 540] width 1515 height 553
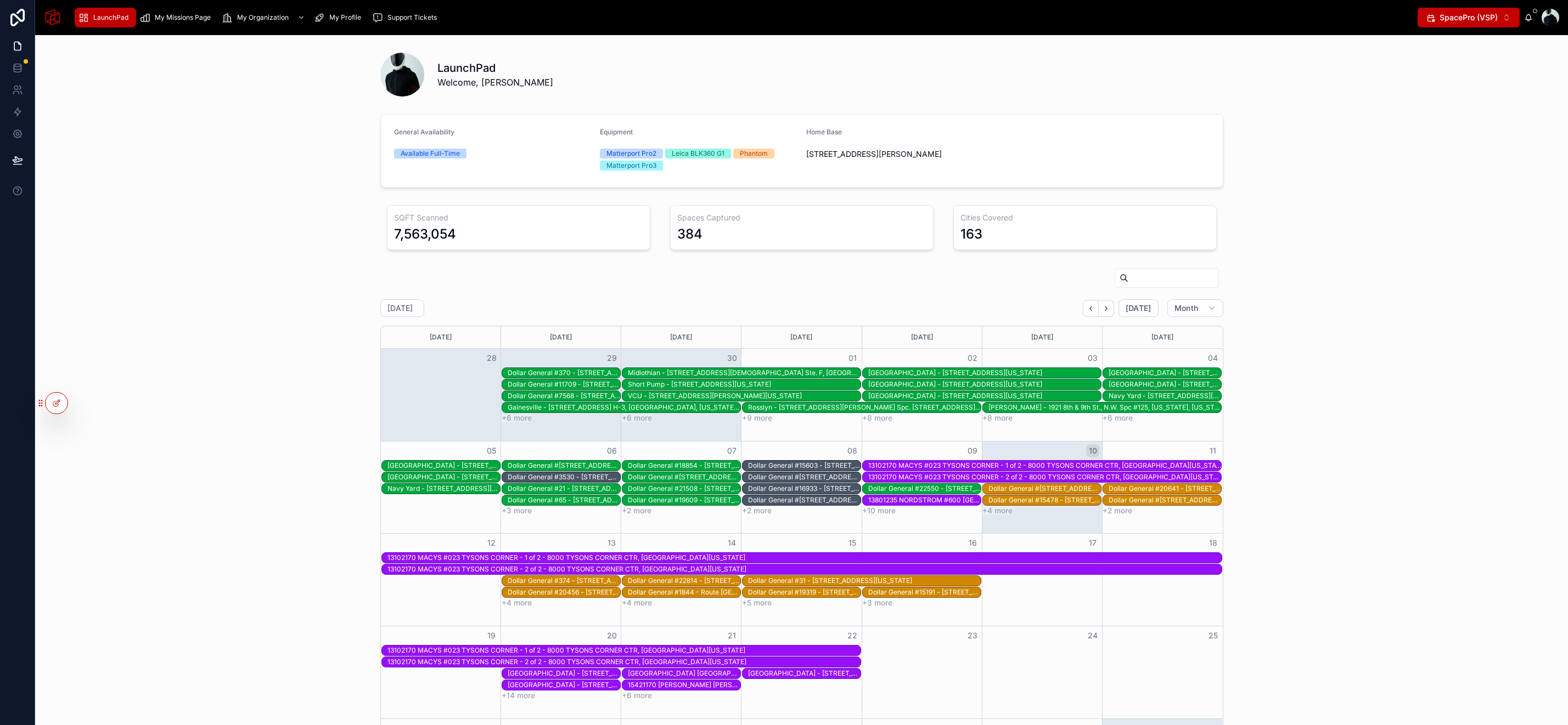
click at [577, 650] on div "13102170 MACYS #023 TYSONS CORNER - 1 of 2 - 8000 TYSONS CORNER CTR, [GEOGRAPHI…" at bounding box center [623, 650] width 473 height 9
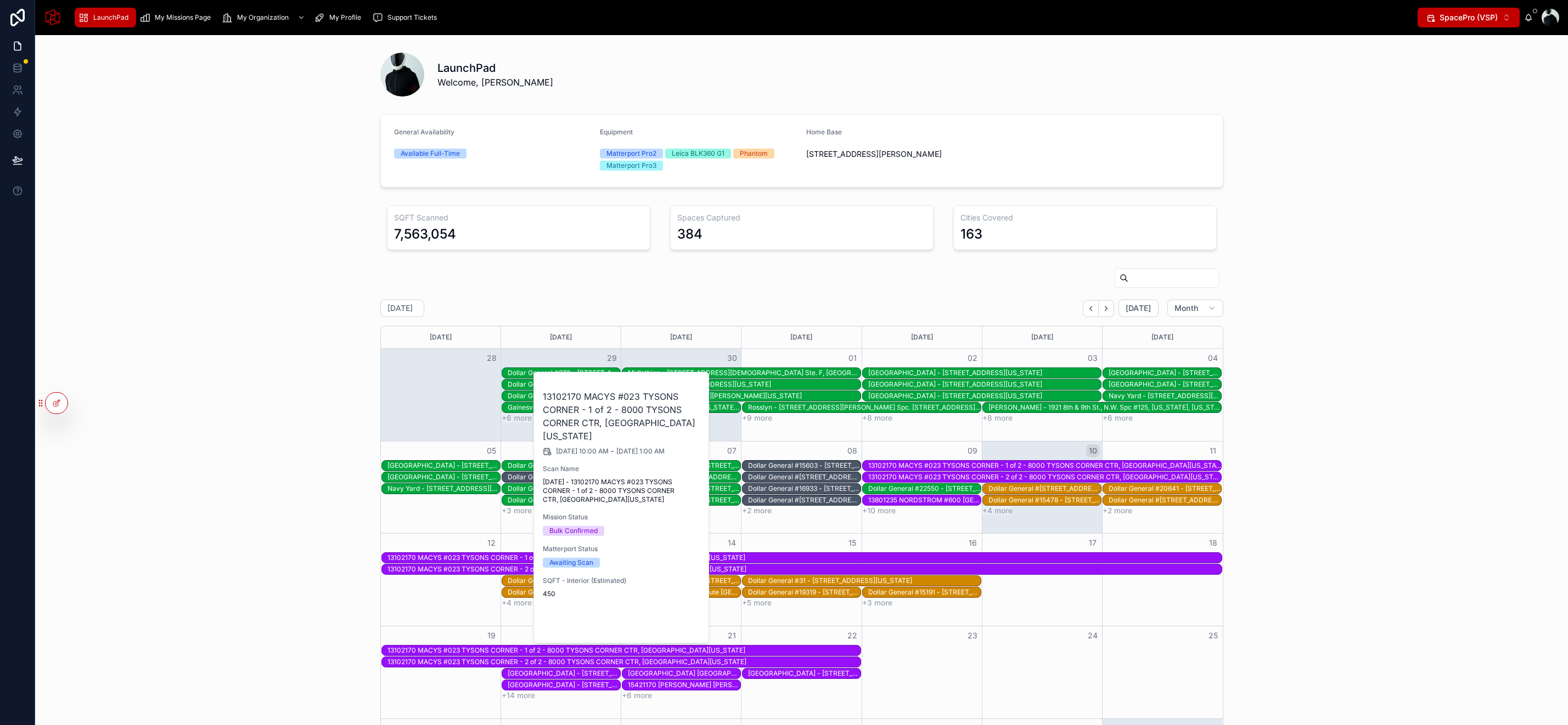
click at [675, 626] on span "Open" at bounding box center [671, 625] width 21 height 10
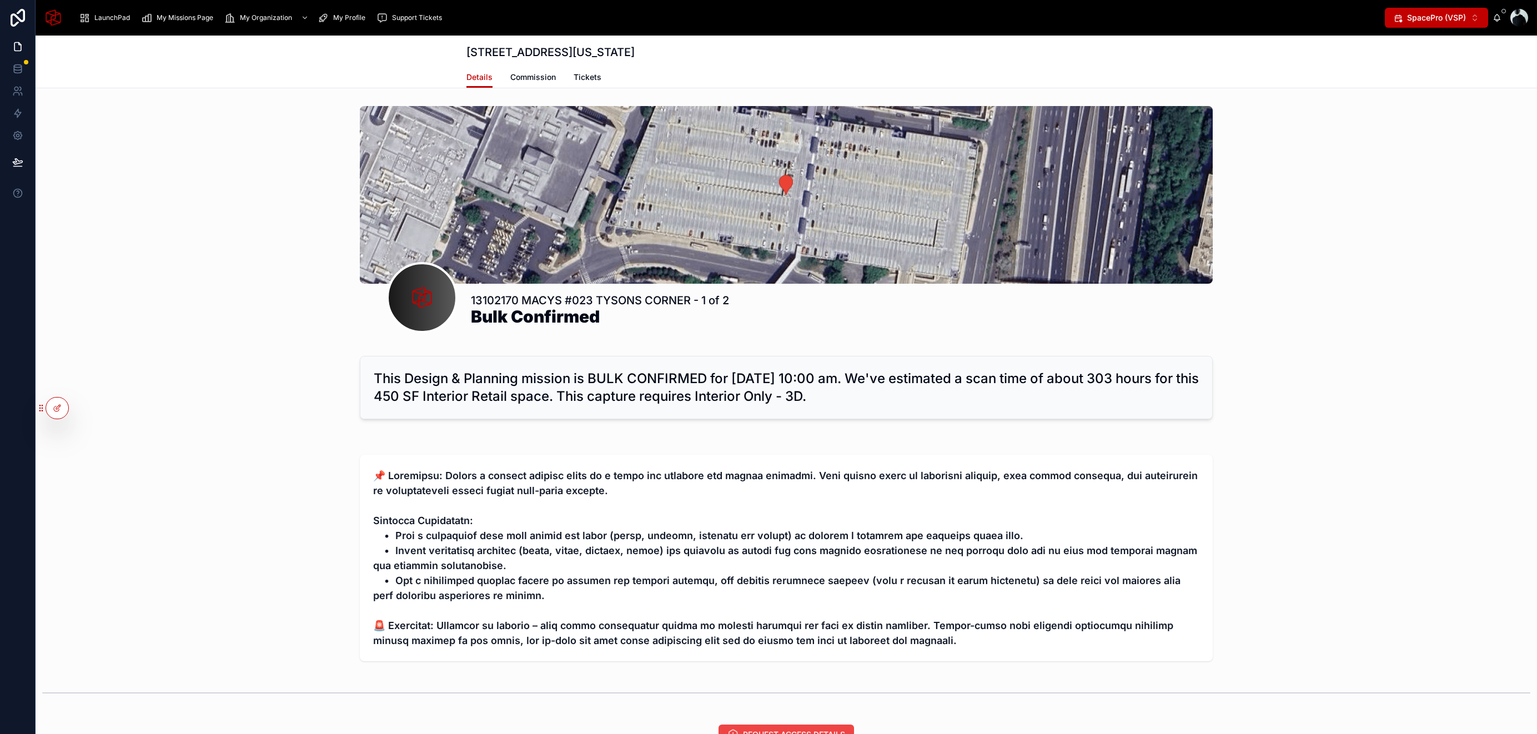
click at [103, 16] on span "LaunchPad" at bounding box center [112, 17] width 36 height 9
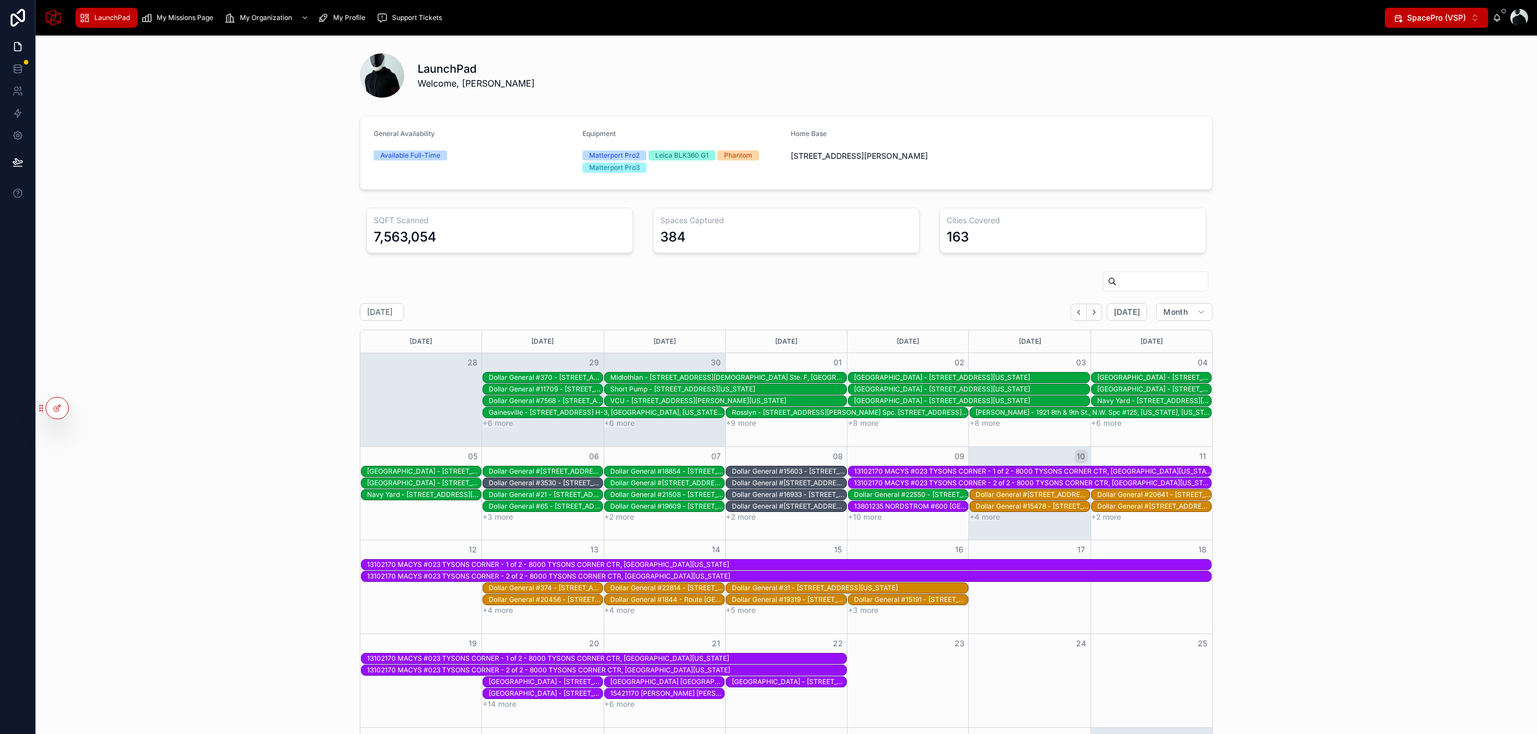
click at [675, 563] on div "13102170 MACYS #023 TYSONS CORNER - 1 of 2 - 8000 TYSONS CORNER CTR, [GEOGRAPHI…" at bounding box center [789, 564] width 844 height 9
click at [686, 486] on div "Dollar General #[STREET_ADDRESS][PERSON_NAME][PERSON_NAME][US_STATE]" at bounding box center [667, 483] width 114 height 9
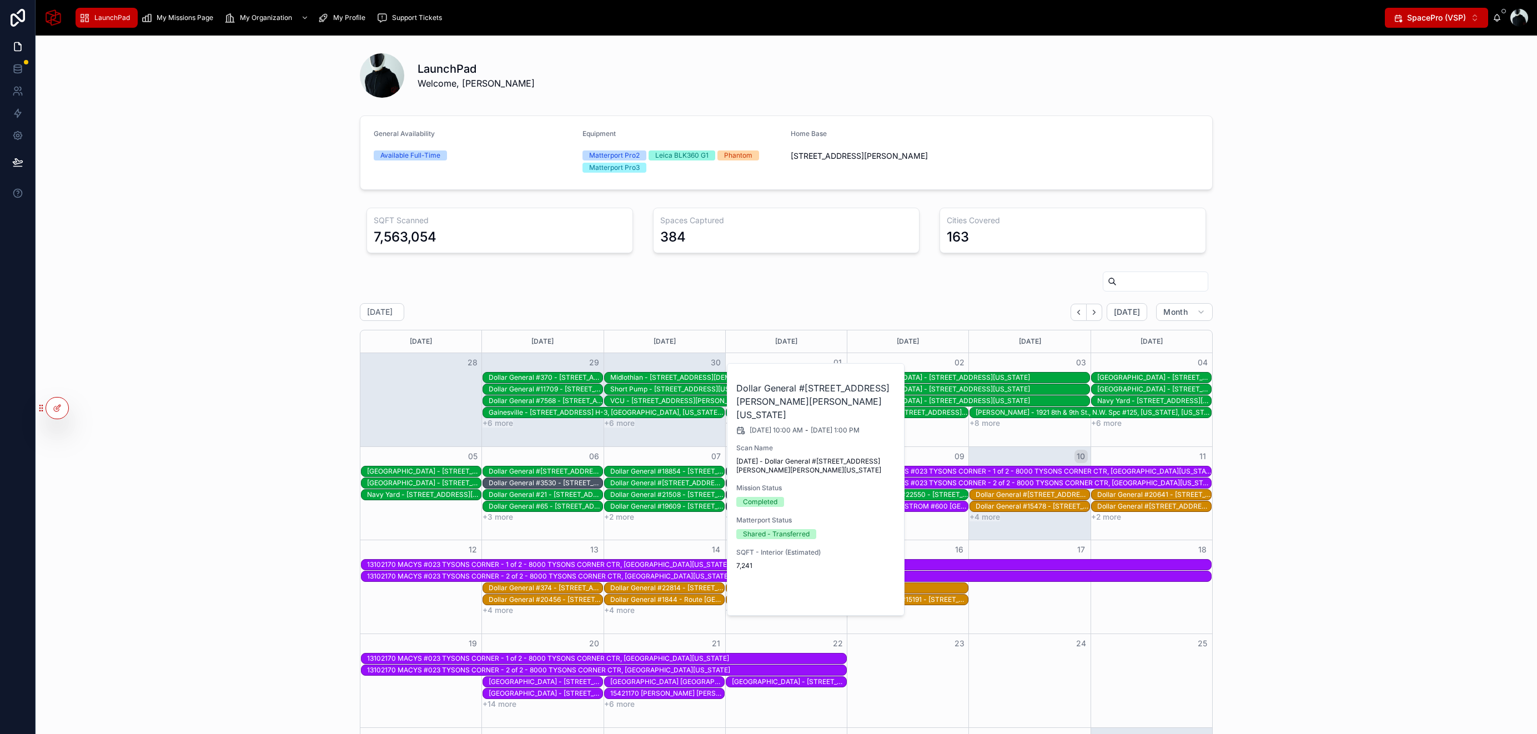
click at [867, 592] on span "Open" at bounding box center [866, 597] width 21 height 10
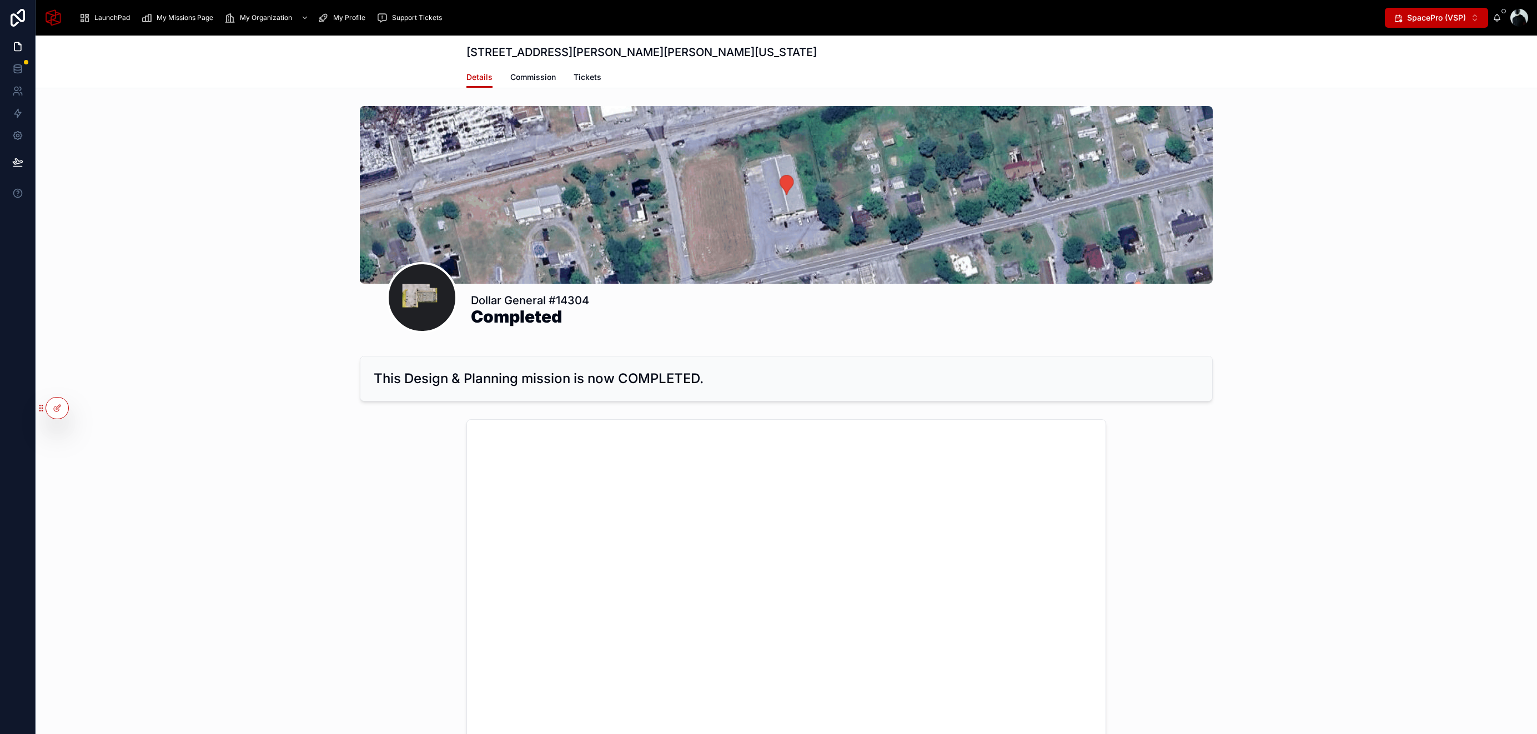
click at [548, 79] on span "Commission" at bounding box center [533, 77] width 46 height 11
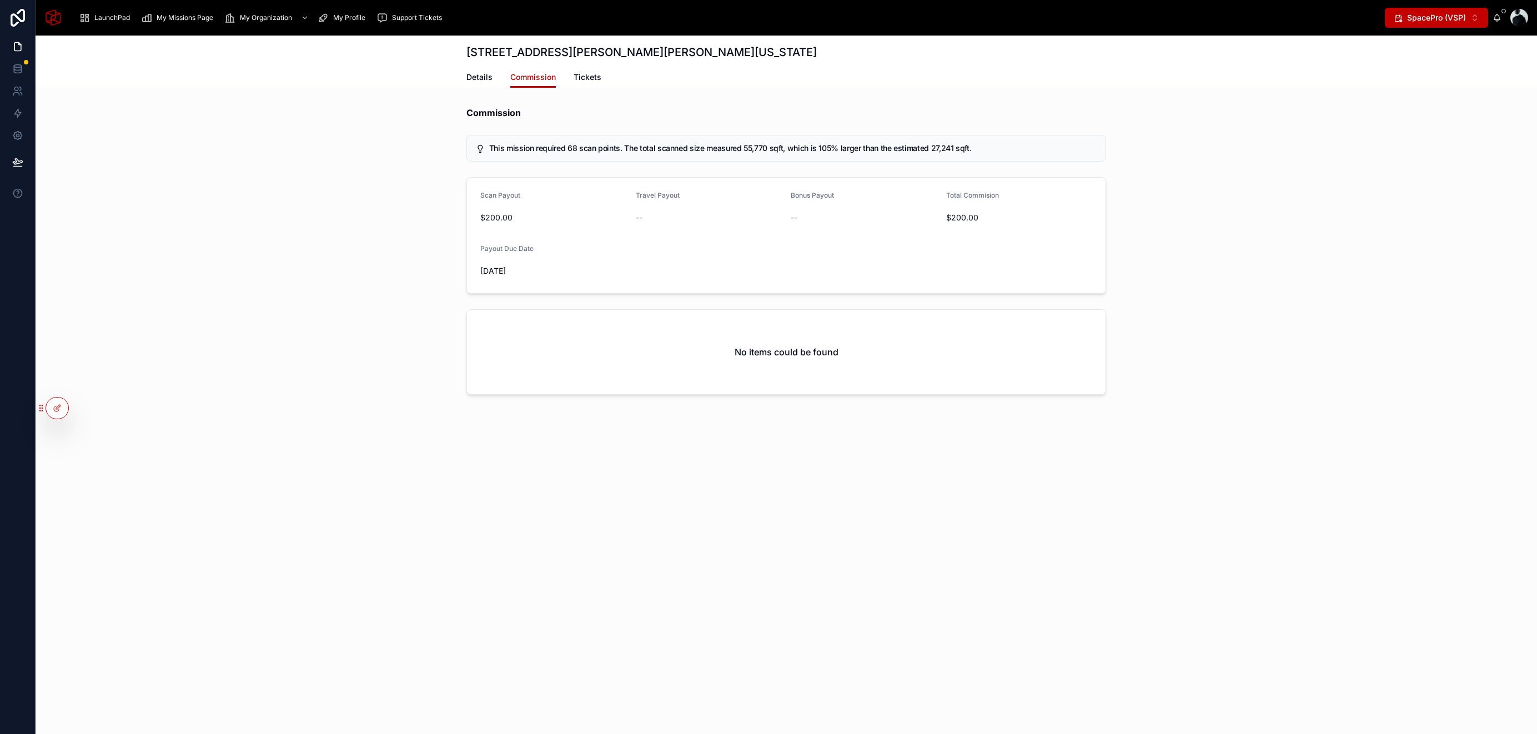
click at [479, 78] on span "Details" at bounding box center [480, 77] width 26 height 11
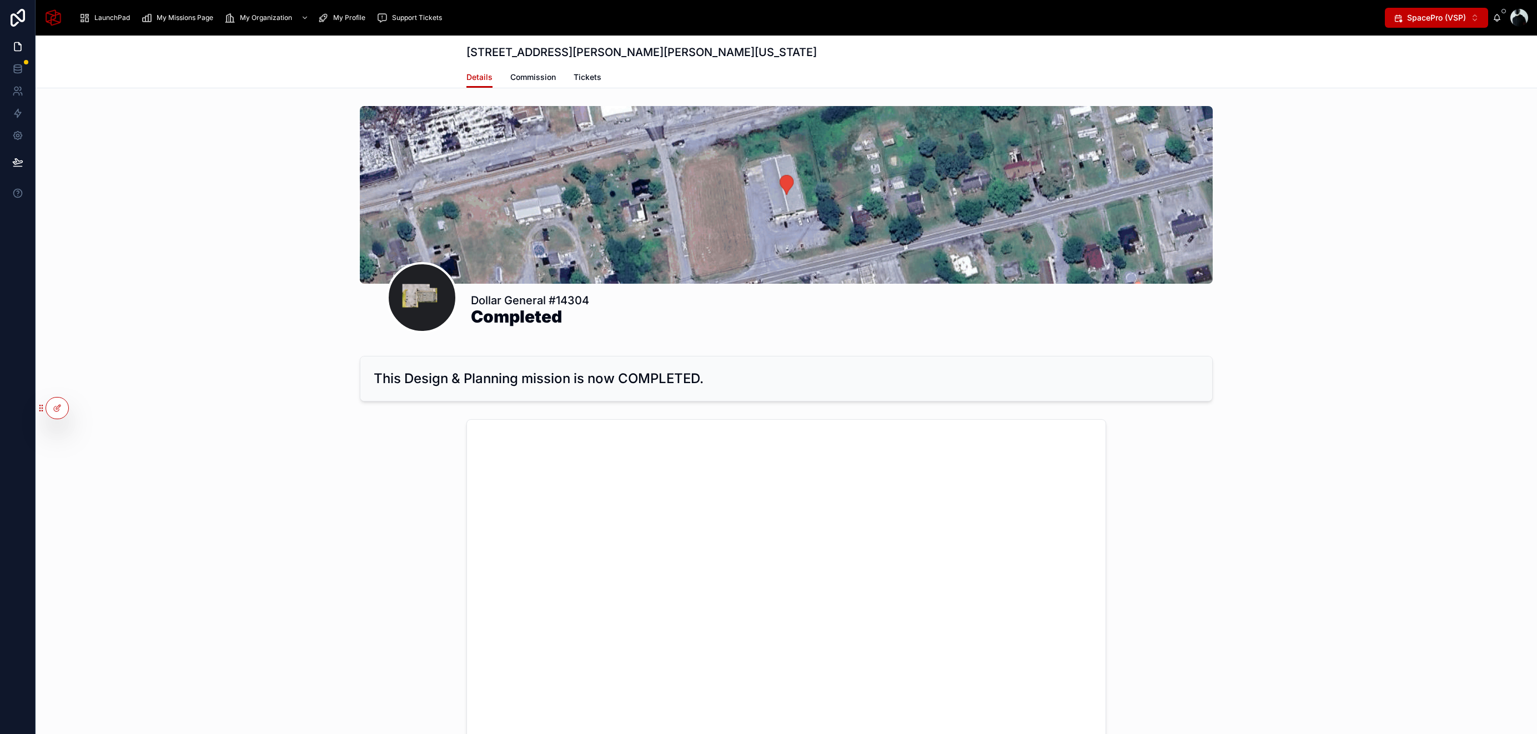
click at [524, 81] on span "Commission" at bounding box center [533, 77] width 46 height 11
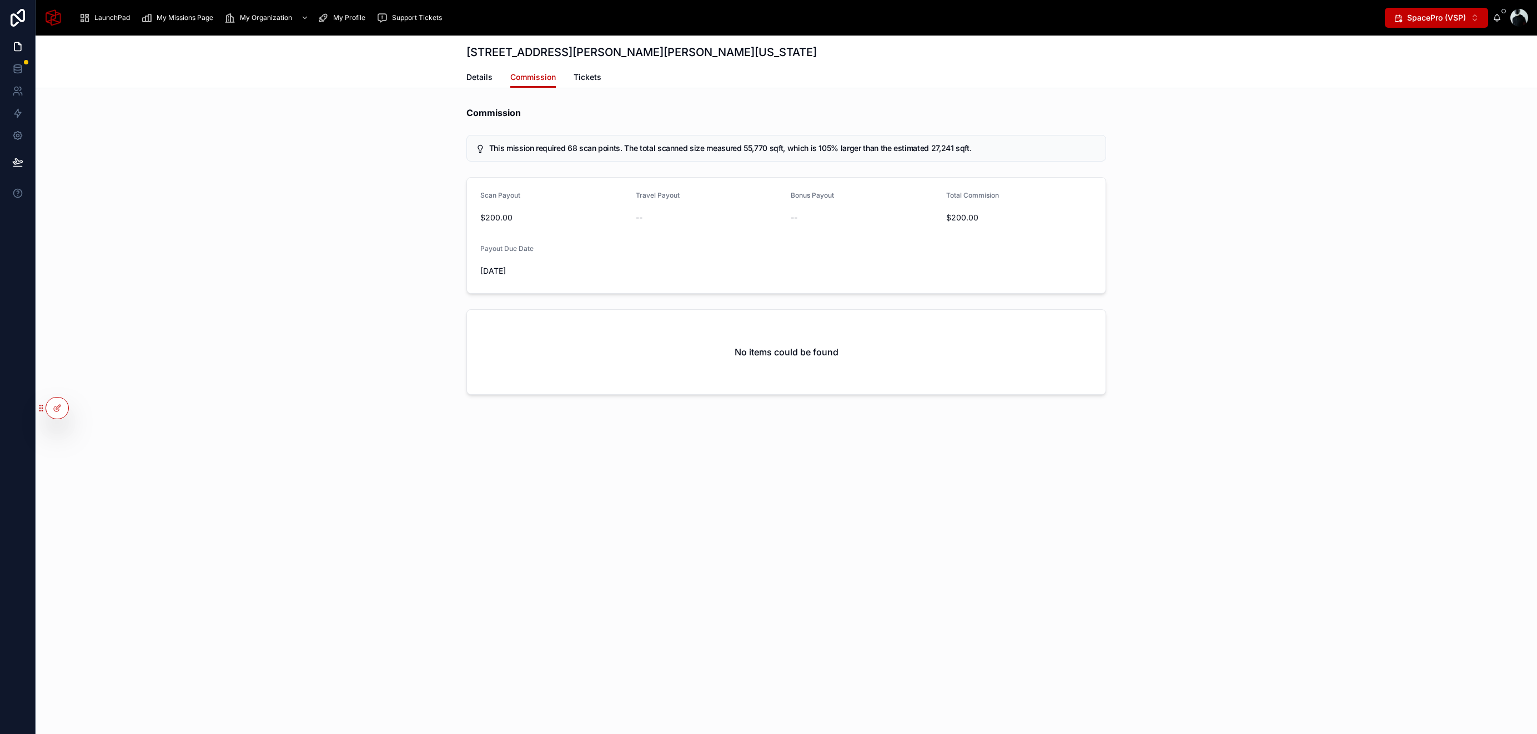
click at [481, 83] on link "Details" at bounding box center [480, 78] width 26 height 22
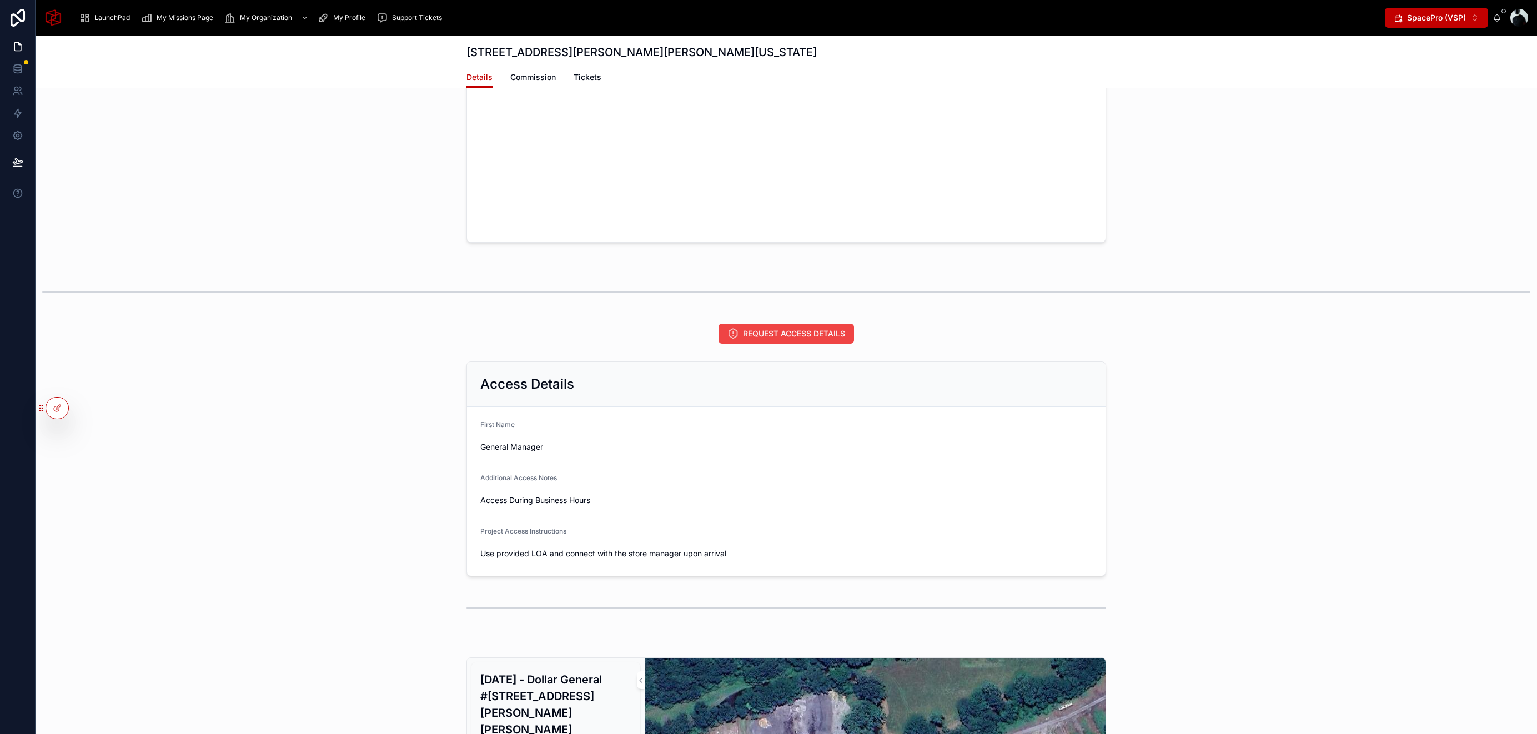
scroll to position [530, 0]
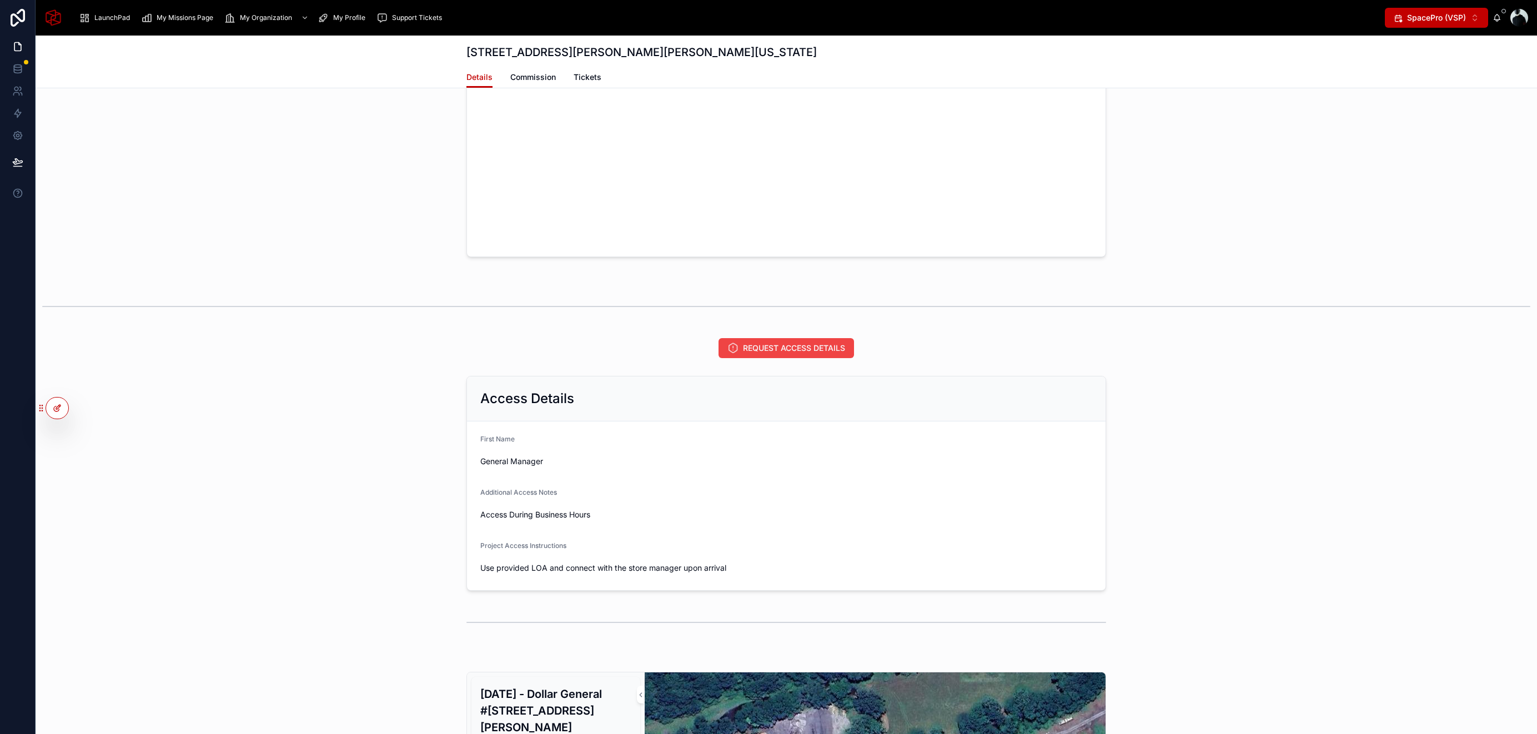
click at [61, 410] on icon at bounding box center [57, 408] width 9 height 9
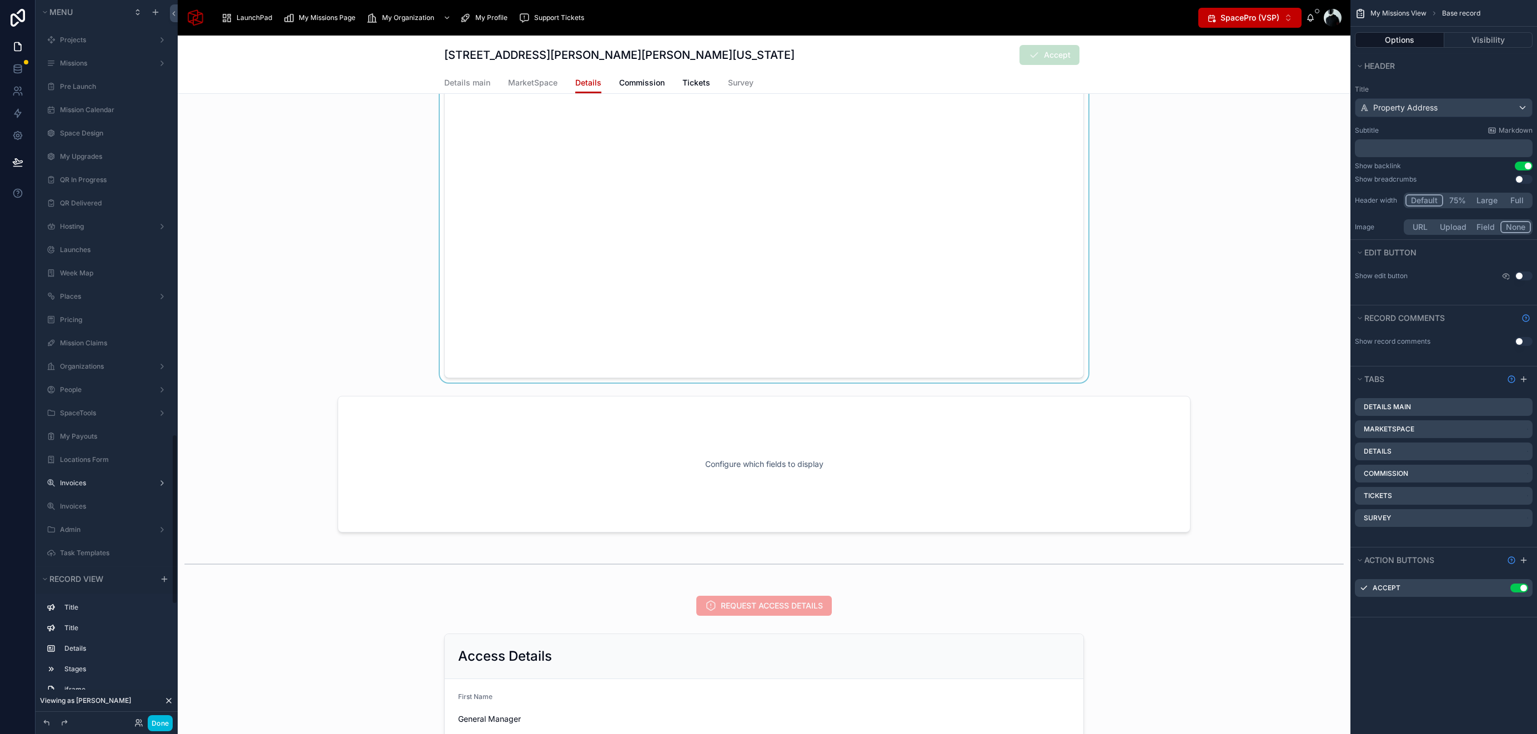
scroll to position [1680, 0]
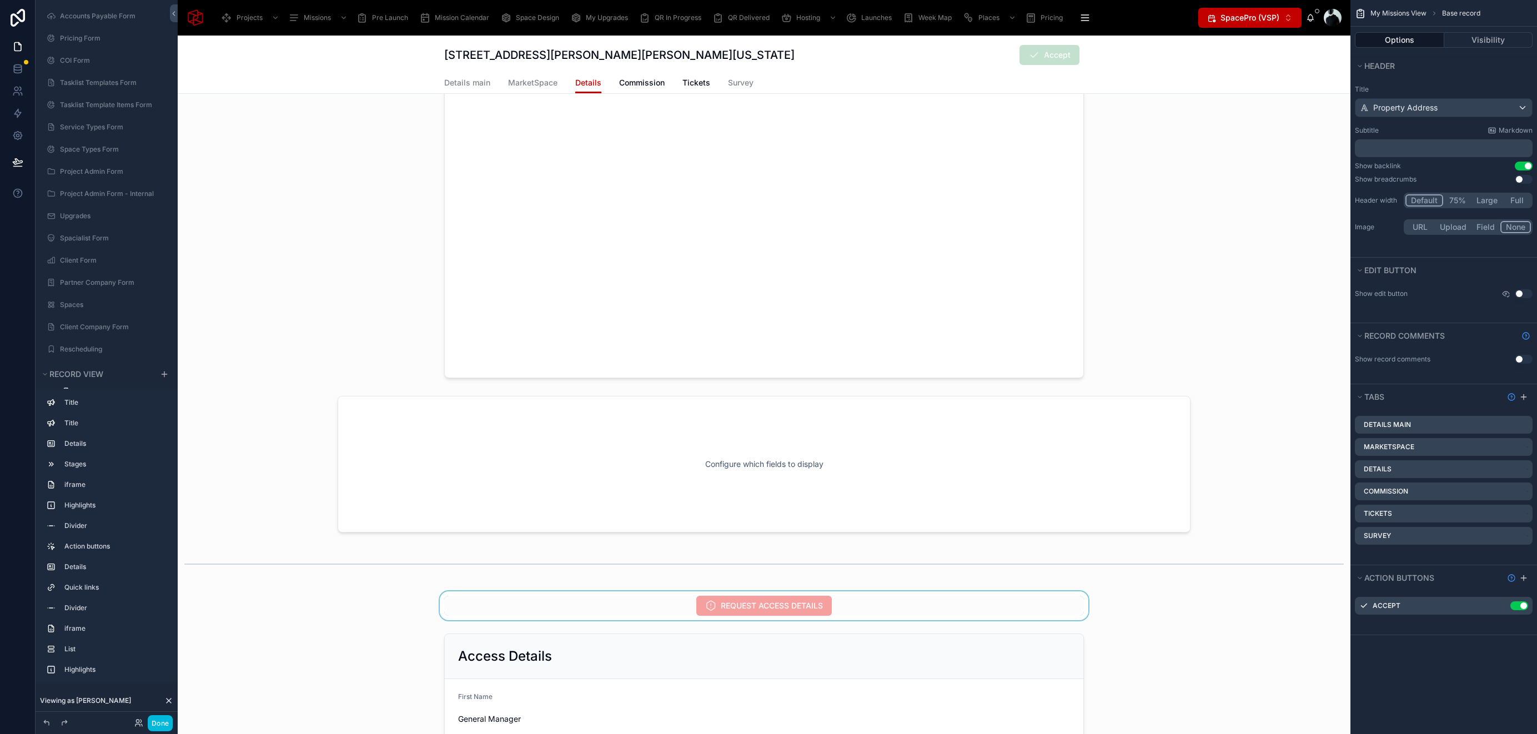
click at [865, 599] on div at bounding box center [764, 605] width 1173 height 29
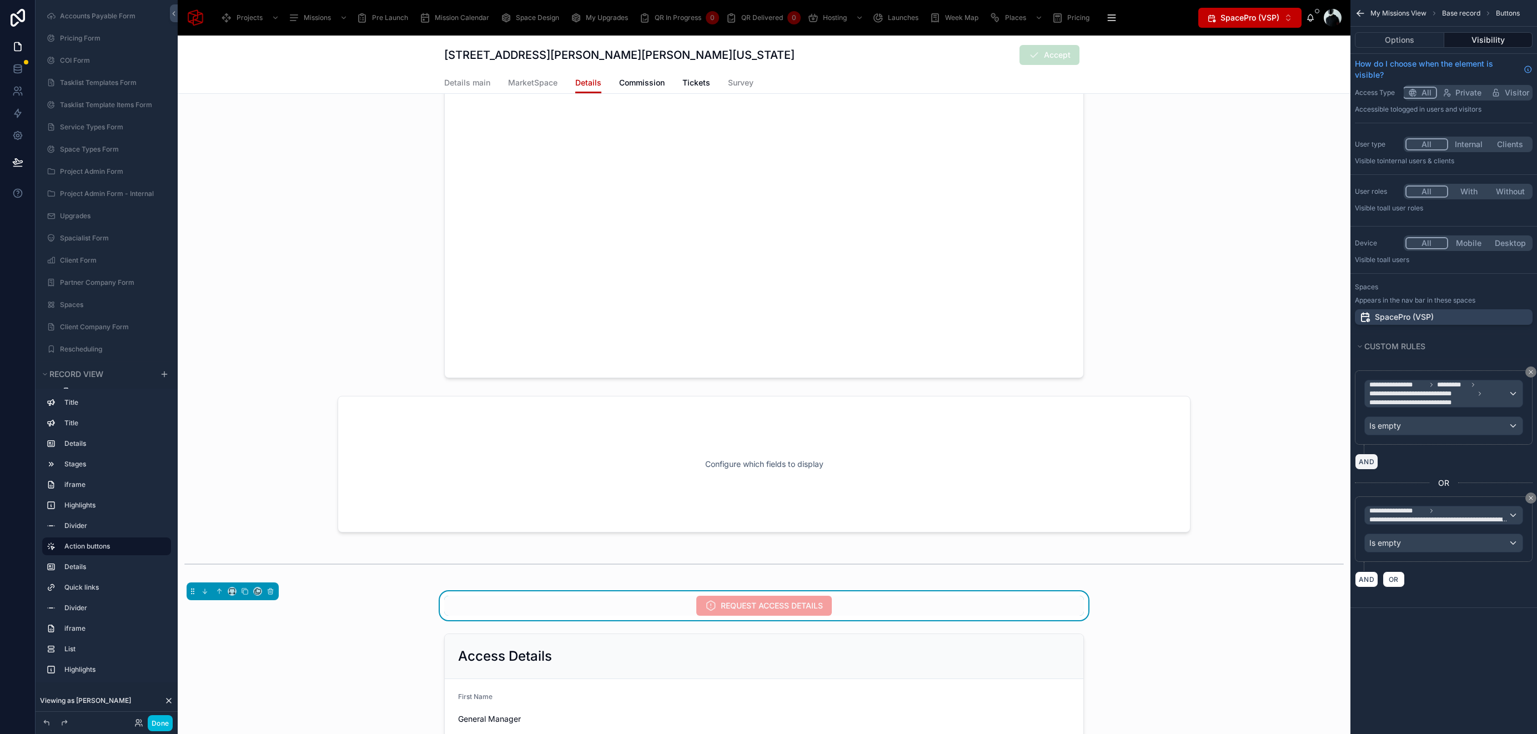
click at [1368, 460] on button "AND" at bounding box center [1366, 462] width 23 height 16
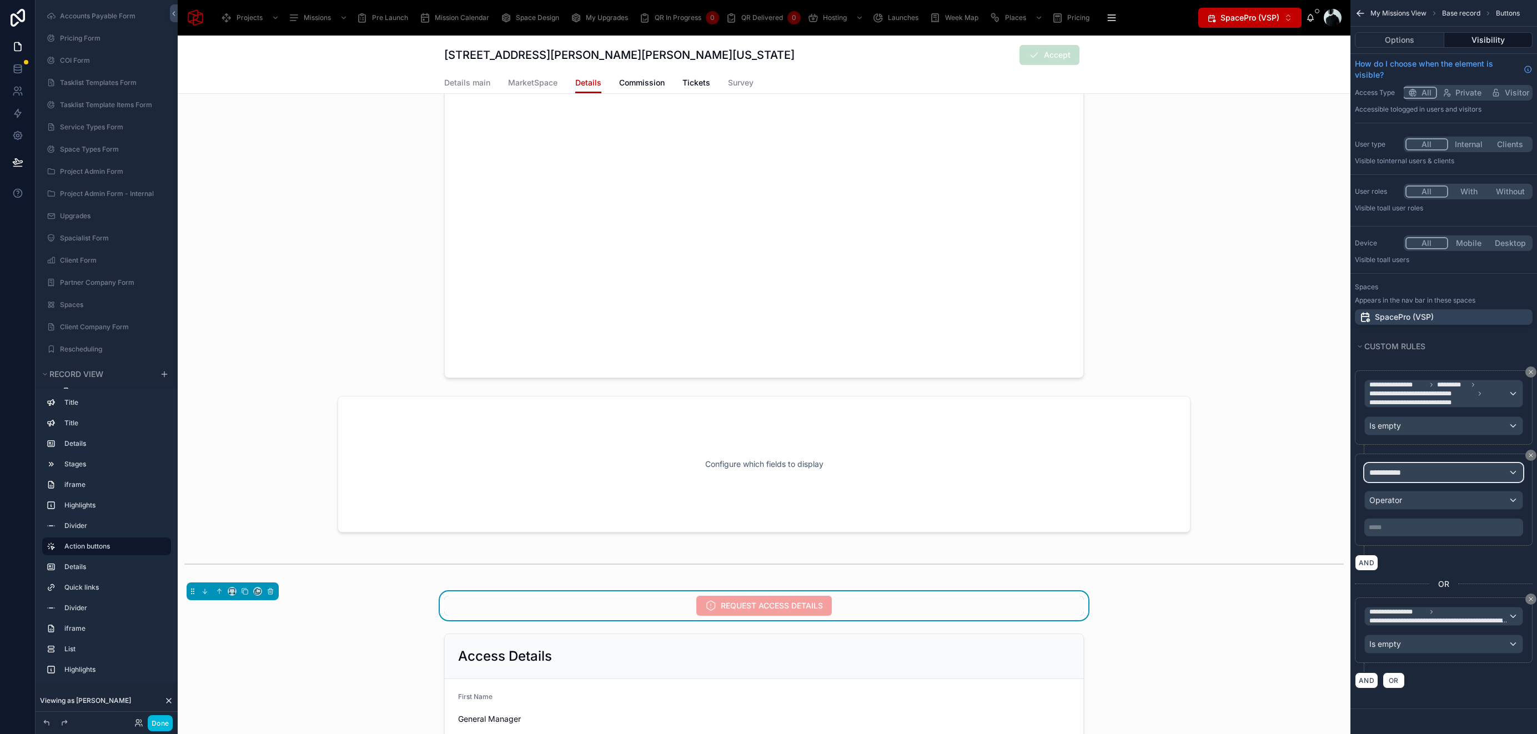
click at [1413, 469] on div "**********" at bounding box center [1444, 473] width 158 height 18
click at [1409, 495] on input "text" at bounding box center [1444, 499] width 148 height 18
type input "*****"
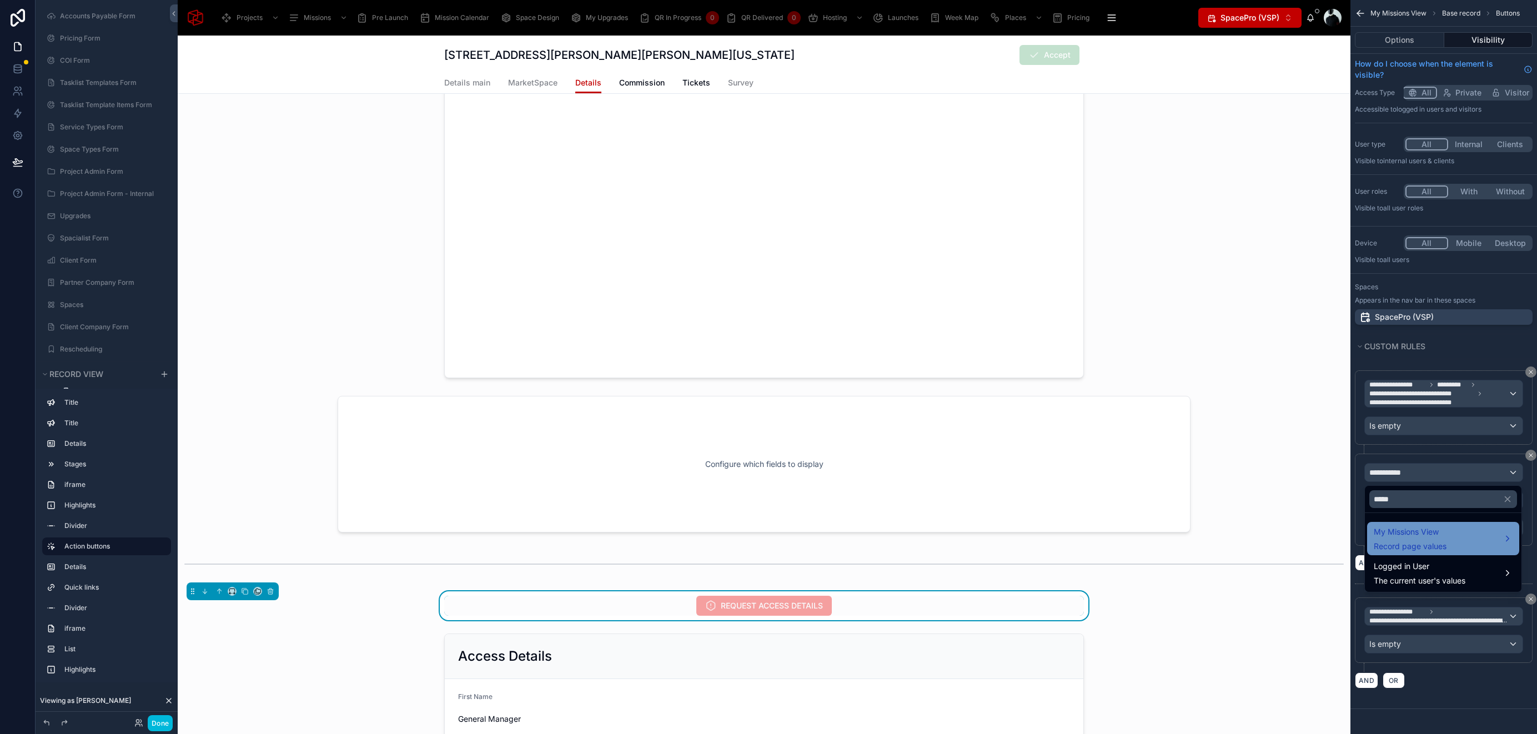
click at [1444, 530] on span "My Missions View" at bounding box center [1410, 531] width 73 height 13
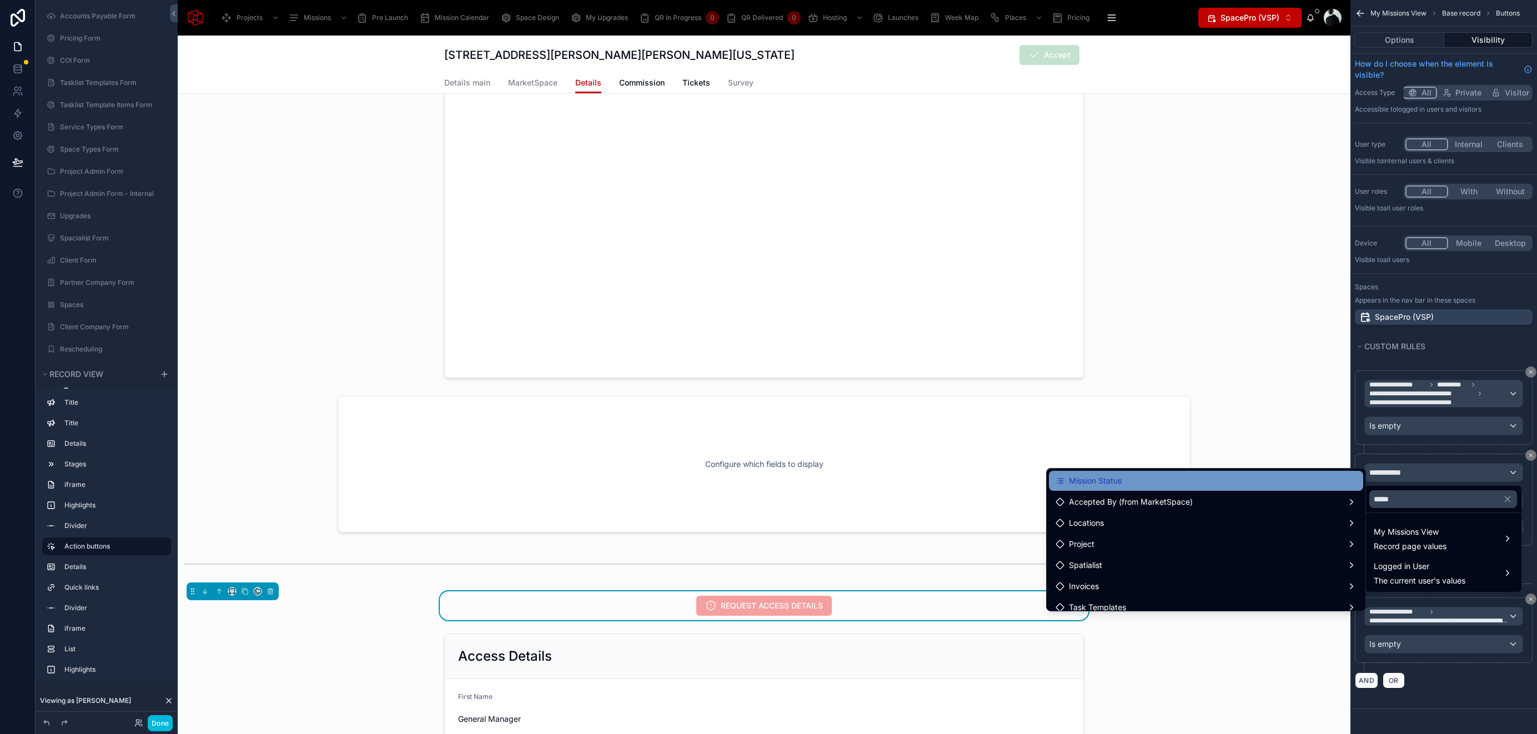
click at [1204, 483] on div "Mission Status" at bounding box center [1206, 480] width 301 height 13
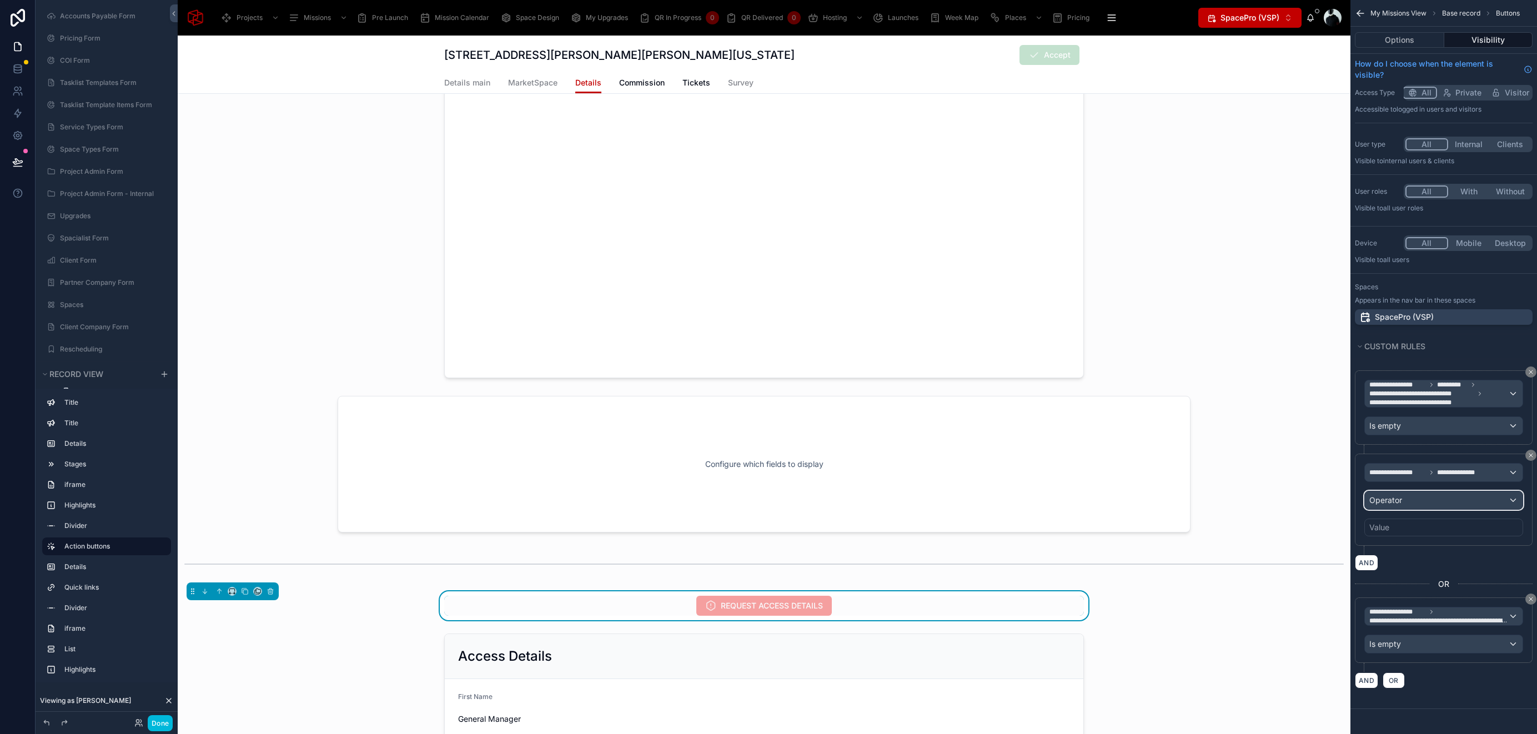
click at [1411, 505] on div "Operator" at bounding box center [1444, 501] width 158 height 18
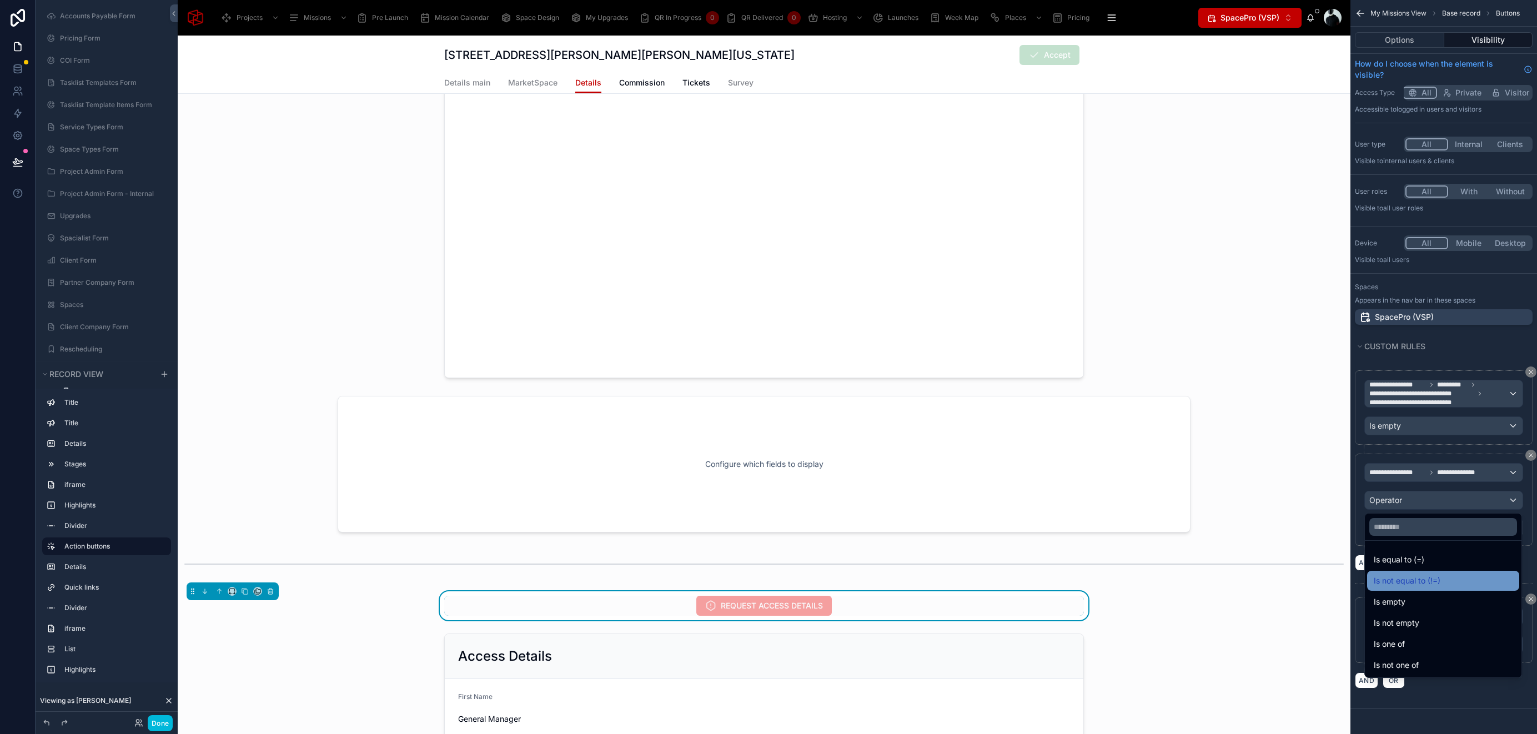
click at [1427, 584] on span "Is not equal to (!=)" at bounding box center [1407, 580] width 67 height 13
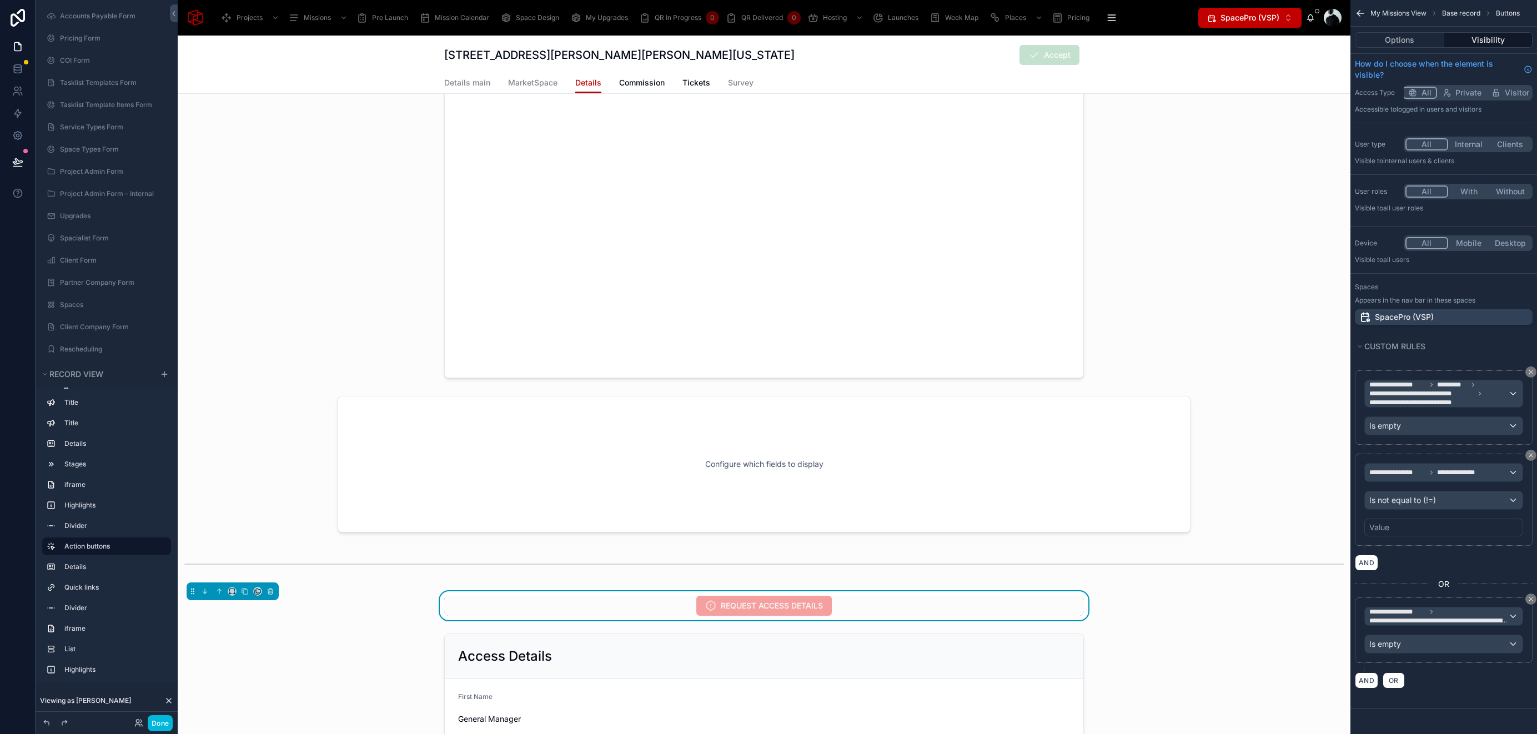
click at [1417, 524] on div "Value" at bounding box center [1444, 528] width 159 height 18
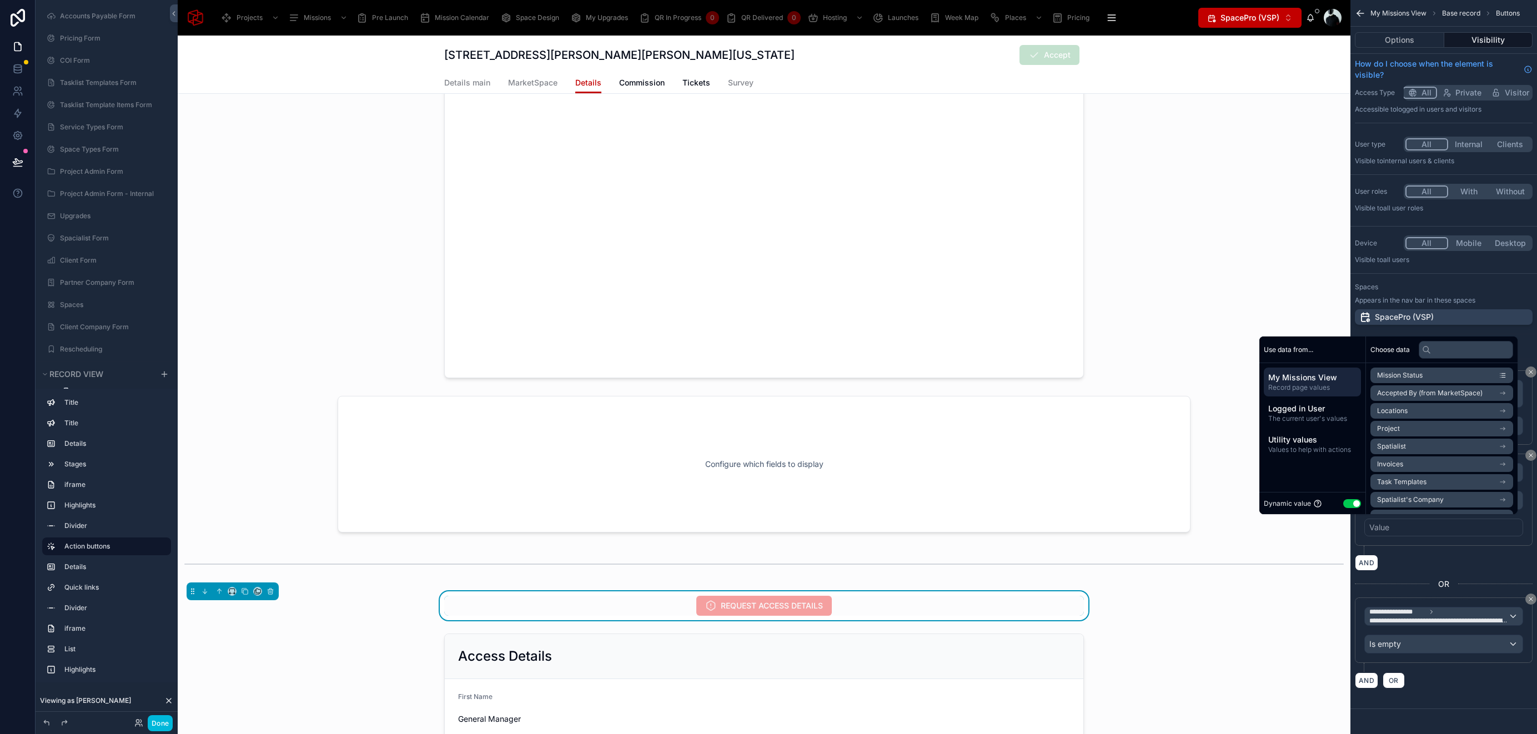
click at [1347, 503] on button "Use setting" at bounding box center [1352, 503] width 18 height 9
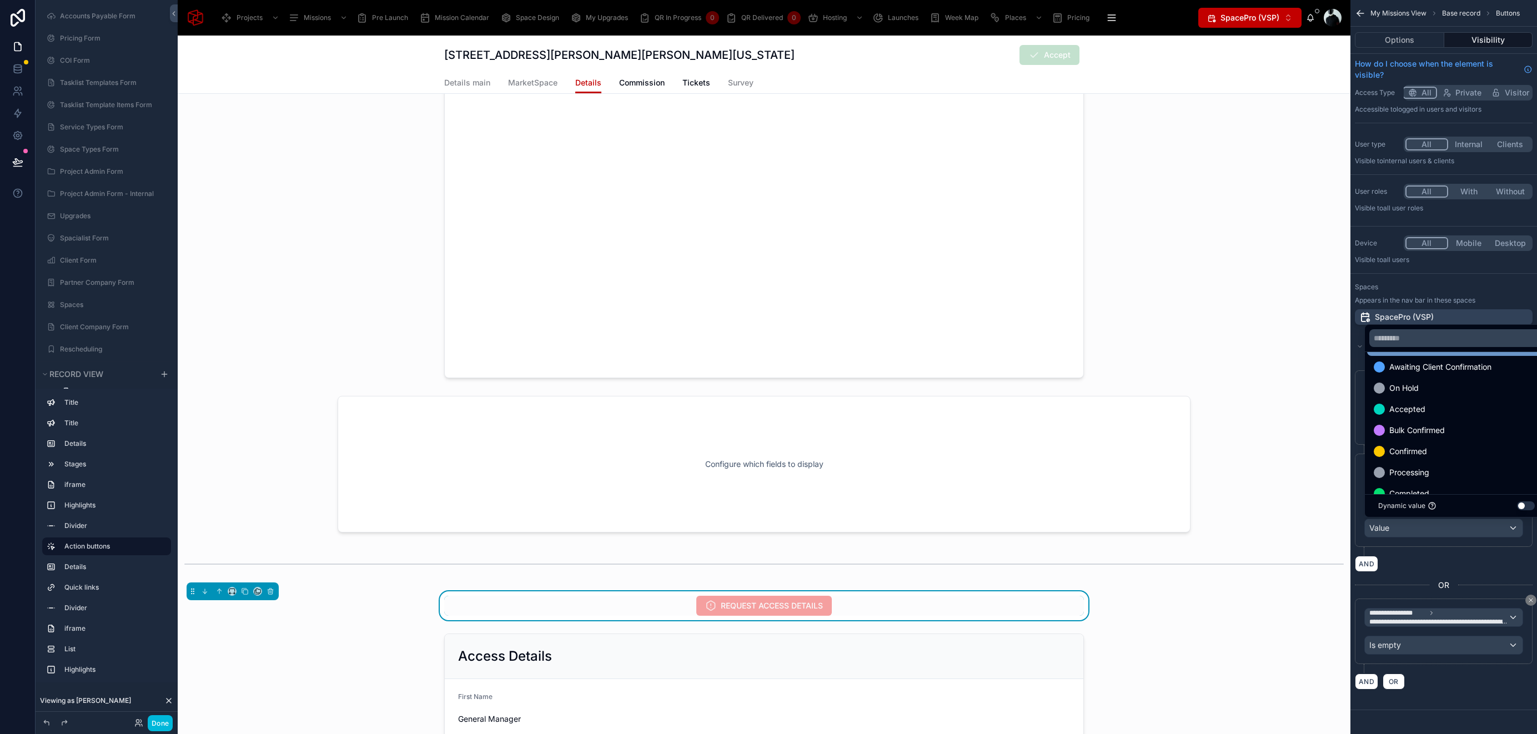
scroll to position [191, 0]
click at [1454, 530] on div "scrollable content" at bounding box center [768, 367] width 1537 height 734
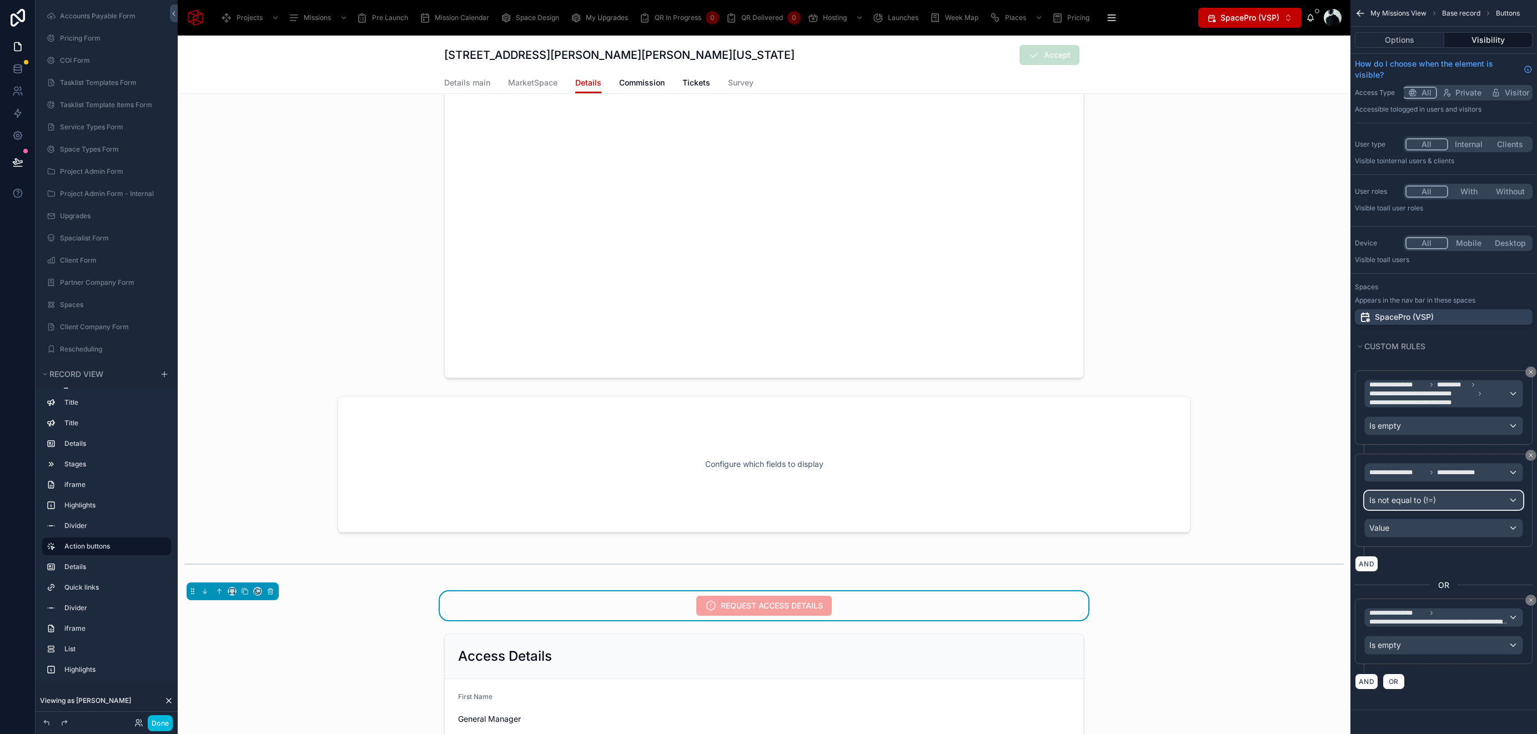
click at [1441, 499] on div "Is not equal to (!=)" at bounding box center [1444, 501] width 158 height 18
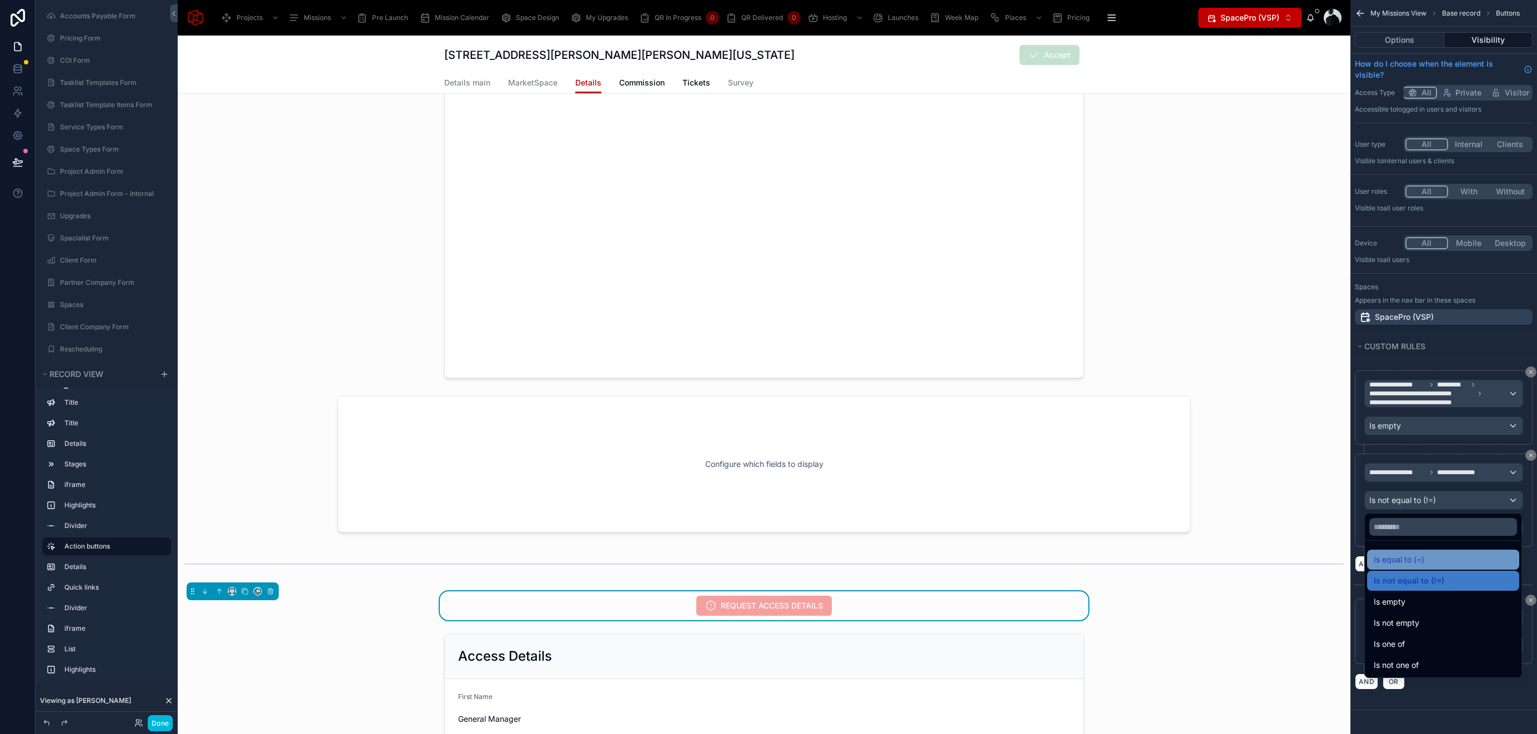
click at [1432, 564] on div "Is equal to (=)" at bounding box center [1443, 559] width 139 height 13
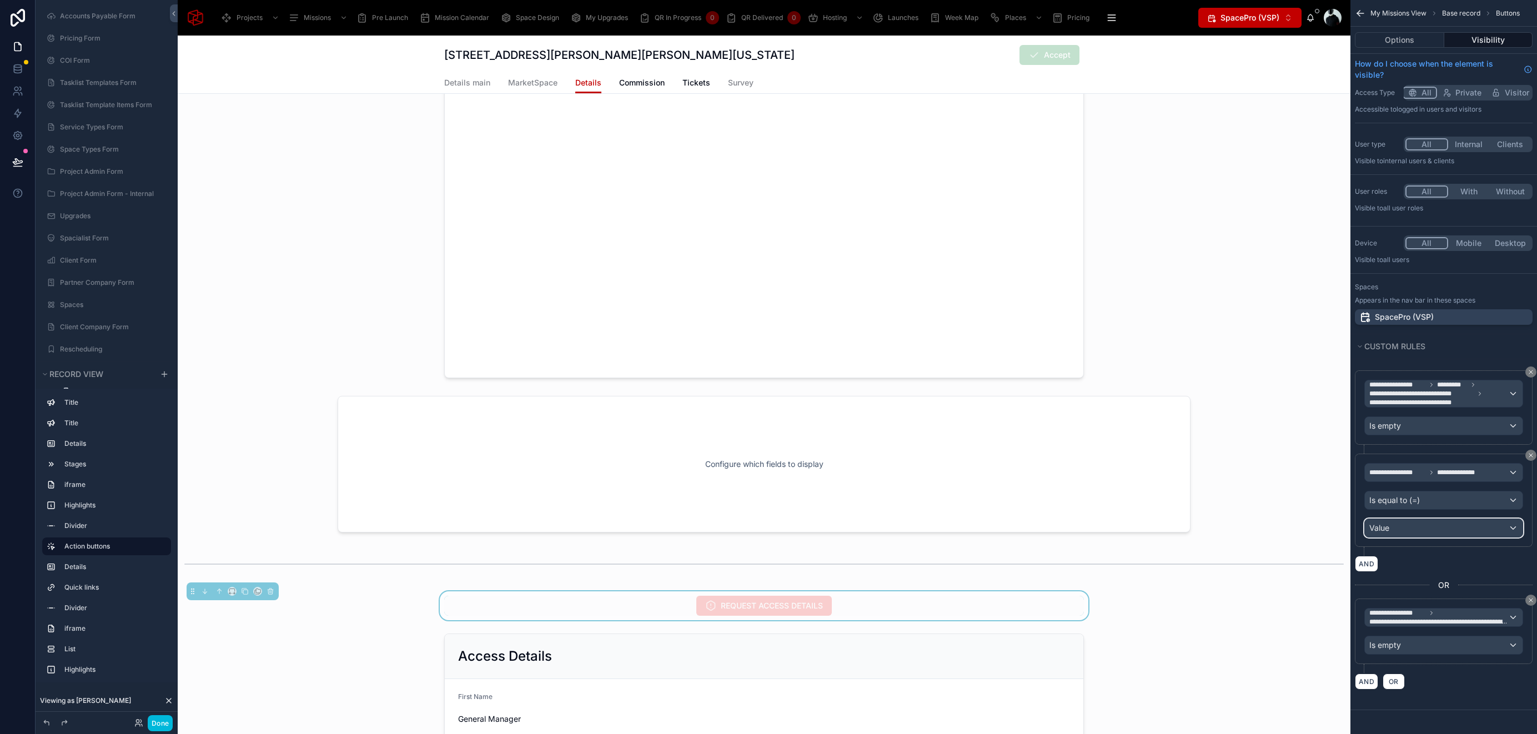
click at [1431, 525] on div "Value" at bounding box center [1444, 528] width 158 height 18
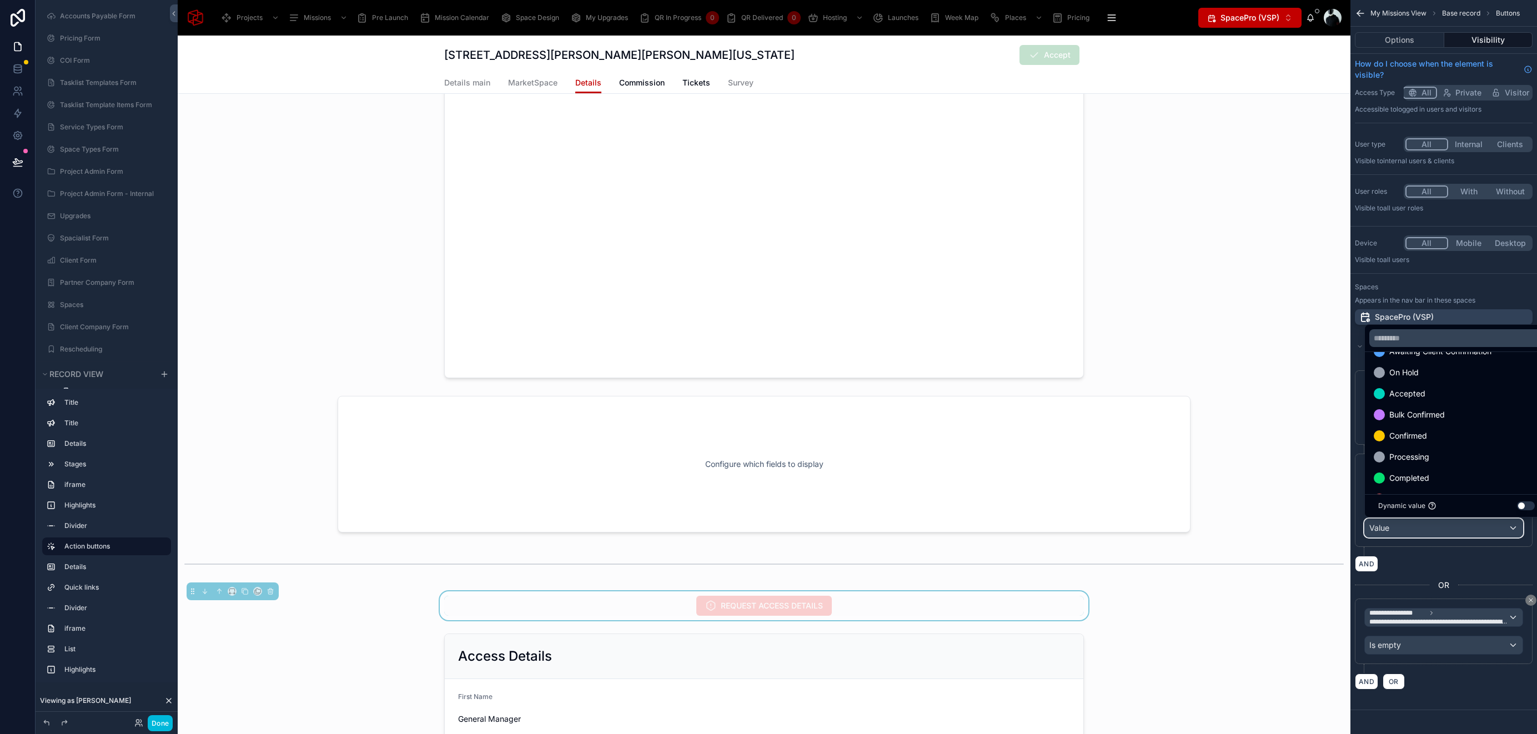
scroll to position [128, 0]
click at [1439, 414] on span "Bulk Confirmed" at bounding box center [1418, 411] width 56 height 13
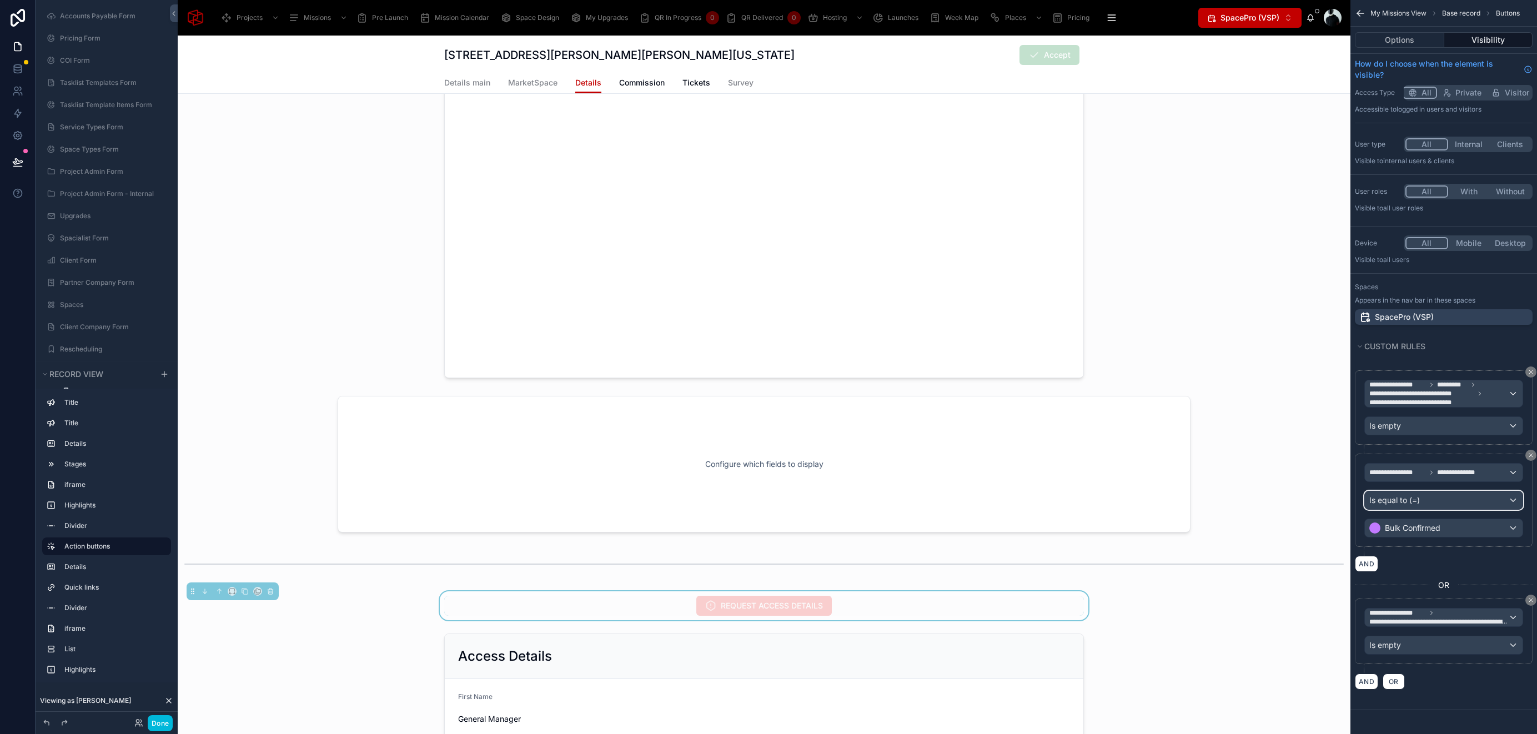
click at [1446, 504] on div "Is equal to (=)" at bounding box center [1444, 501] width 158 height 18
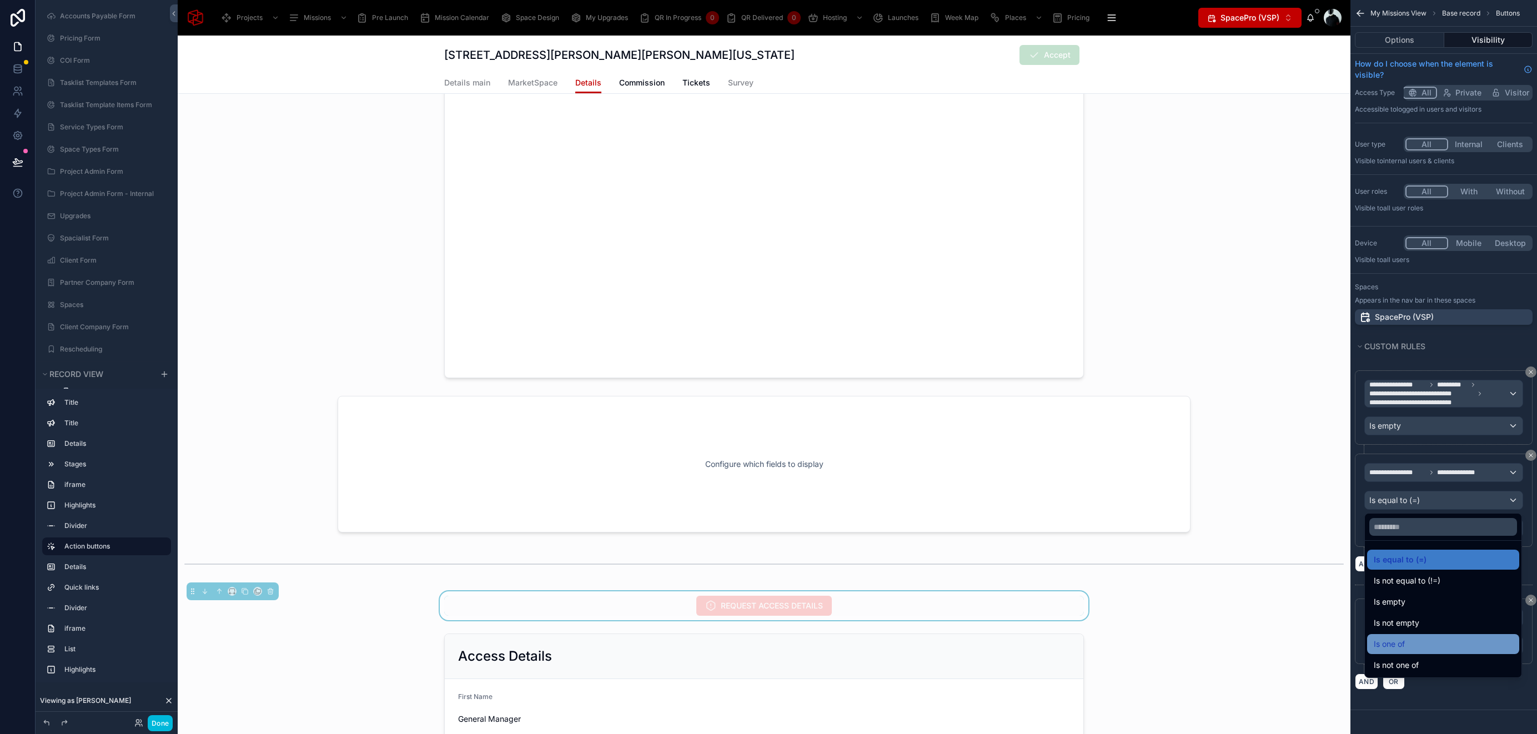
click at [1424, 649] on div "Is one of" at bounding box center [1443, 644] width 139 height 13
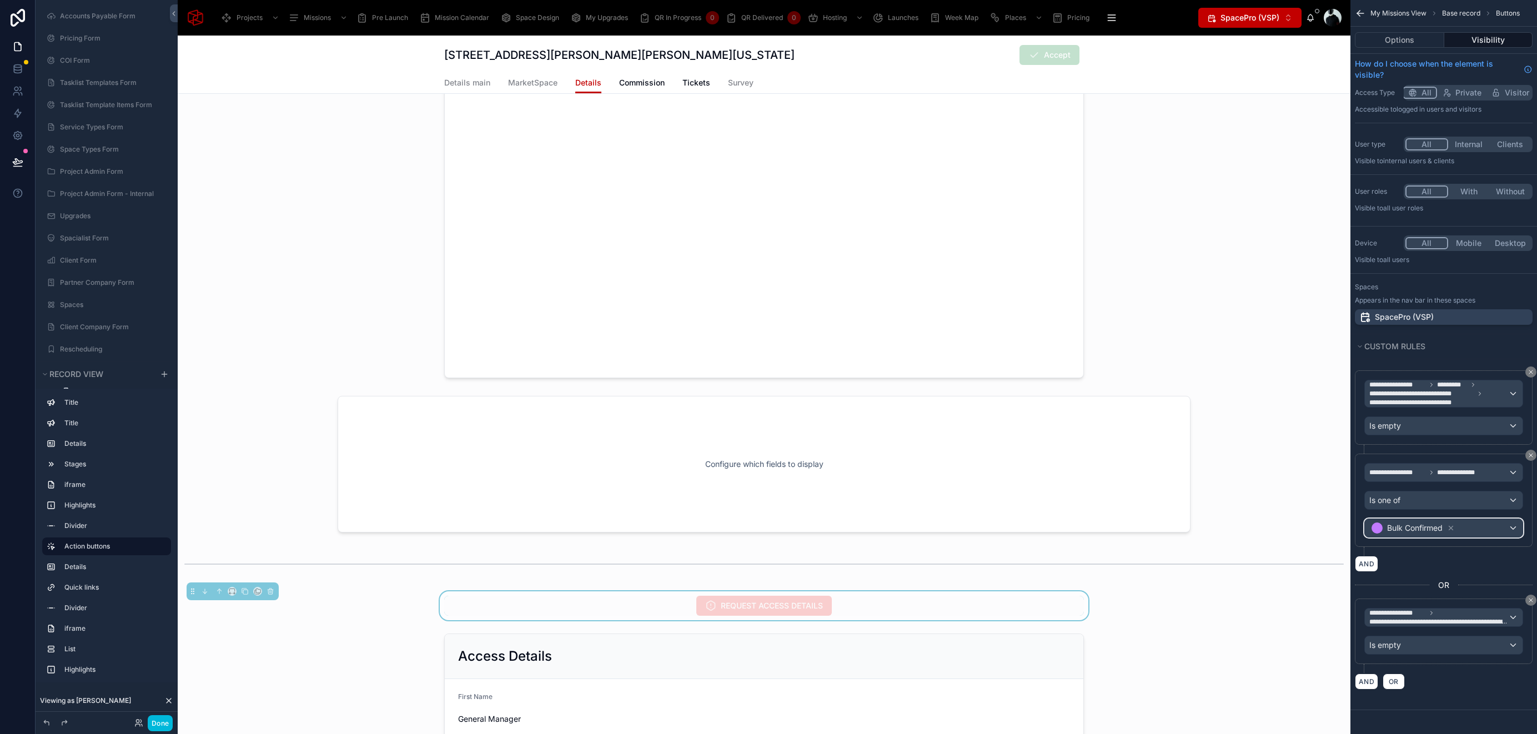
click at [1438, 528] on span "Bulk Confirmed" at bounding box center [1415, 528] width 56 height 11
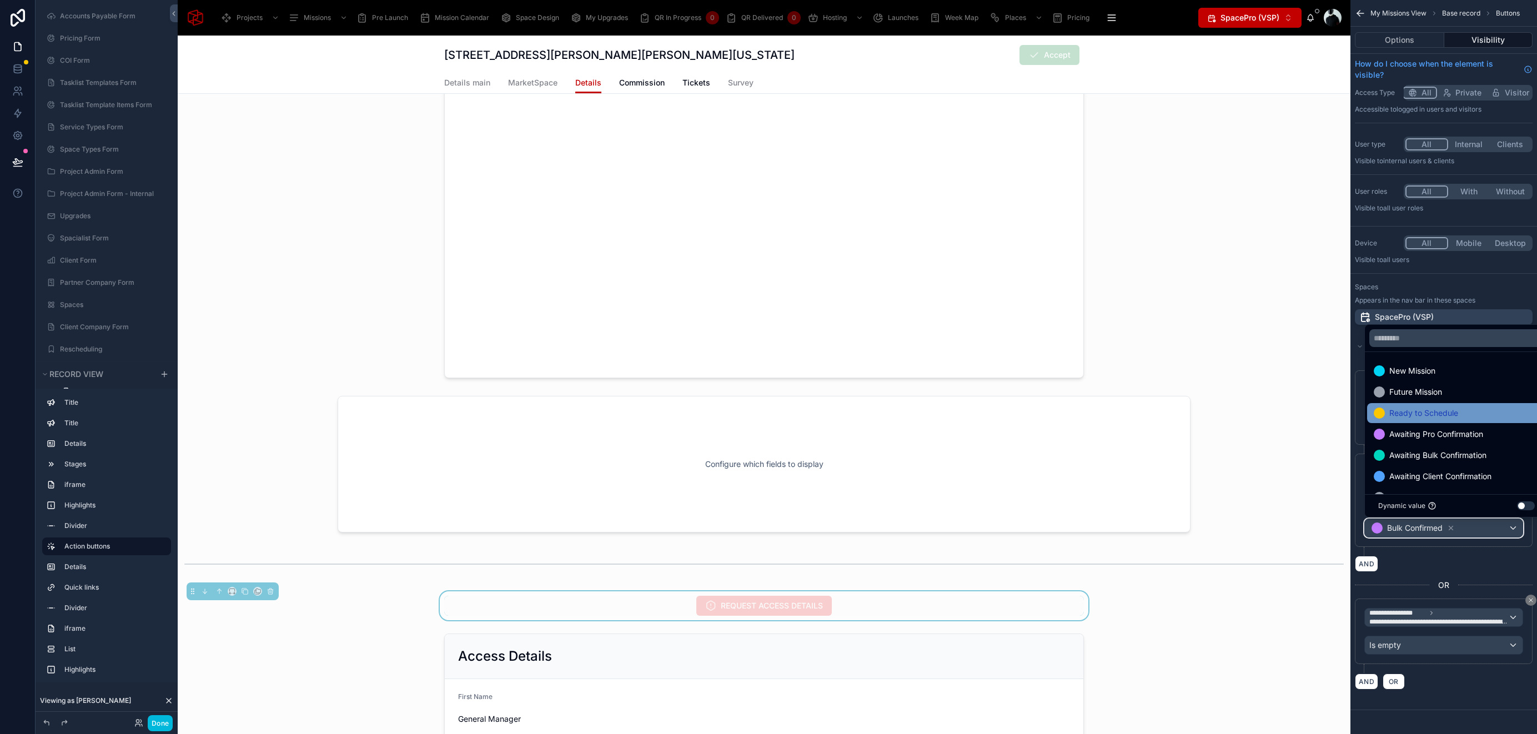
scroll to position [170, 0]
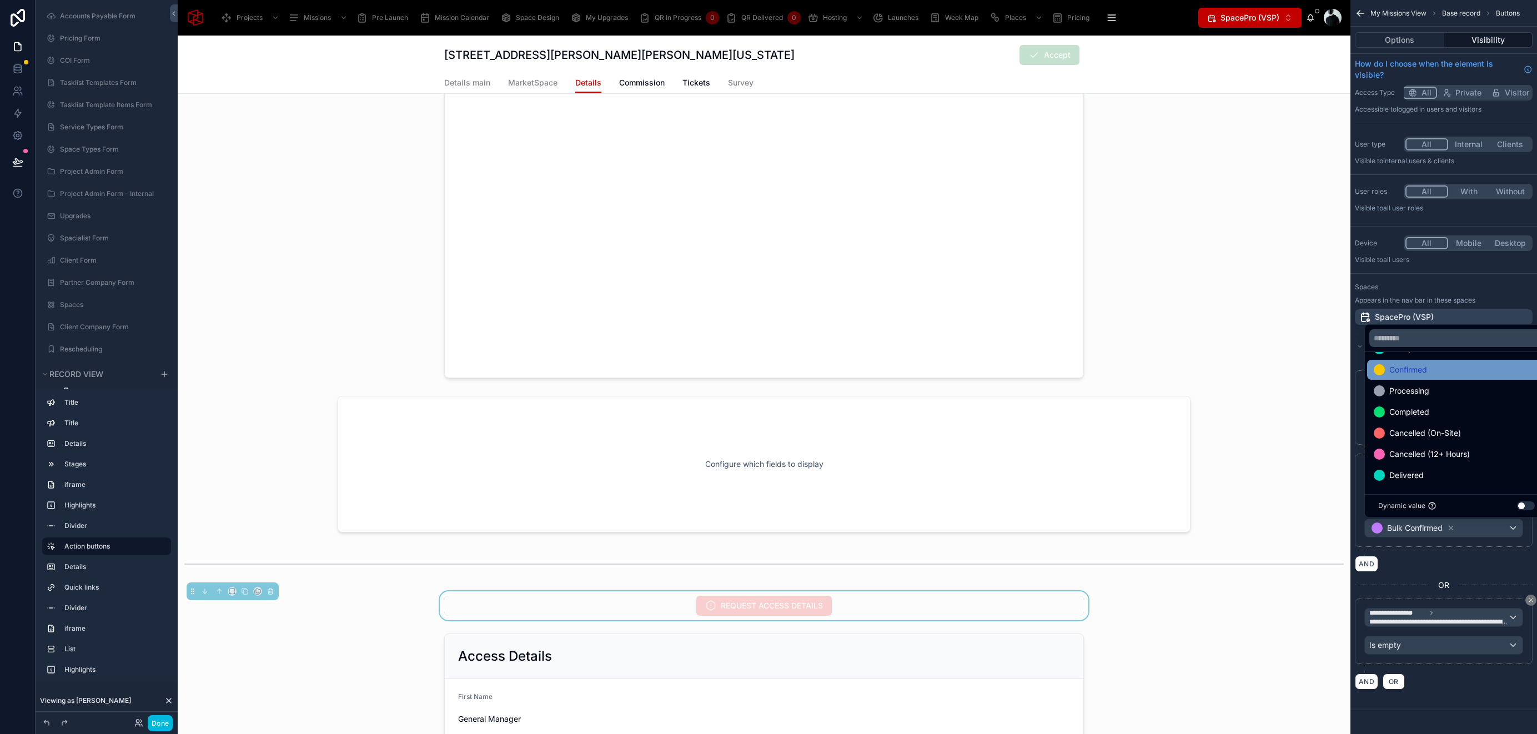
click at [1421, 372] on span "Confirmed" at bounding box center [1409, 369] width 38 height 13
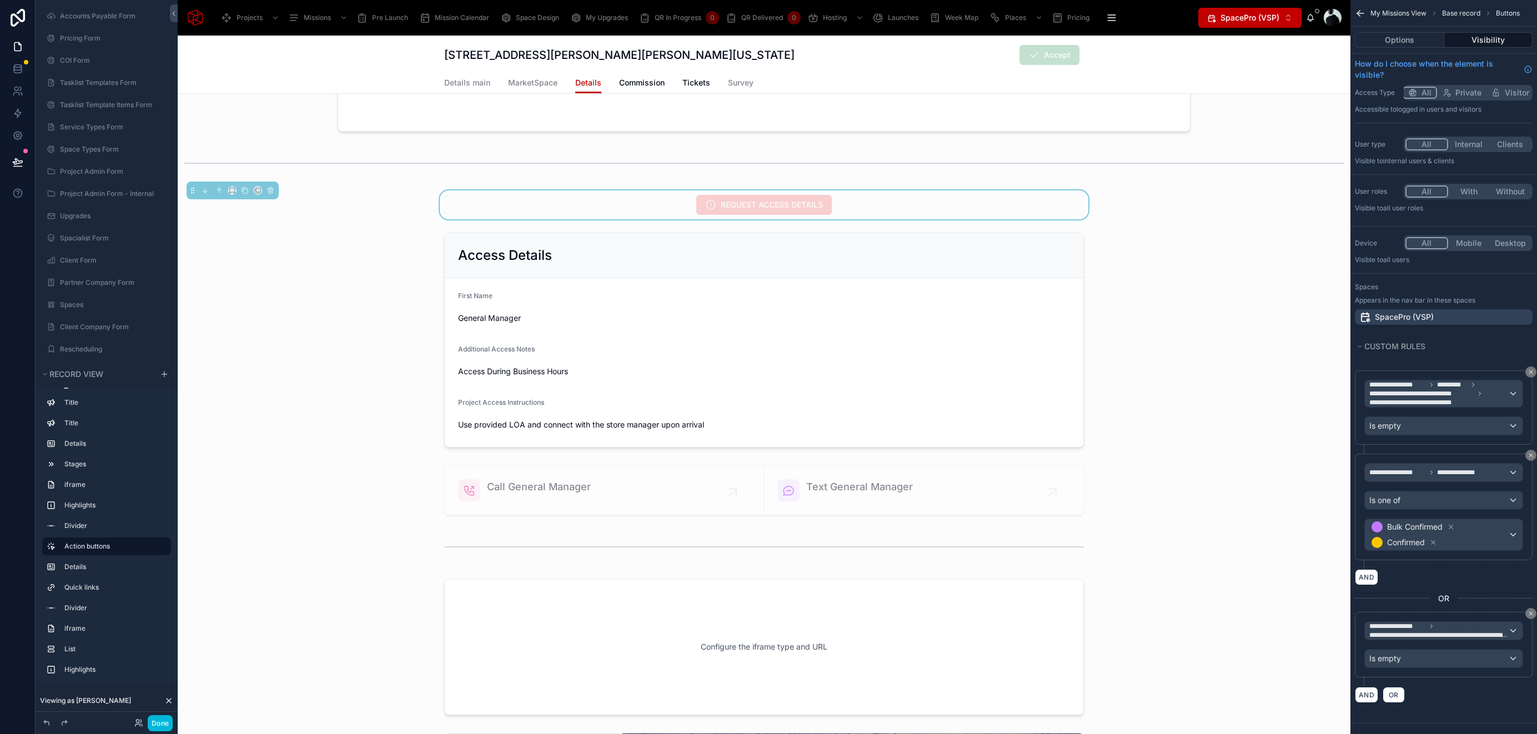
scroll to position [931, 0]
click at [1370, 696] on button "AND" at bounding box center [1366, 695] width 23 height 16
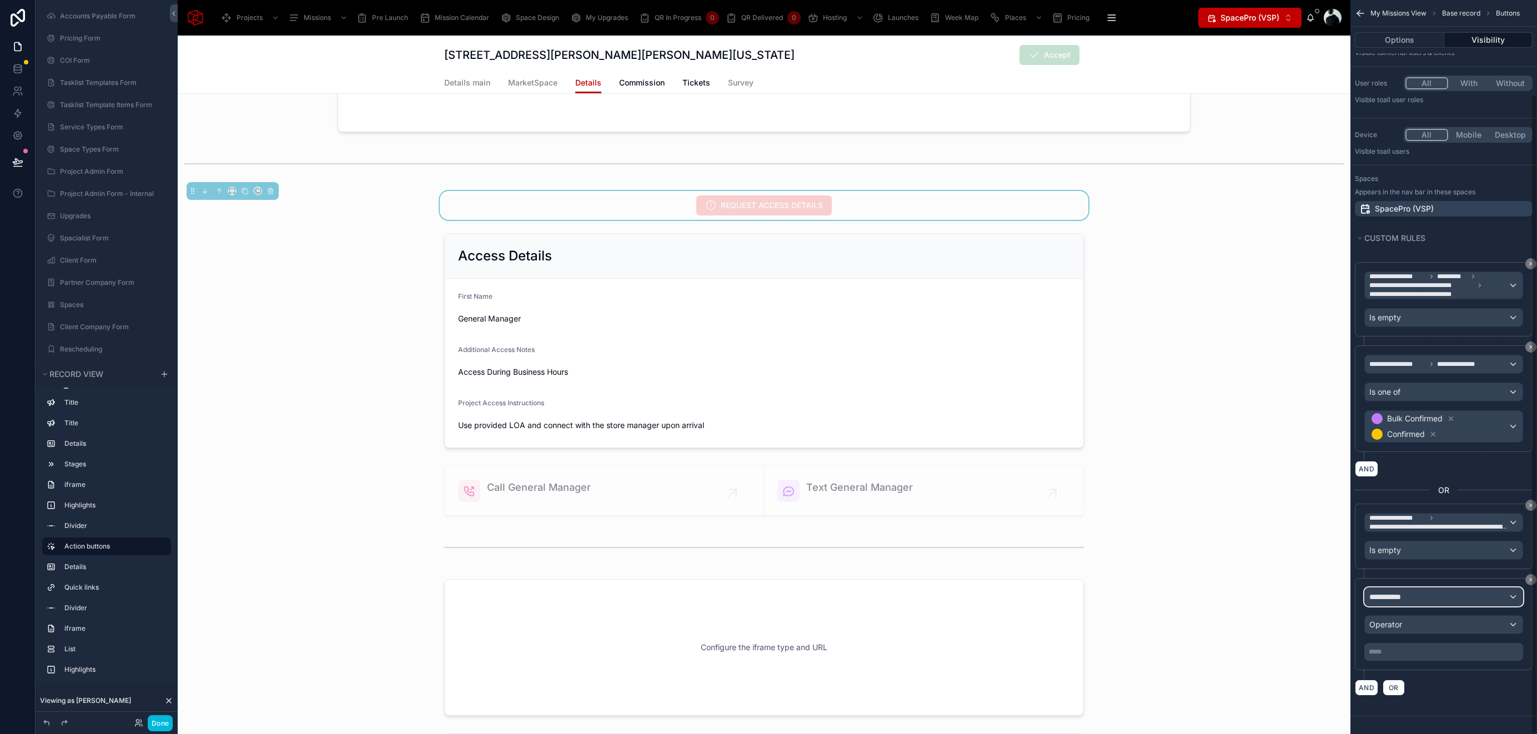
click at [1432, 593] on div "**********" at bounding box center [1444, 597] width 158 height 18
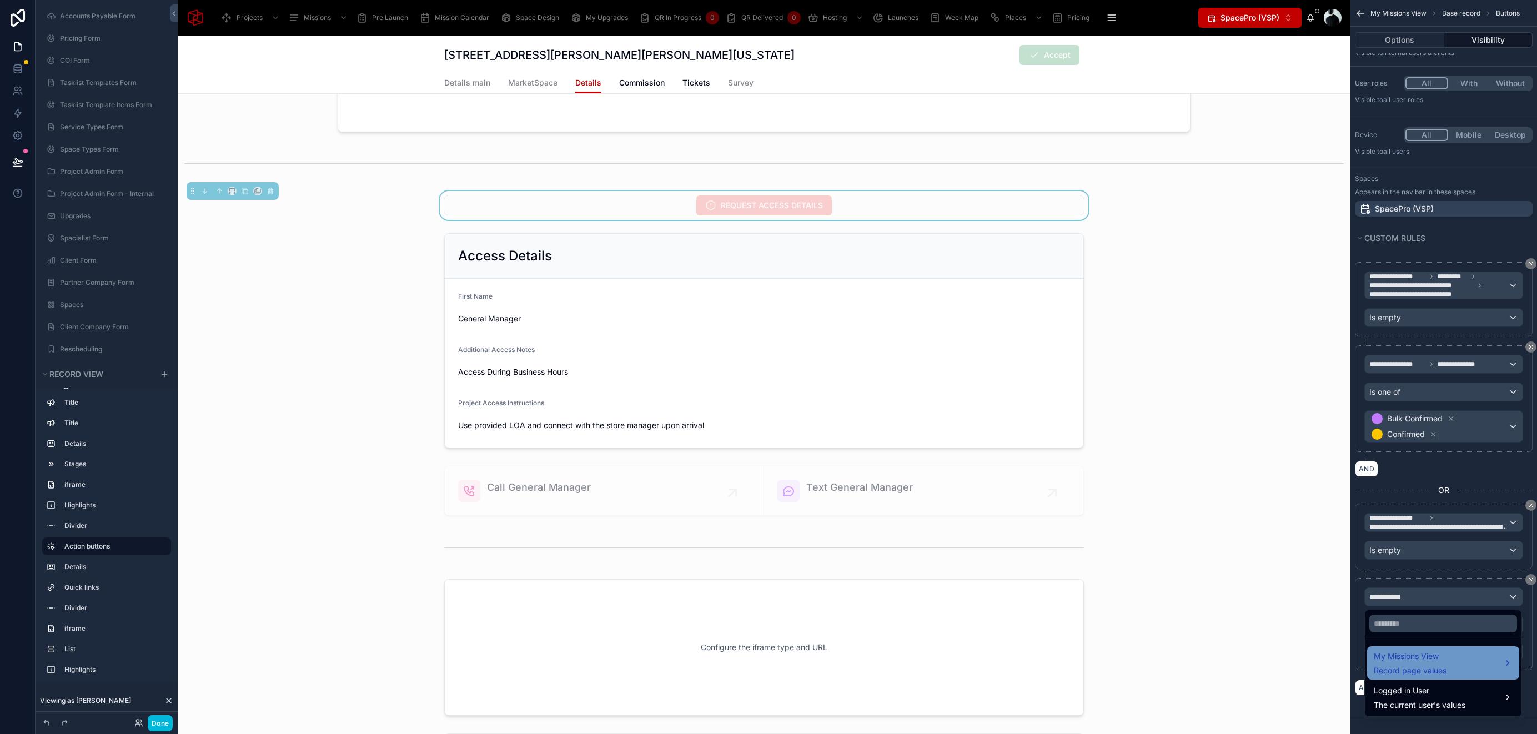
click at [1443, 662] on span "My Missions View" at bounding box center [1410, 656] width 73 height 13
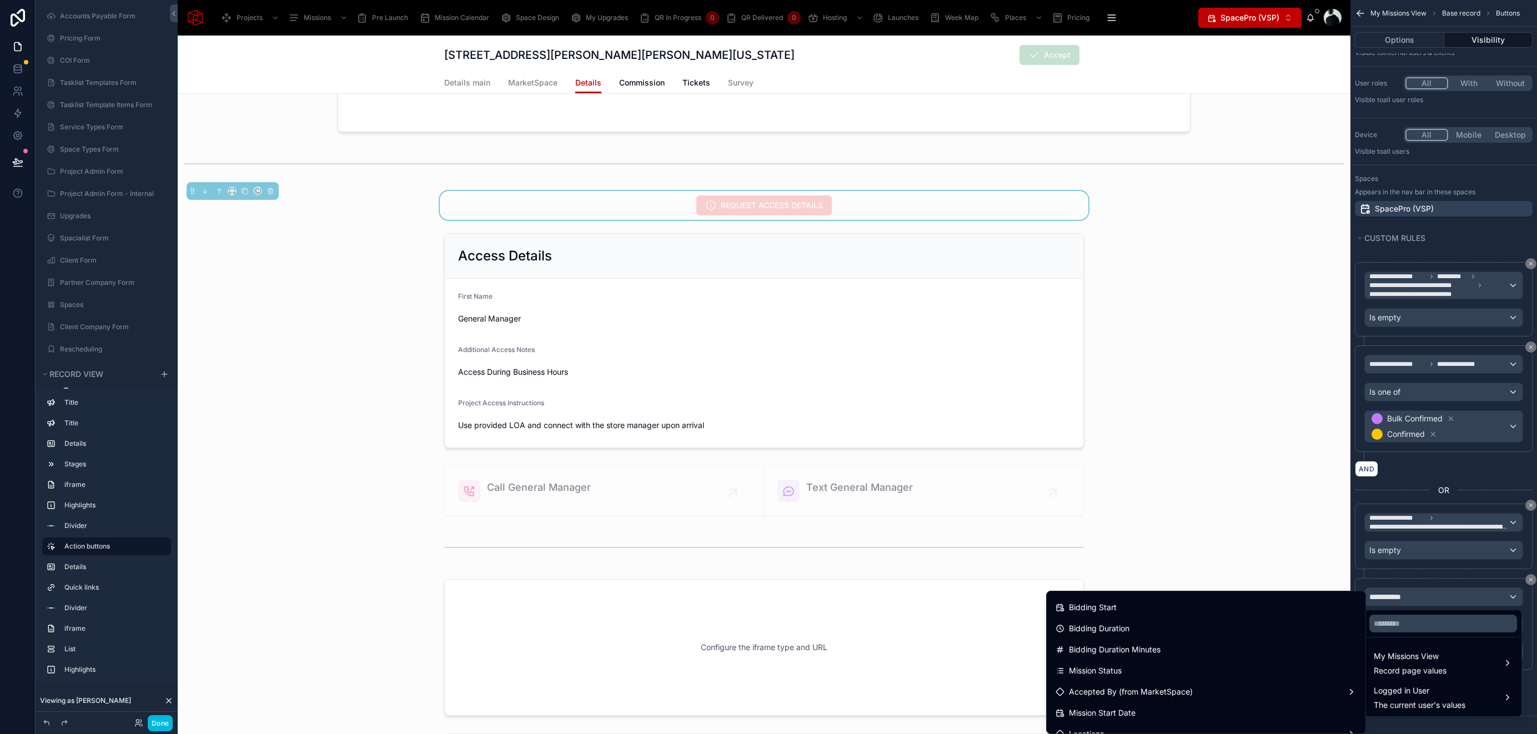
scroll to position [66, 0]
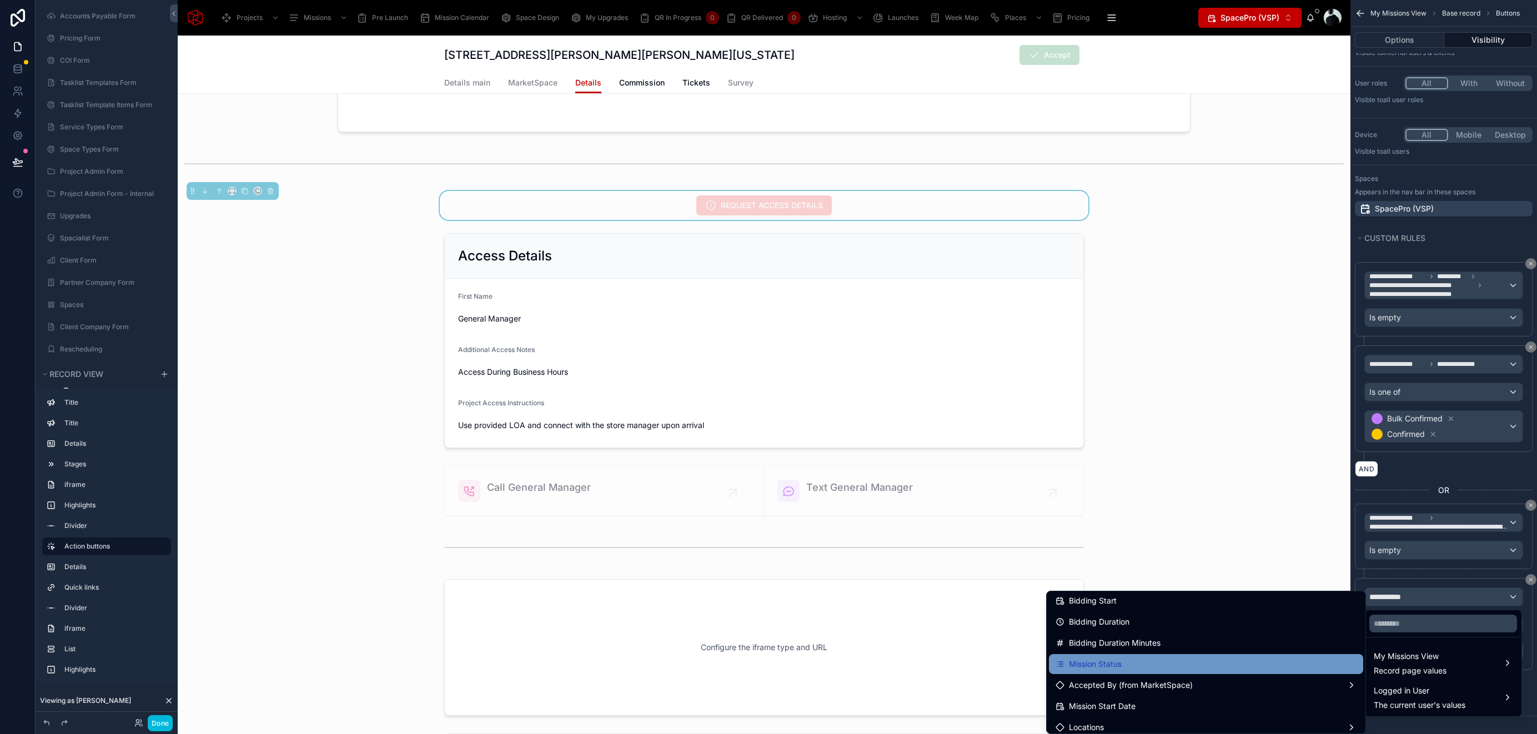
click at [1167, 665] on div "Mission Status" at bounding box center [1206, 664] width 301 height 13
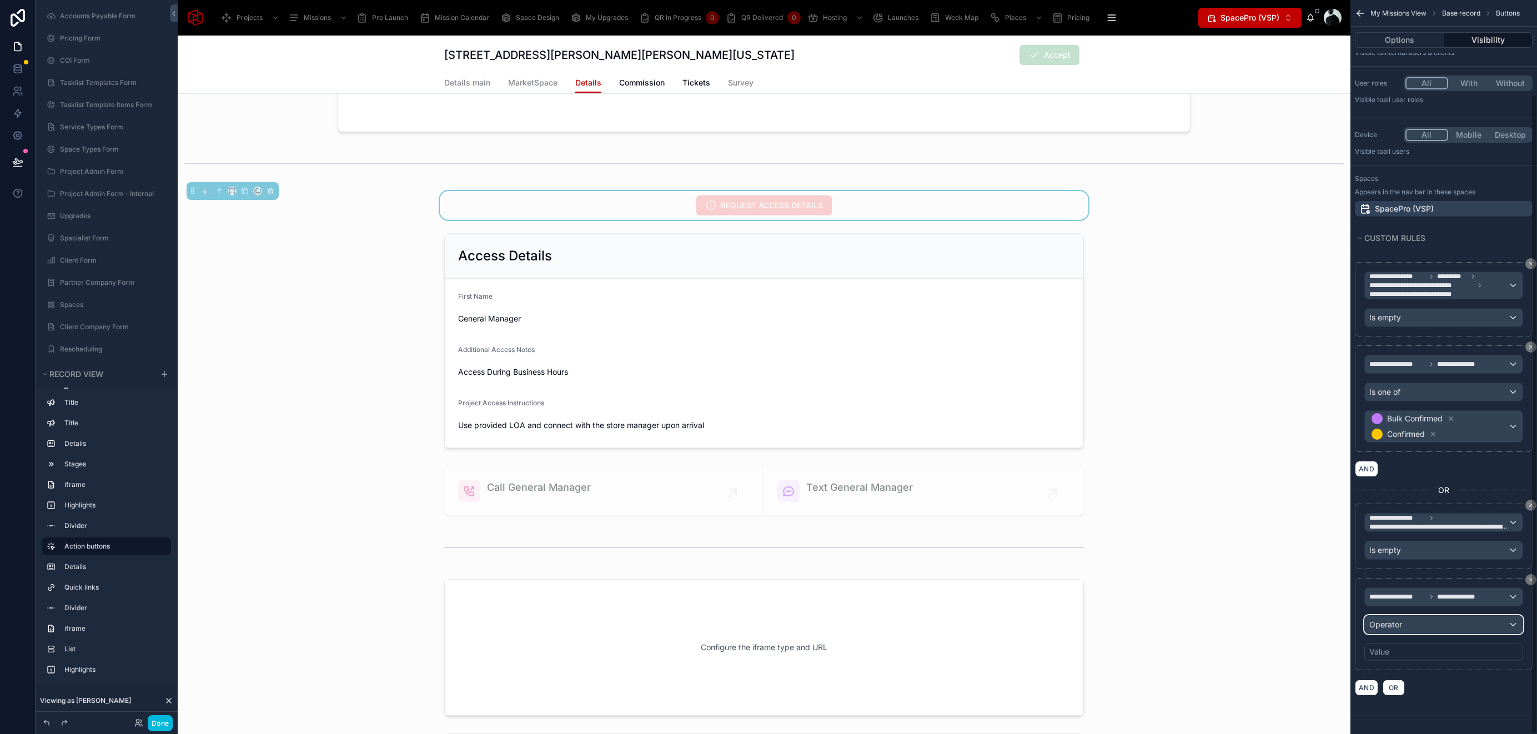
click at [1447, 629] on div "Operator" at bounding box center [1444, 625] width 158 height 18
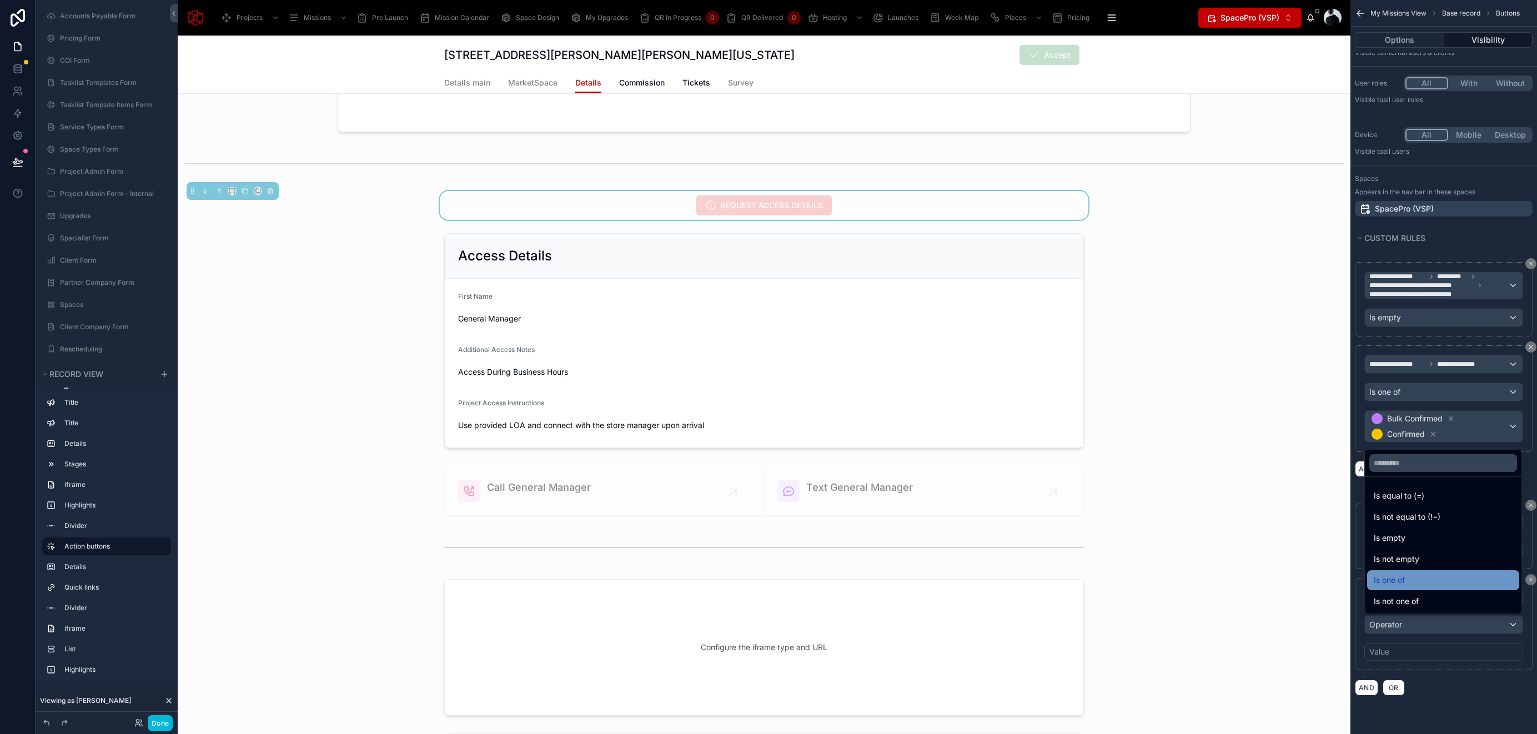
click at [1425, 579] on div "Is one of" at bounding box center [1443, 580] width 139 height 13
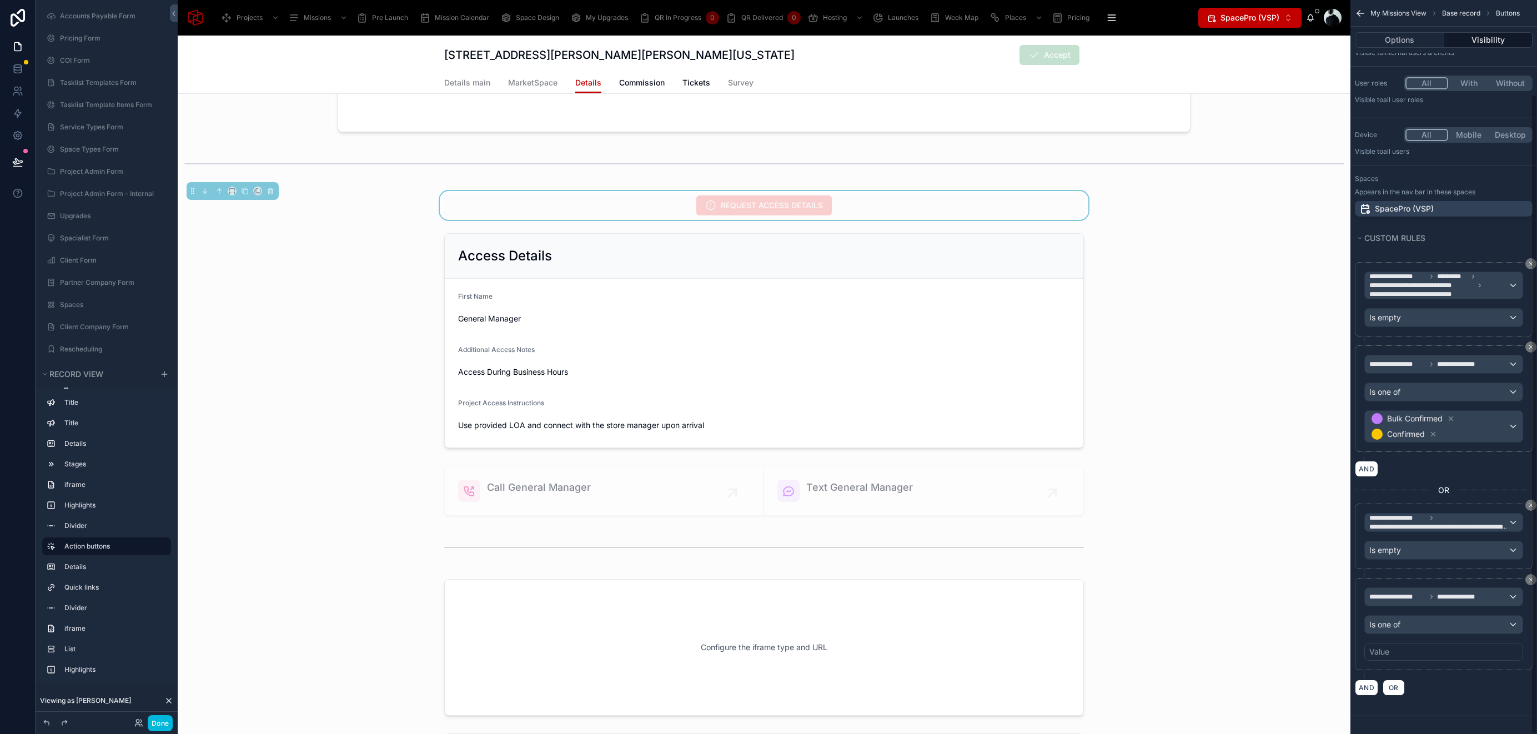
click at [1437, 653] on div "Value" at bounding box center [1444, 652] width 159 height 18
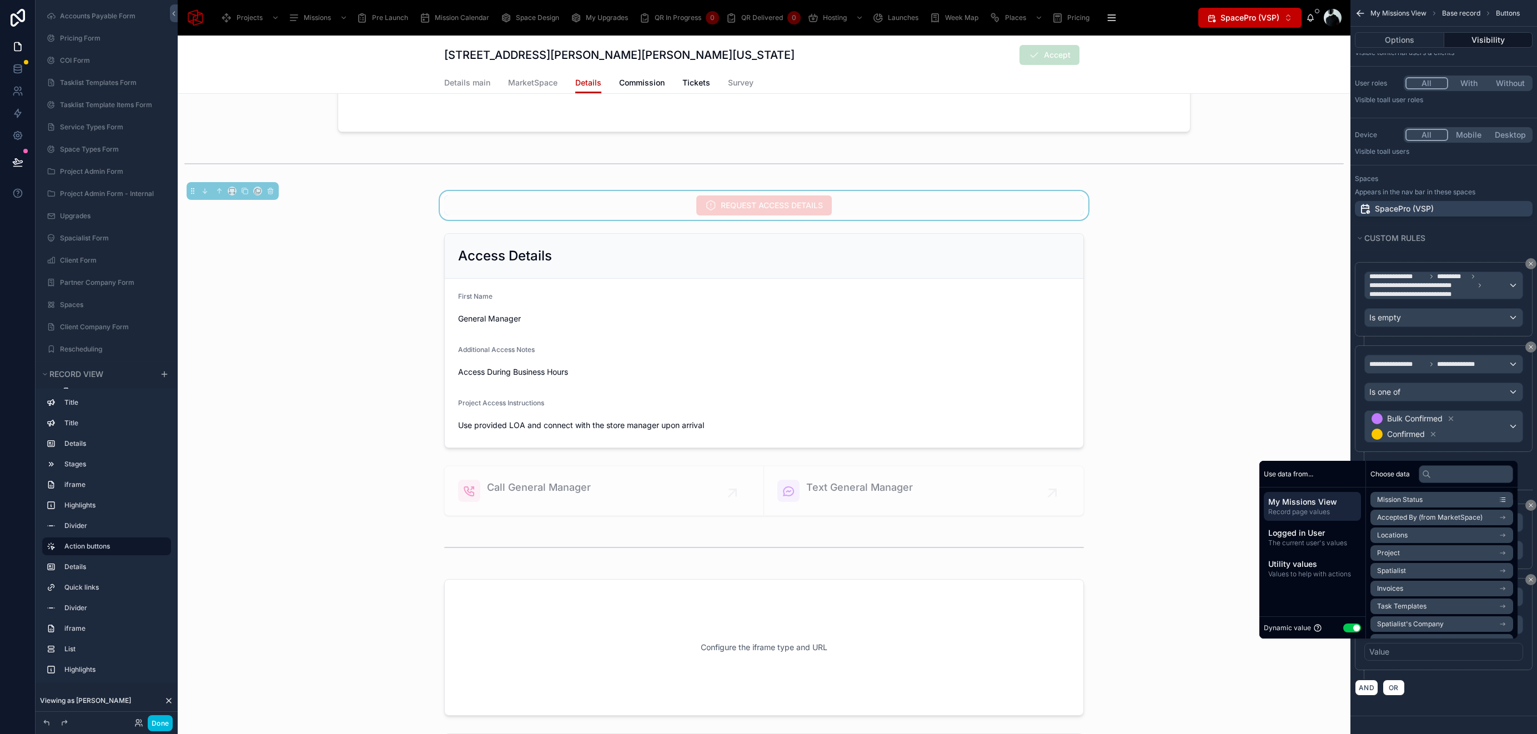
click at [1343, 629] on button "Use setting" at bounding box center [1352, 628] width 18 height 9
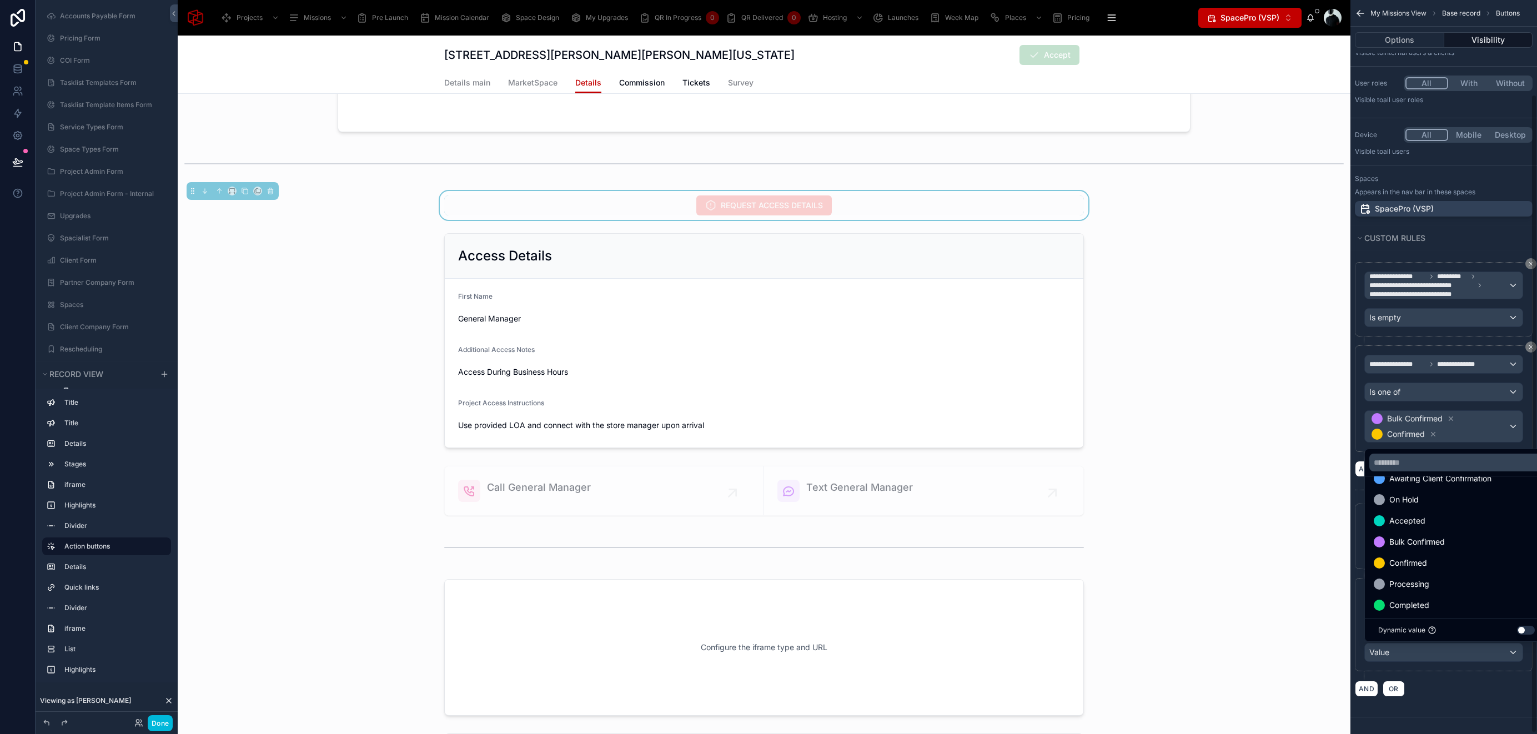
scroll to position [123, 0]
click at [1421, 565] on span "Confirmed" at bounding box center [1409, 562] width 38 height 13
click at [1421, 538] on span "Bulk Confirmed" at bounding box center [1418, 541] width 56 height 13
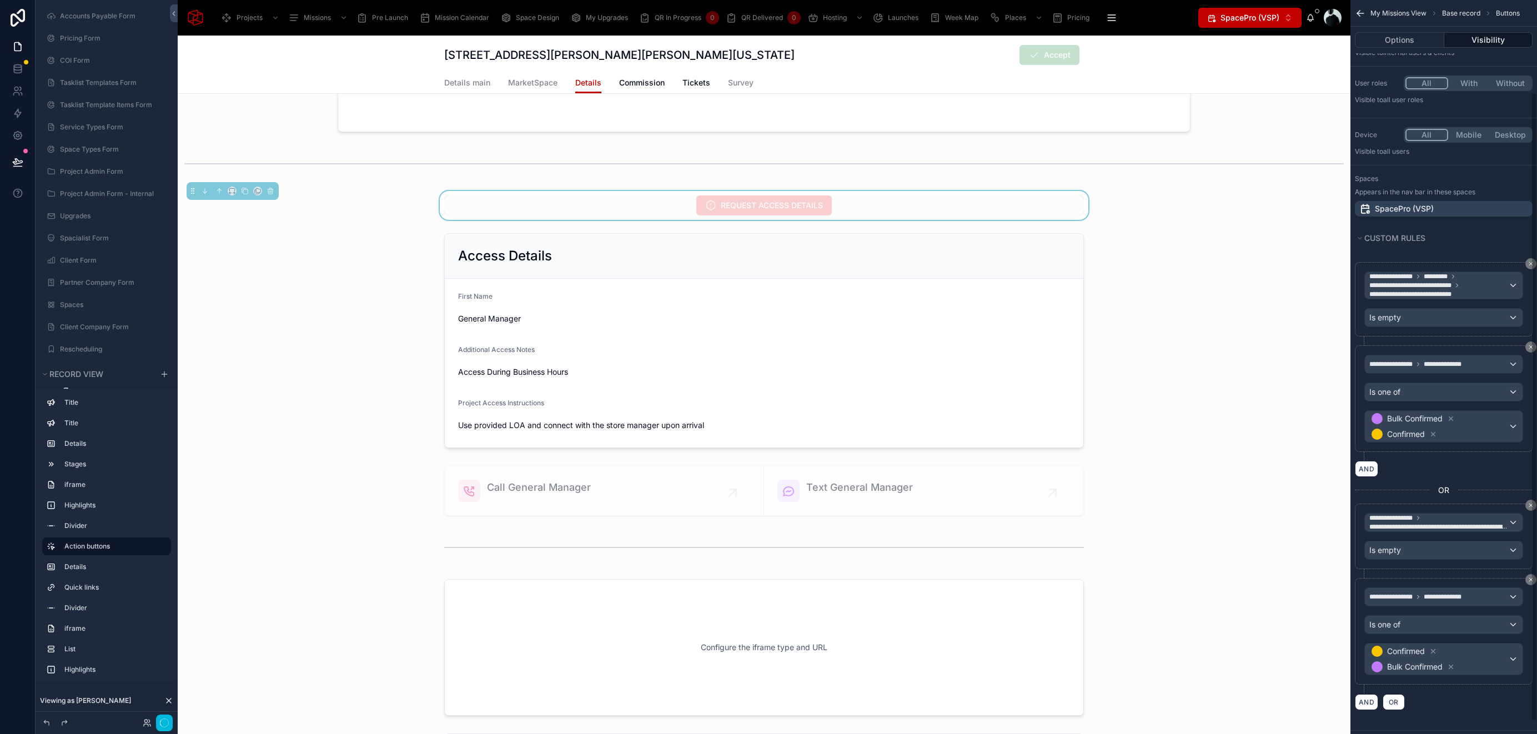
click at [1471, 694] on div "AND OR" at bounding box center [1444, 702] width 178 height 17
click at [160, 720] on button "Done" at bounding box center [160, 723] width 25 height 16
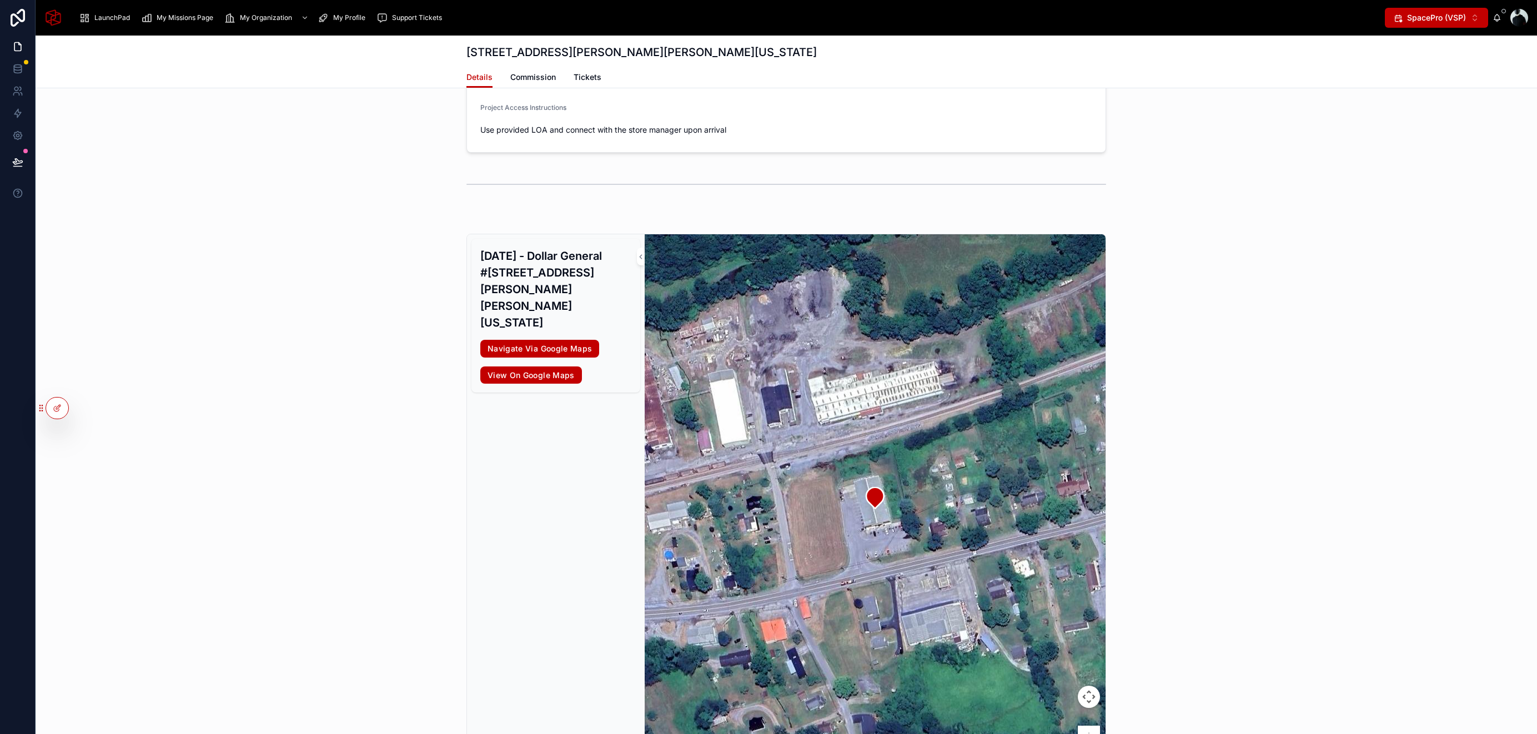
click at [119, 18] on span "LaunchPad" at bounding box center [112, 17] width 36 height 9
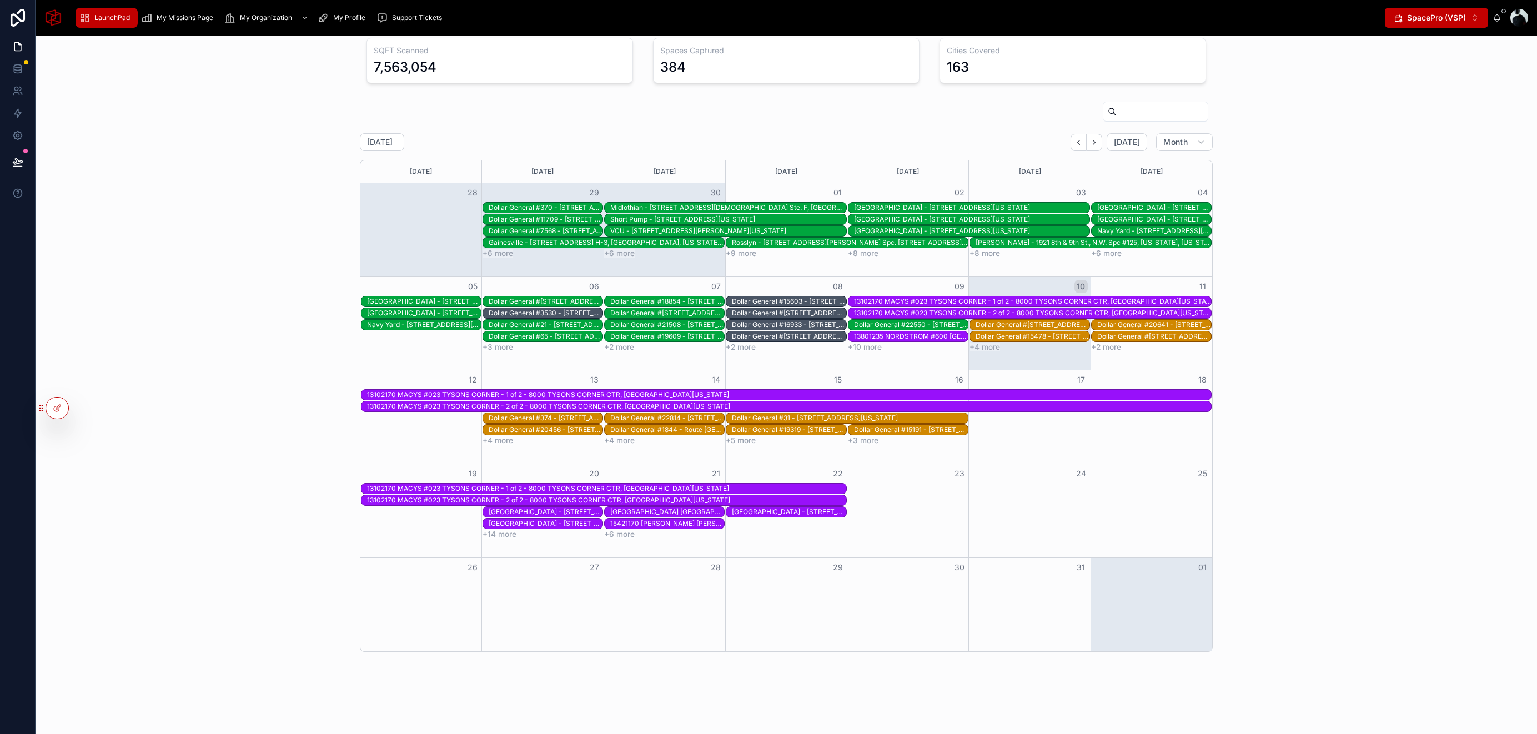
scroll to position [181, 0]
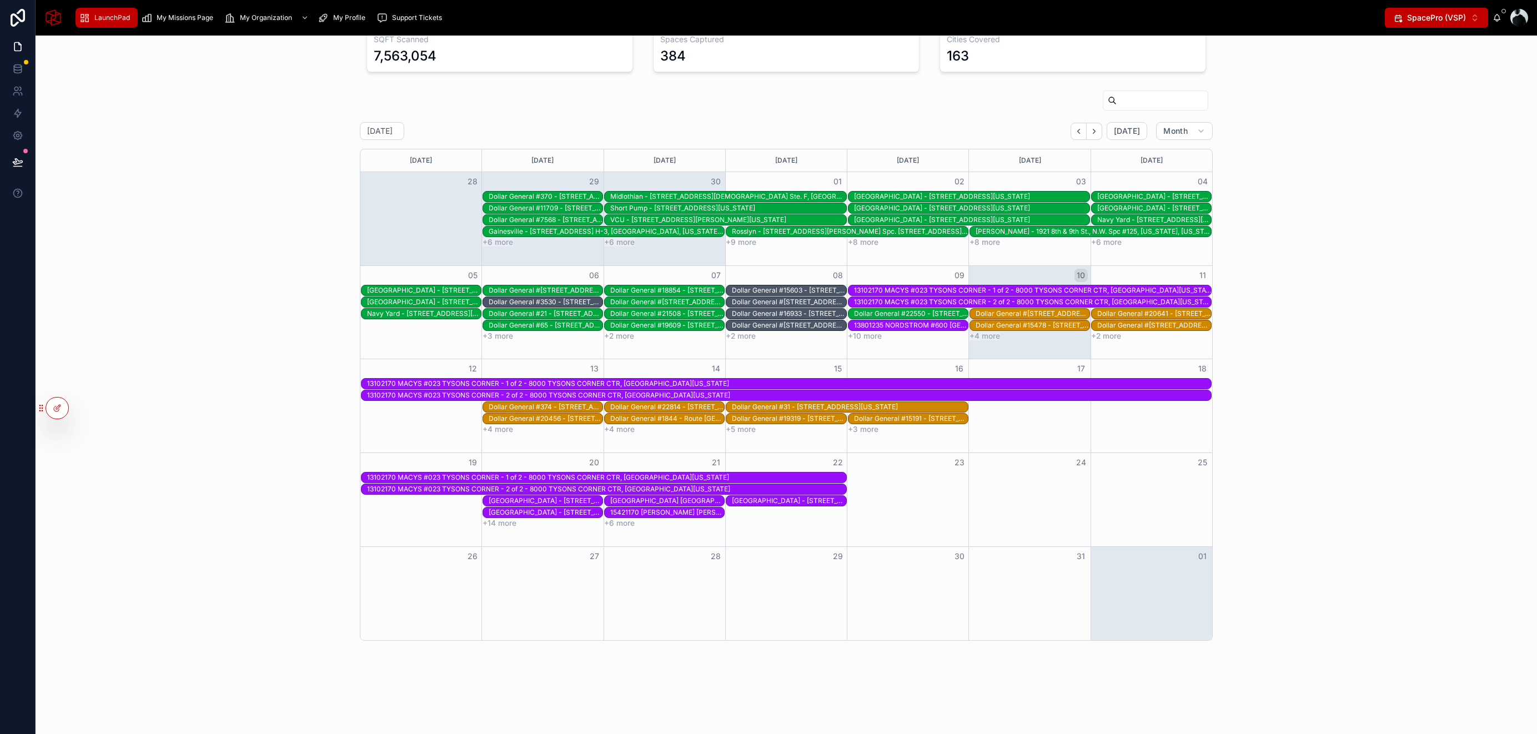
click at [571, 500] on div "[GEOGRAPHIC_DATA] - [STREET_ADDRESS] , [GEOGRAPHIC_DATA], [US_STATE], 23188" at bounding box center [546, 501] width 114 height 9
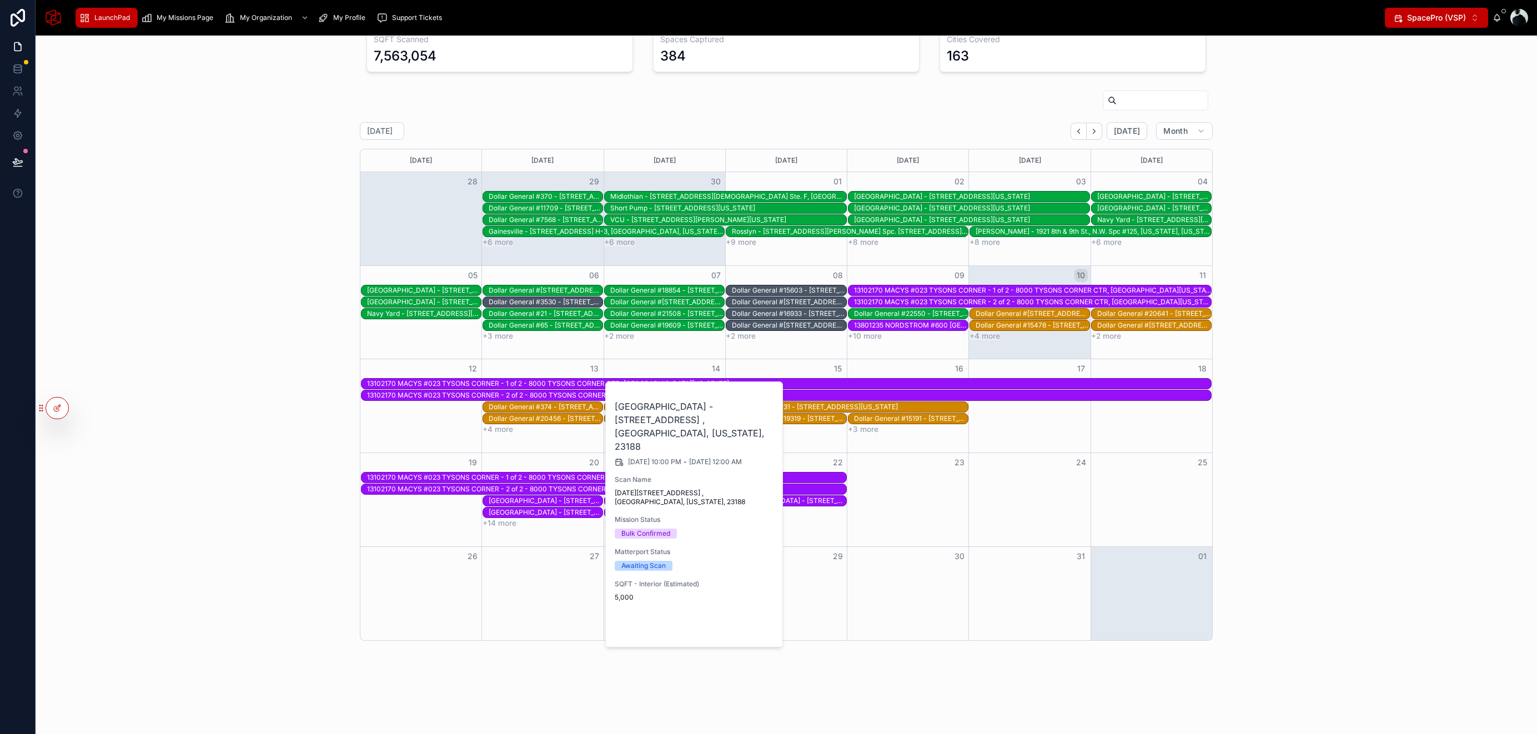
click at [741, 624] on span "Open" at bounding box center [745, 629] width 21 height 10
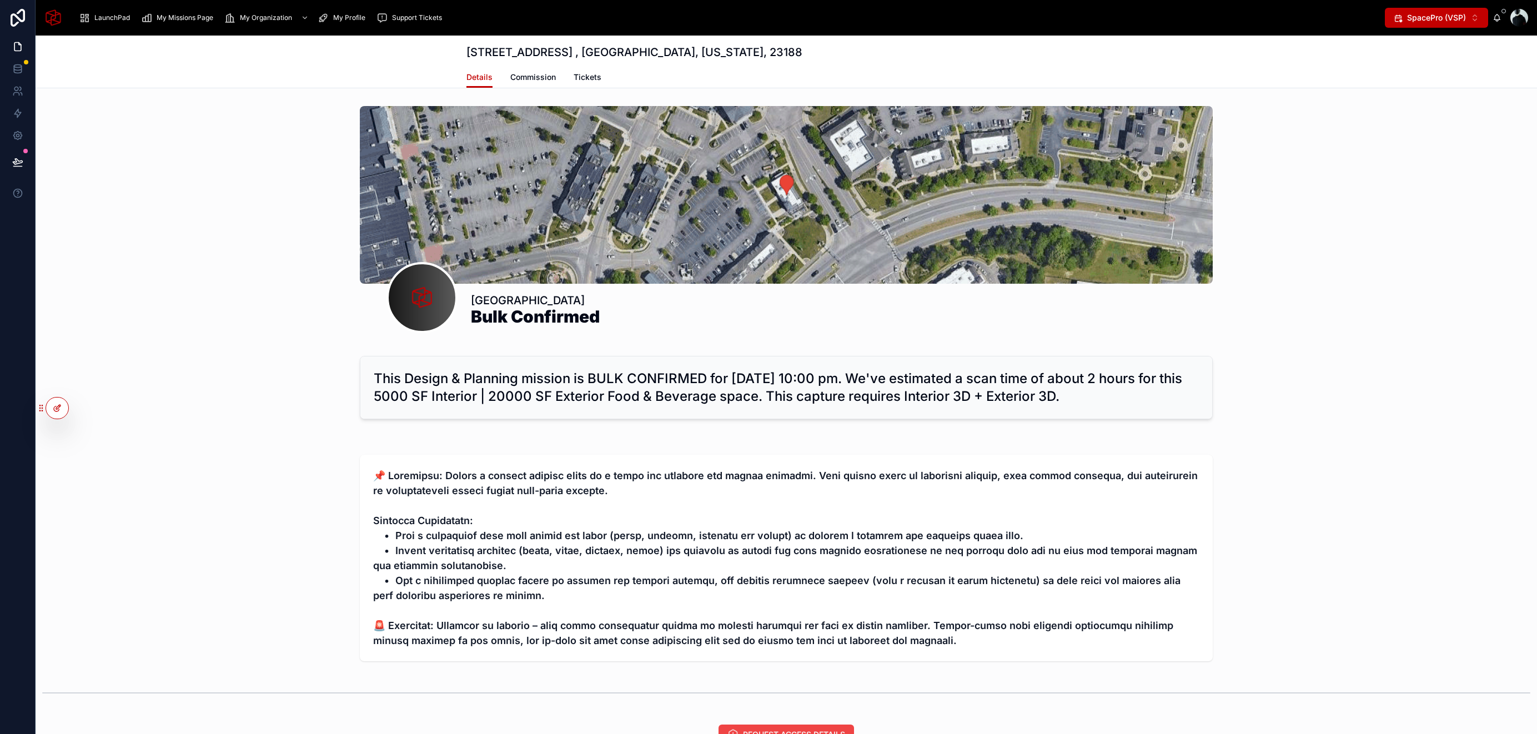
click at [55, 408] on icon at bounding box center [57, 408] width 9 height 9
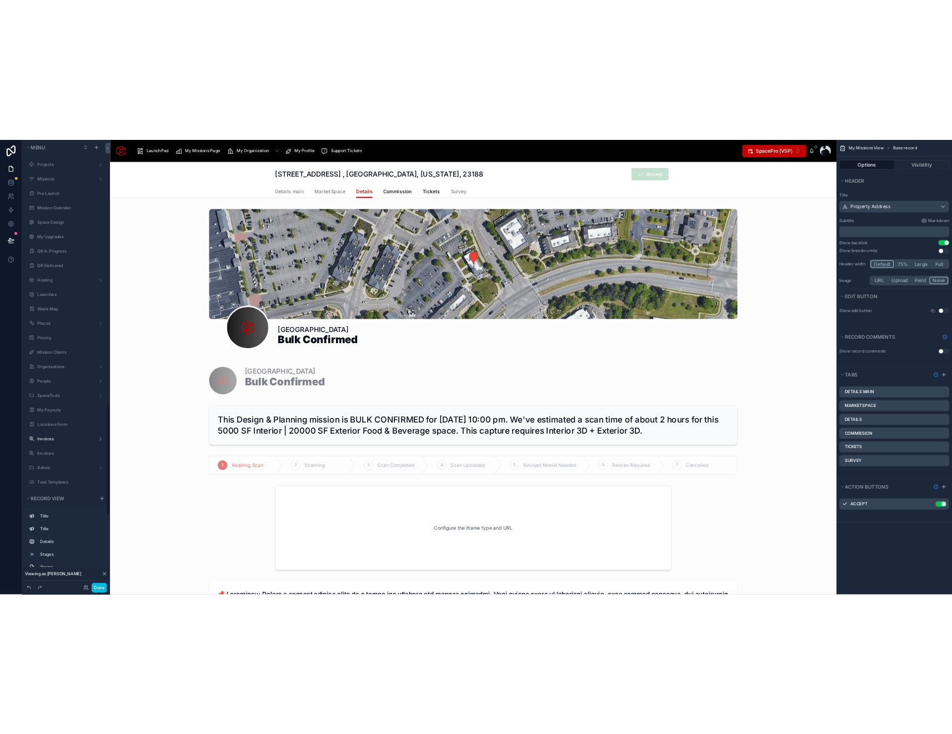
scroll to position [1680, 0]
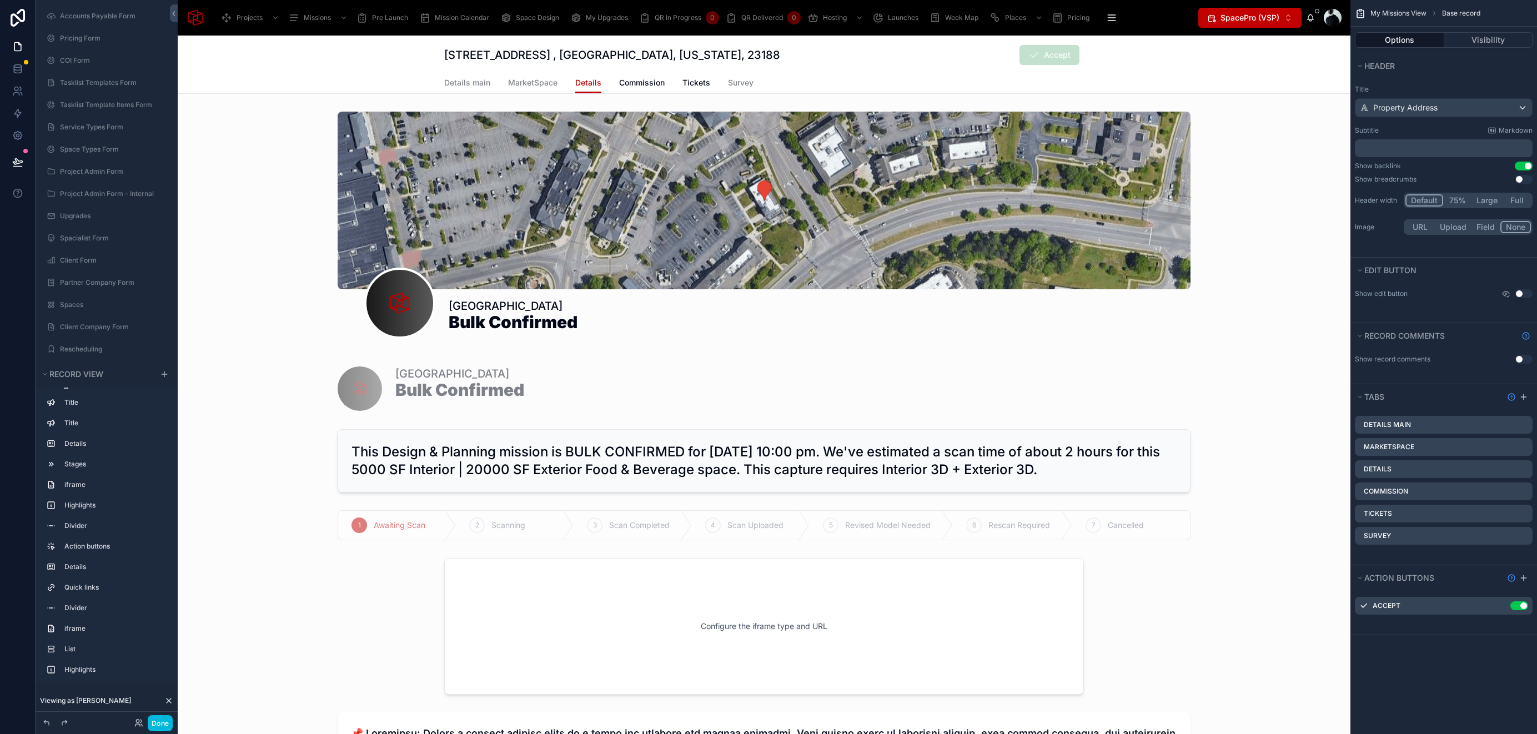
click at [1187, 78] on div "Details main MarketSpace Details Commission Tickets Survey" at bounding box center [764, 82] width 1160 height 21
click at [338, 57] on div "[STREET_ADDRESS] , [GEOGRAPHIC_DATA], [US_STATE], 23188 Accept Details Details …" at bounding box center [764, 65] width 1173 height 58
click at [1523, 165] on button "Use setting" at bounding box center [1524, 166] width 18 height 9
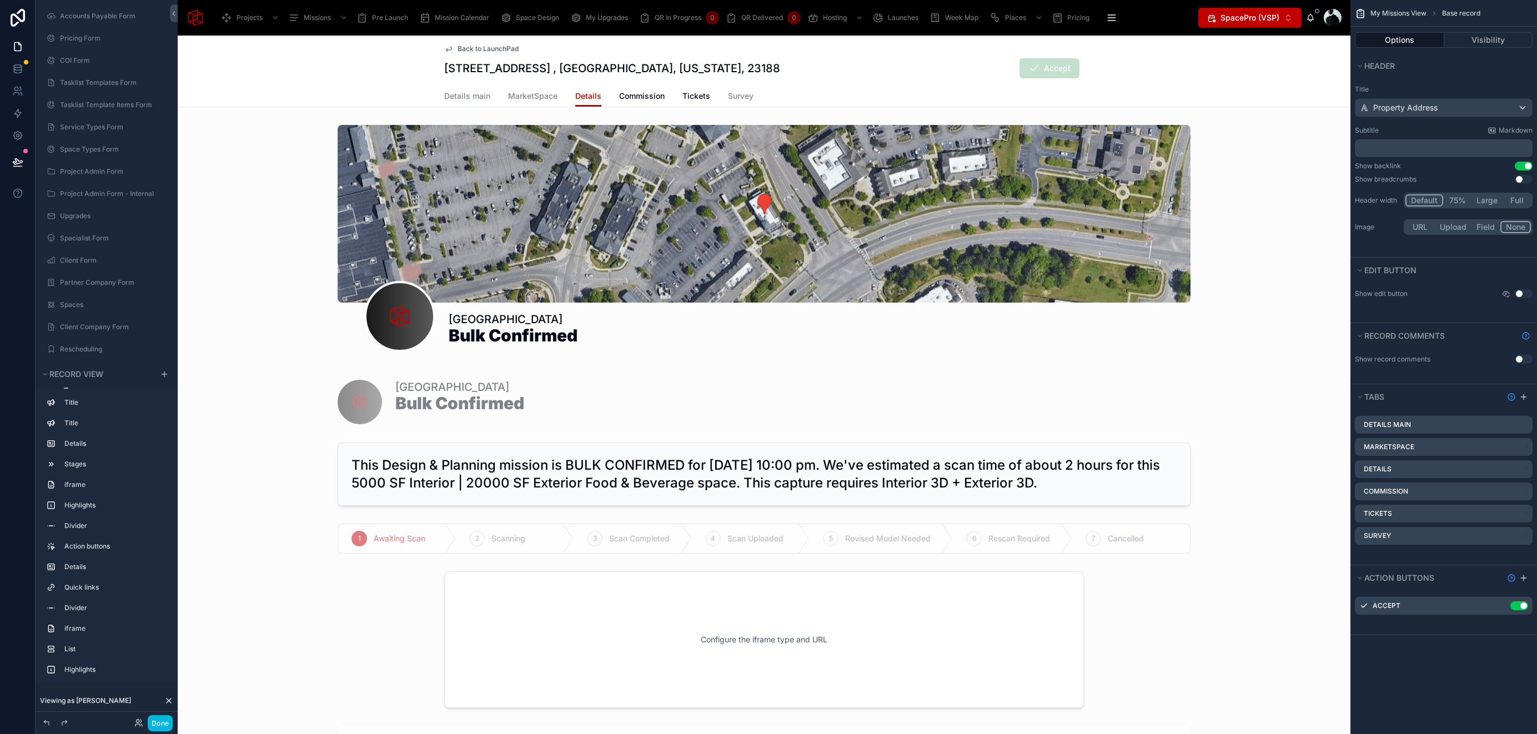
click at [1523, 167] on button "Use setting" at bounding box center [1524, 166] width 18 height 9
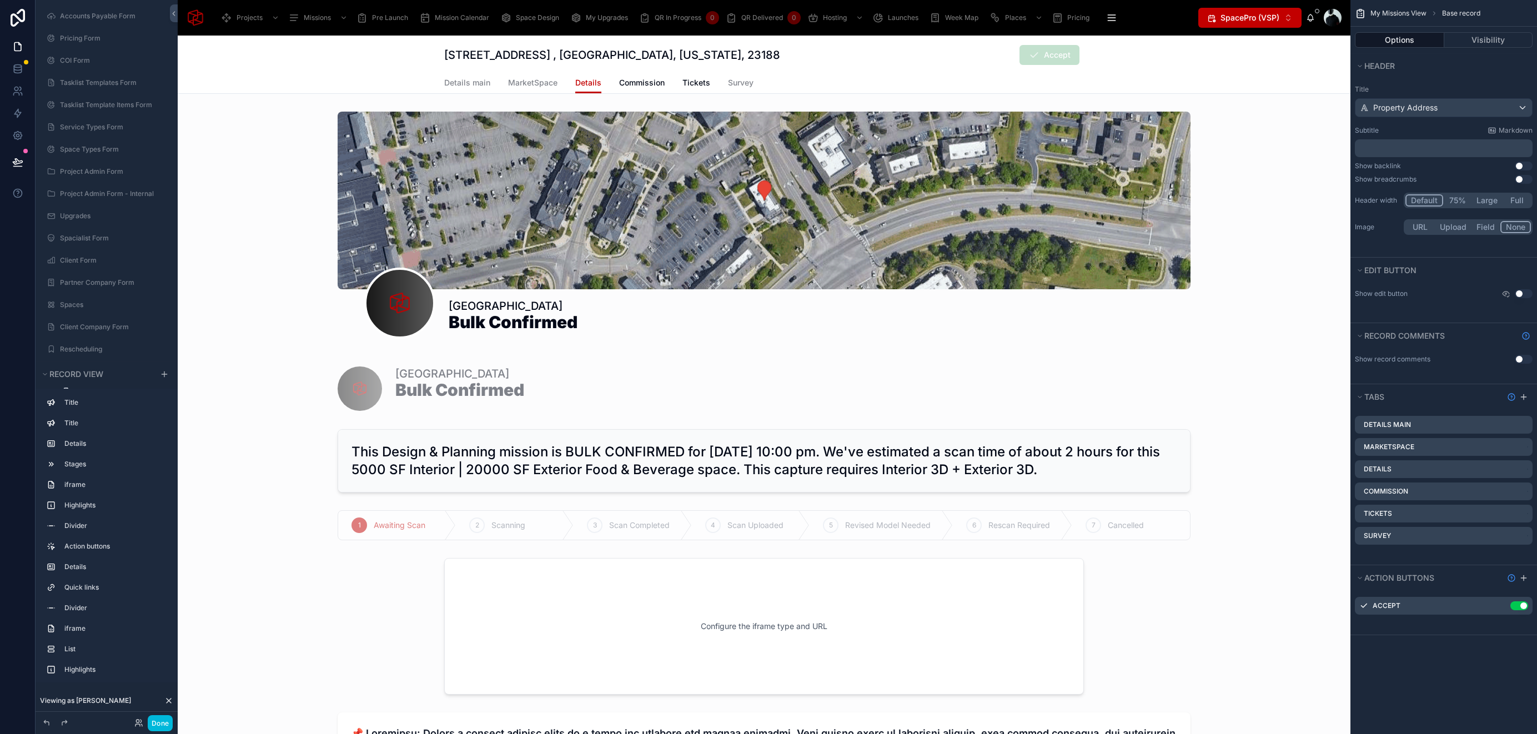
click at [1523, 167] on button "Use setting" at bounding box center [1524, 166] width 18 height 9
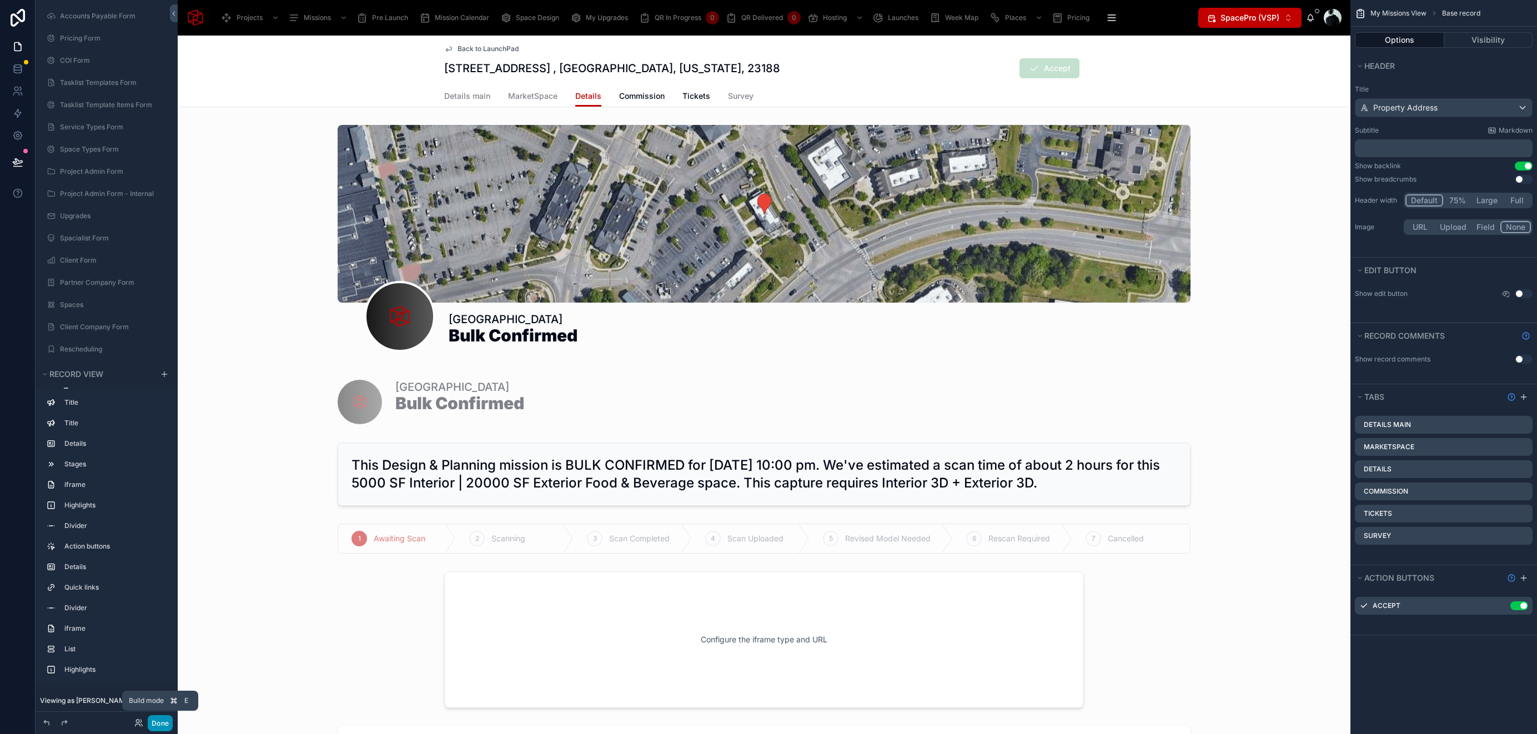
click at [164, 723] on button "Done" at bounding box center [160, 723] width 25 height 16
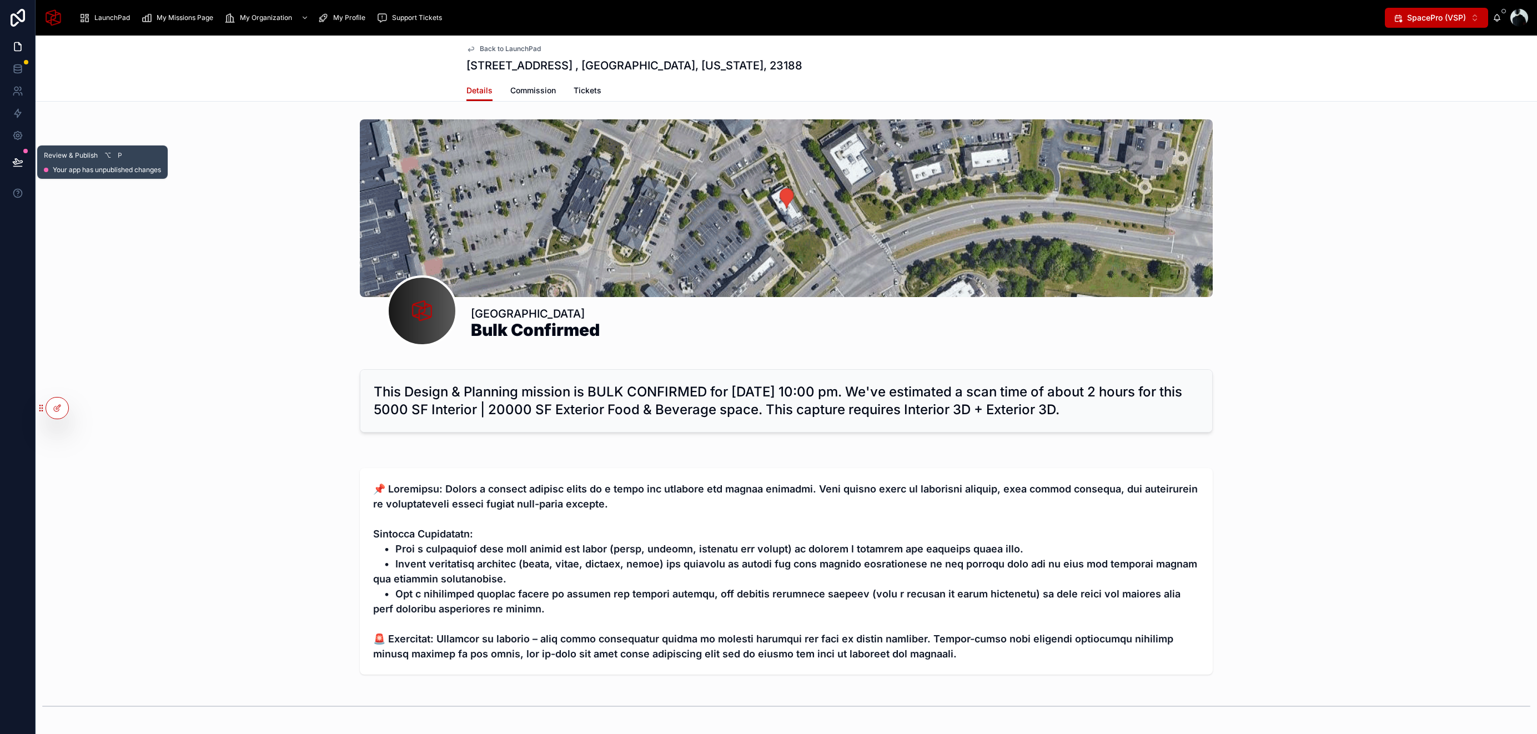
click at [19, 159] on icon at bounding box center [17, 162] width 11 height 11
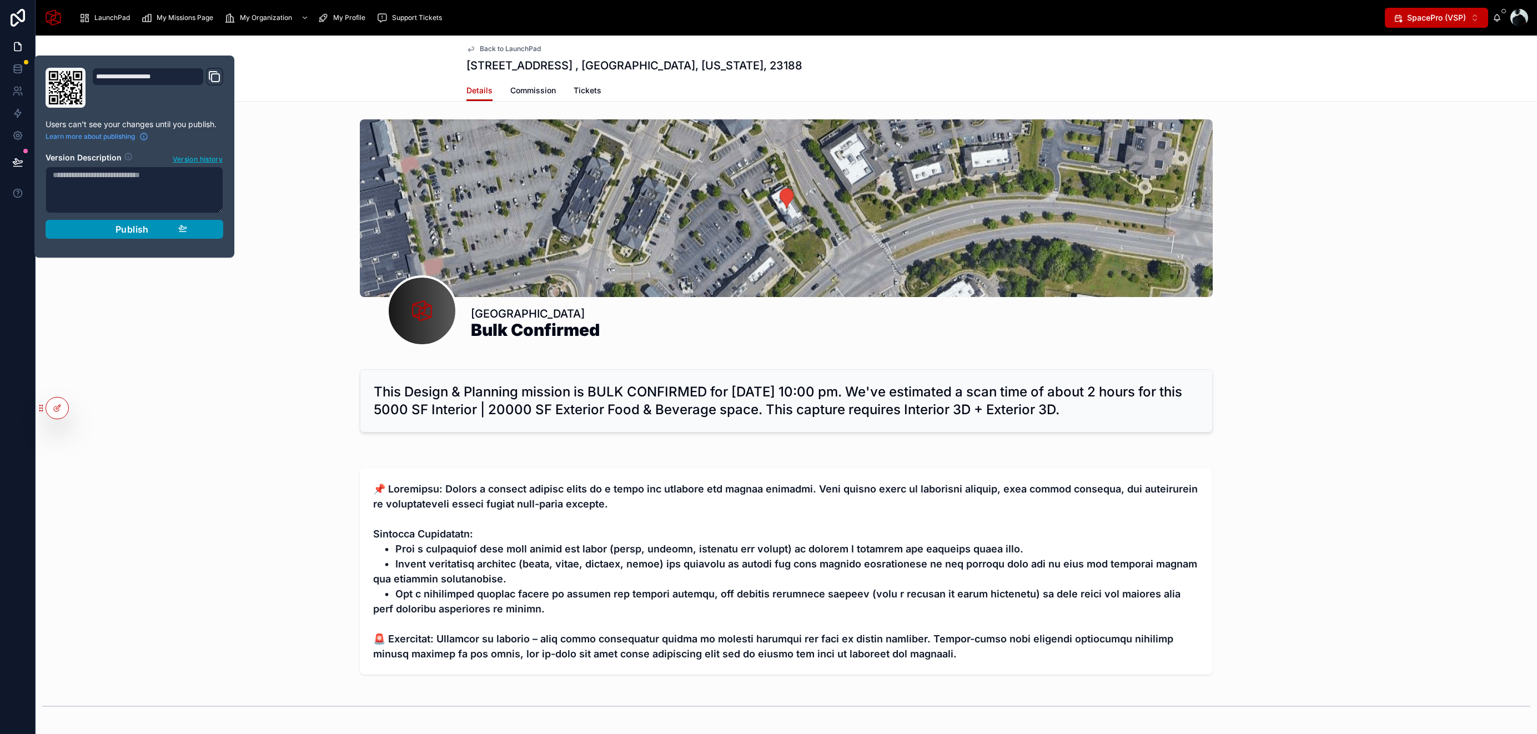
click at [96, 236] on button "Publish" at bounding box center [135, 229] width 178 height 19
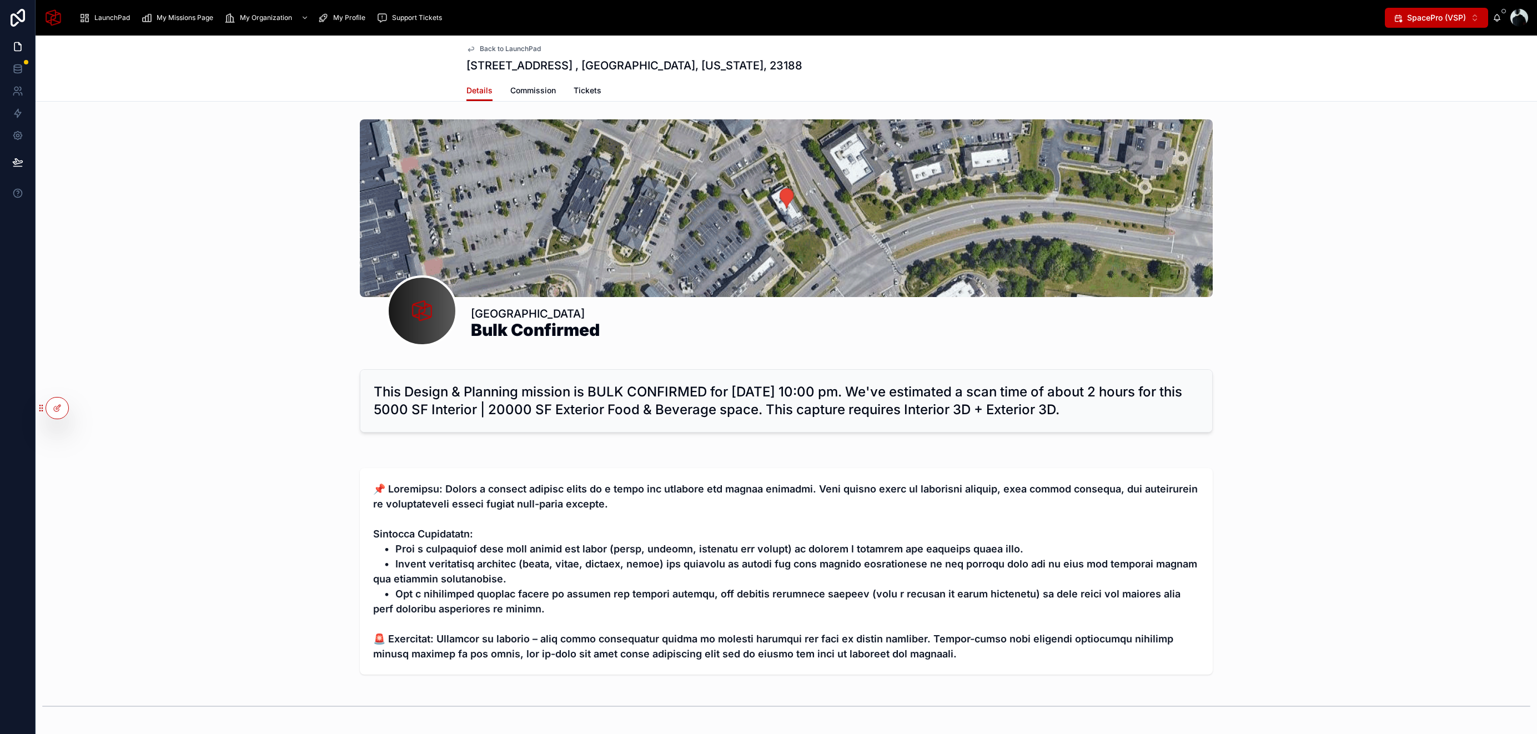
click at [264, 82] on div "Details Commission Tickets" at bounding box center [786, 90] width 1488 height 21
click at [112, 22] on span "LaunchPad" at bounding box center [112, 17] width 36 height 9
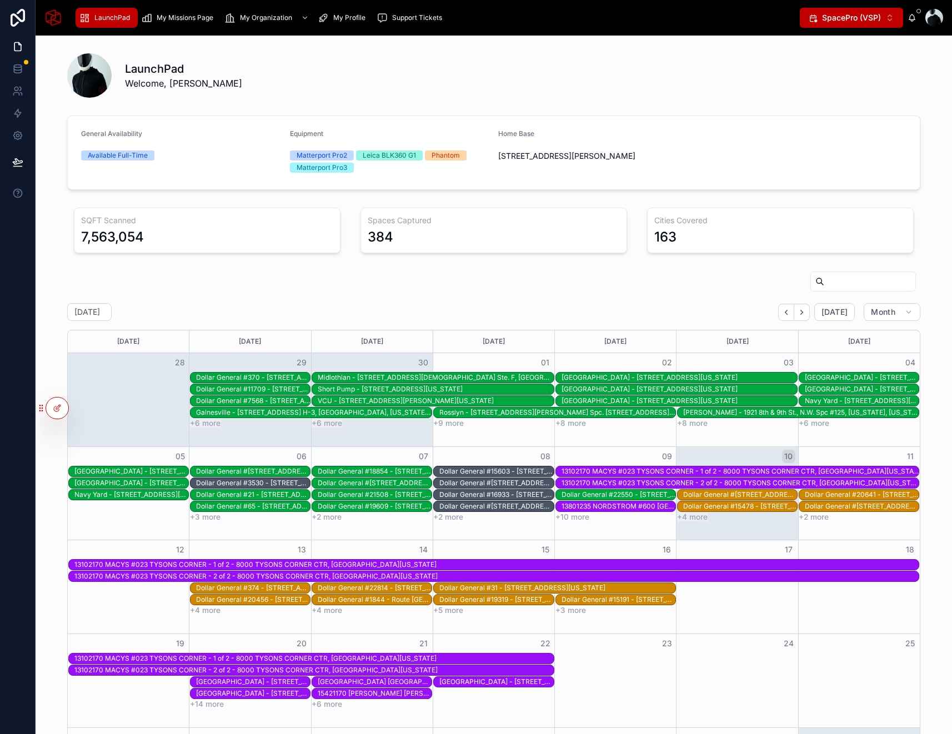
click at [250, 376] on div "Dollar General #370 - [STREET_ADDRESS][US_STATE]" at bounding box center [253, 377] width 114 height 9
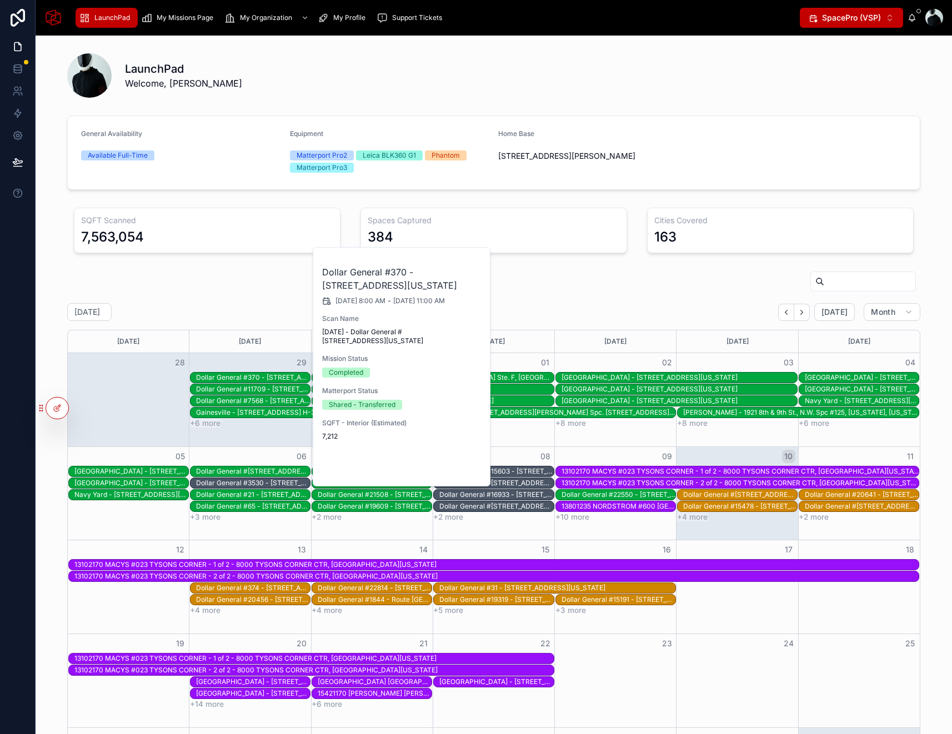
click at [453, 473] on span "Open" at bounding box center [452, 468] width 21 height 10
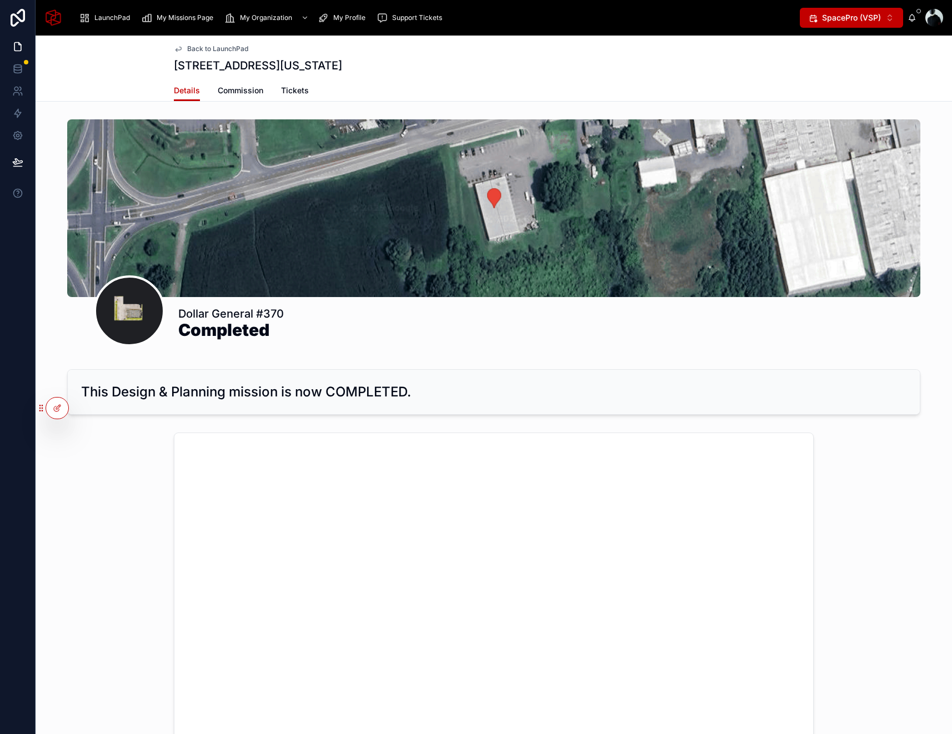
click at [153, 15] on div "My Missions Page" at bounding box center [179, 18] width 77 height 18
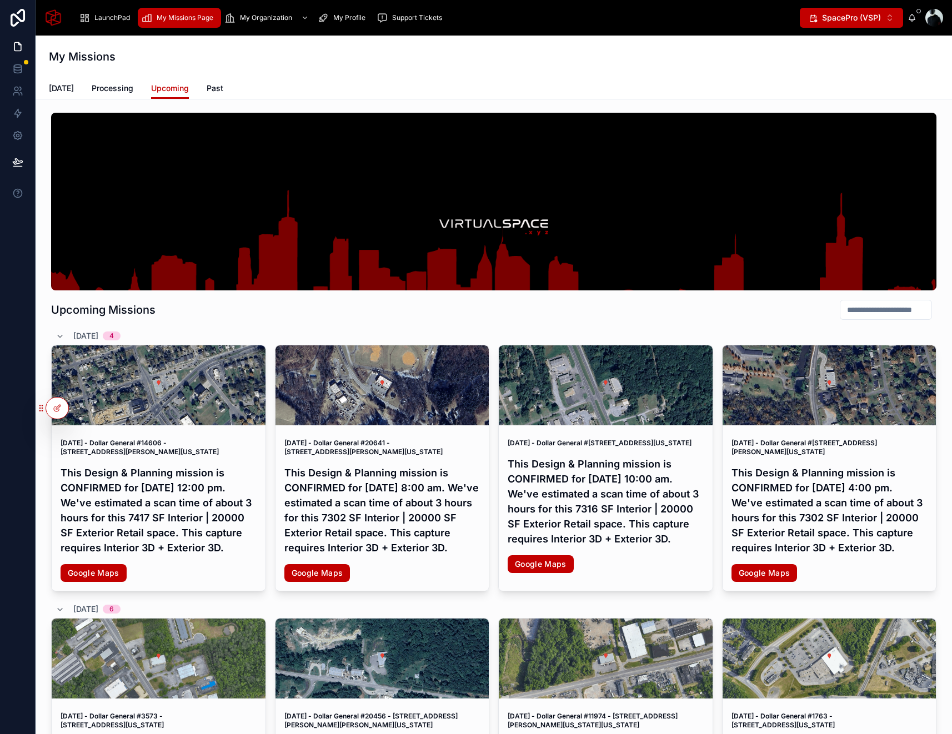
click at [63, 86] on span "[DATE]" at bounding box center [61, 88] width 25 height 11
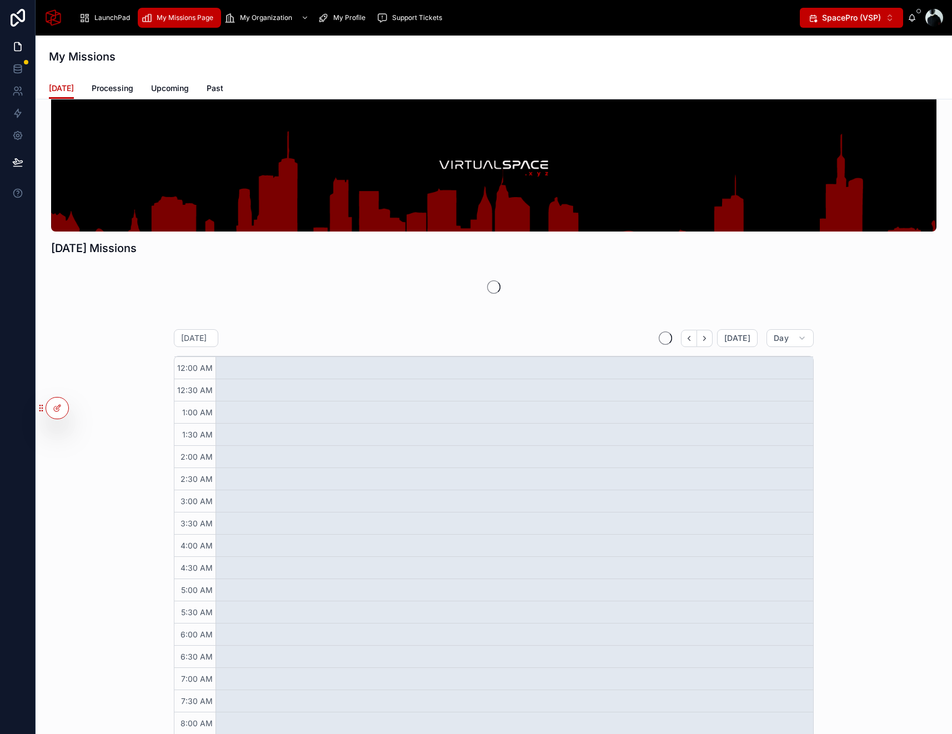
scroll to position [243, 0]
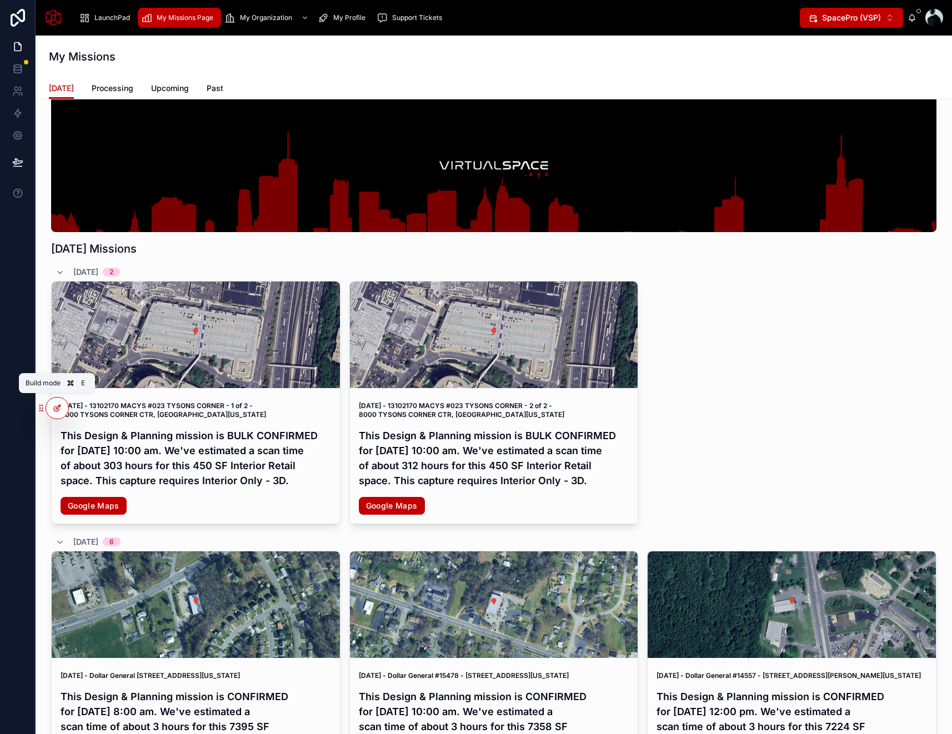
click at [58, 412] on icon at bounding box center [57, 408] width 9 height 9
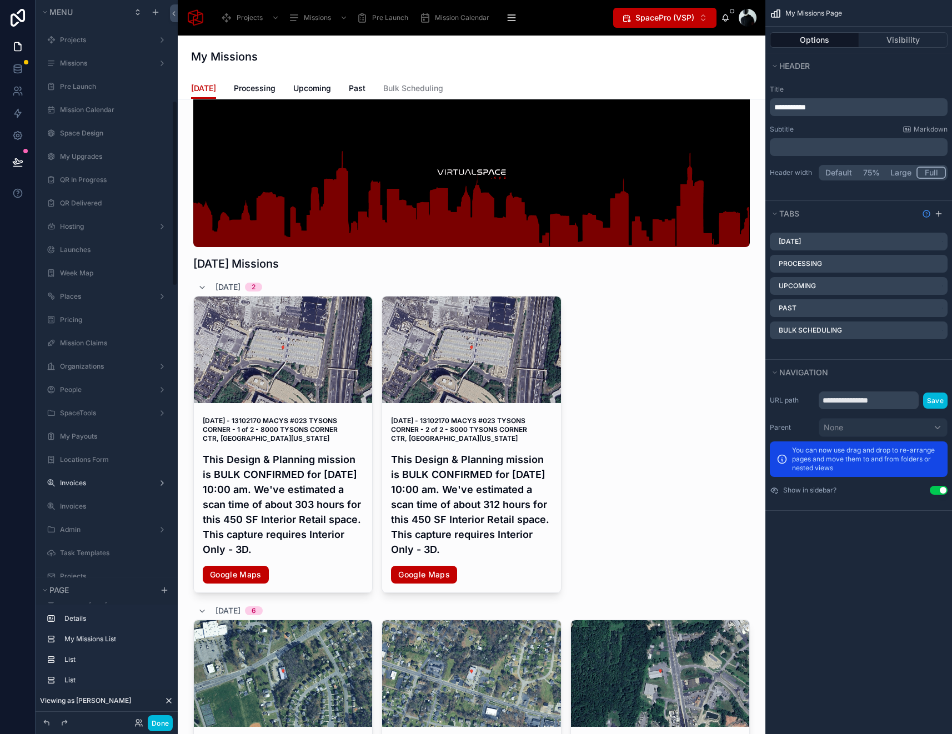
scroll to position [390, 0]
click at [649, 286] on div at bounding box center [472, 702] width 570 height 1274
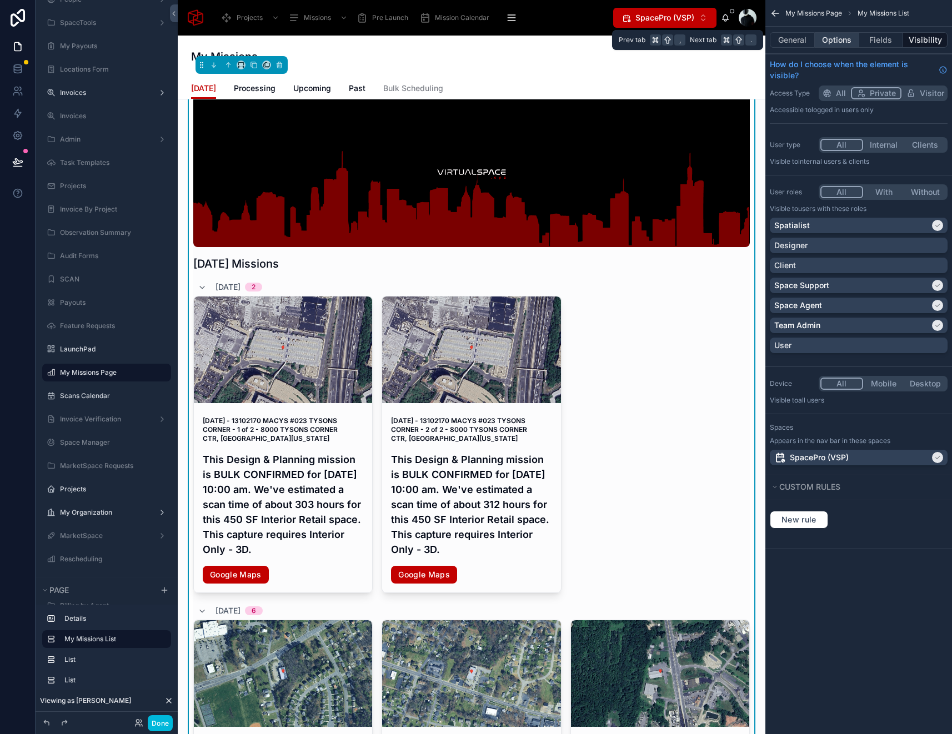
click at [850, 42] on button "Options" at bounding box center [837, 40] width 44 height 16
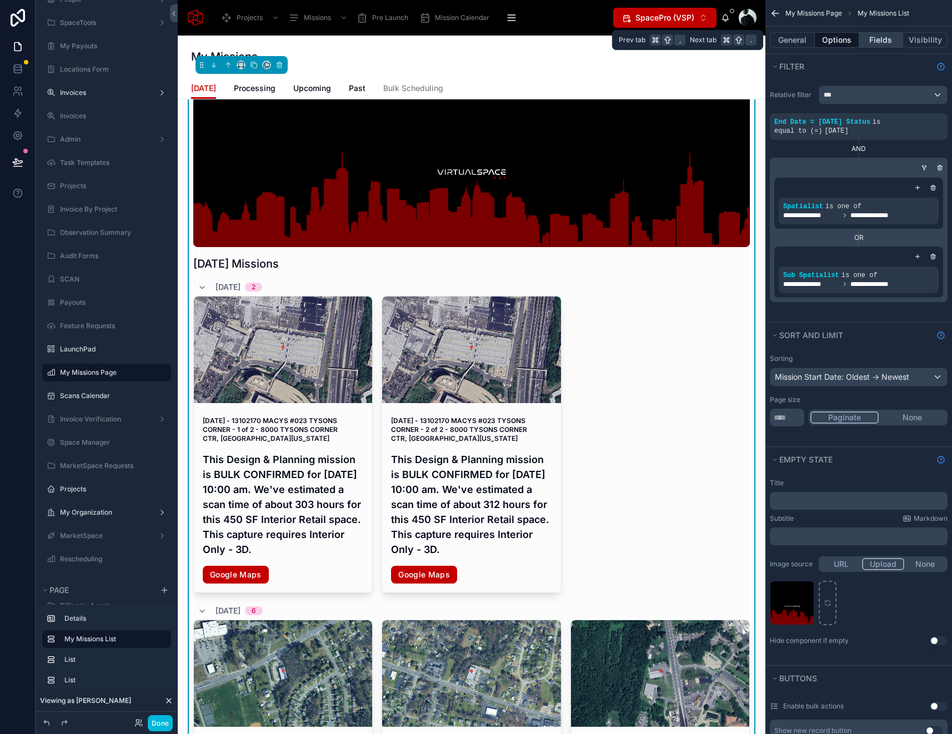
click at [883, 38] on button "Fields" at bounding box center [881, 40] width 44 height 16
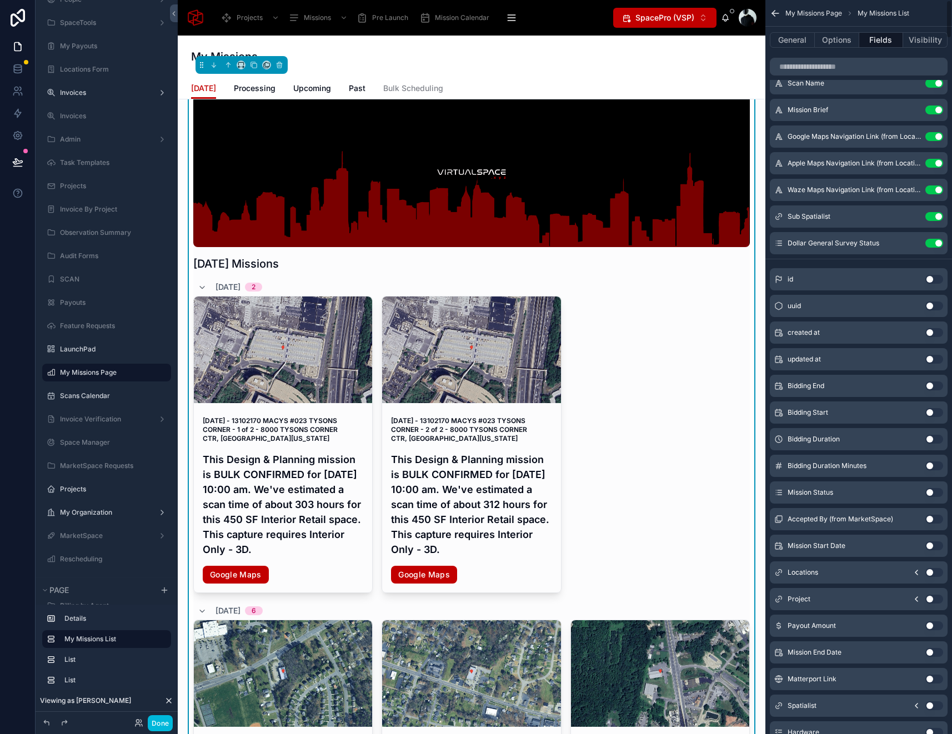
scroll to position [0, 0]
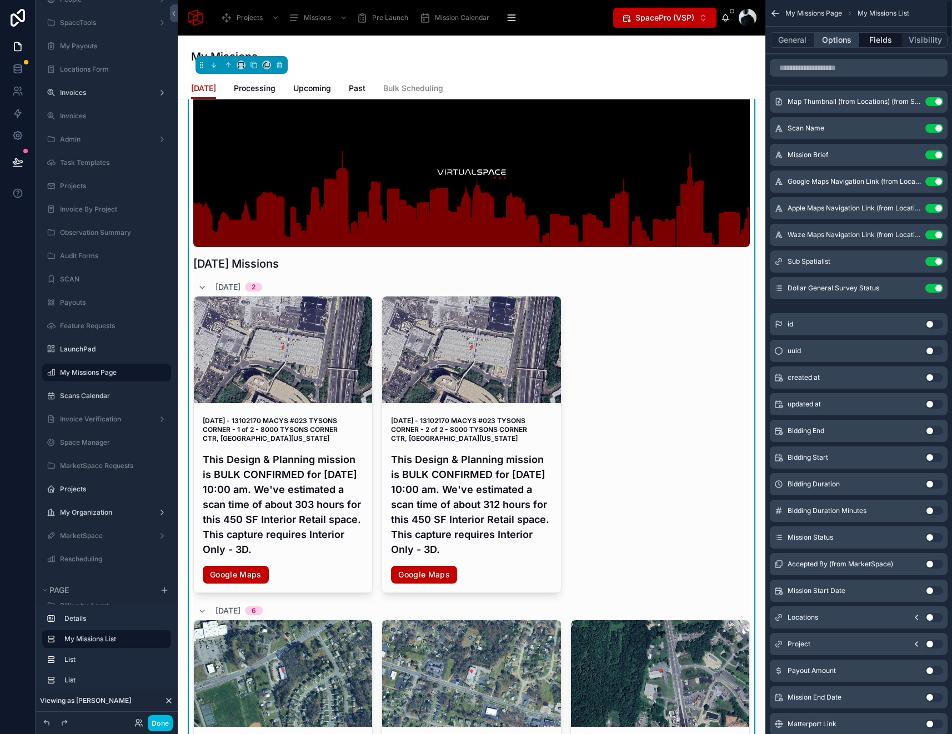
click at [835, 46] on button "Options" at bounding box center [837, 40] width 44 height 16
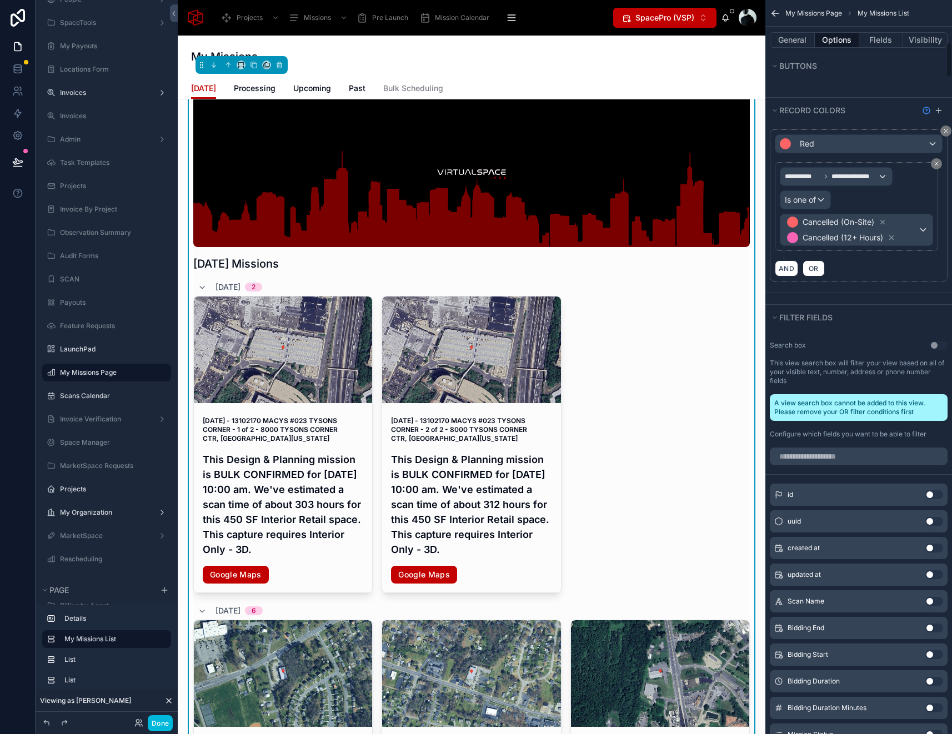
scroll to position [859, 0]
